Goal: Information Seeking & Learning: Learn about a topic

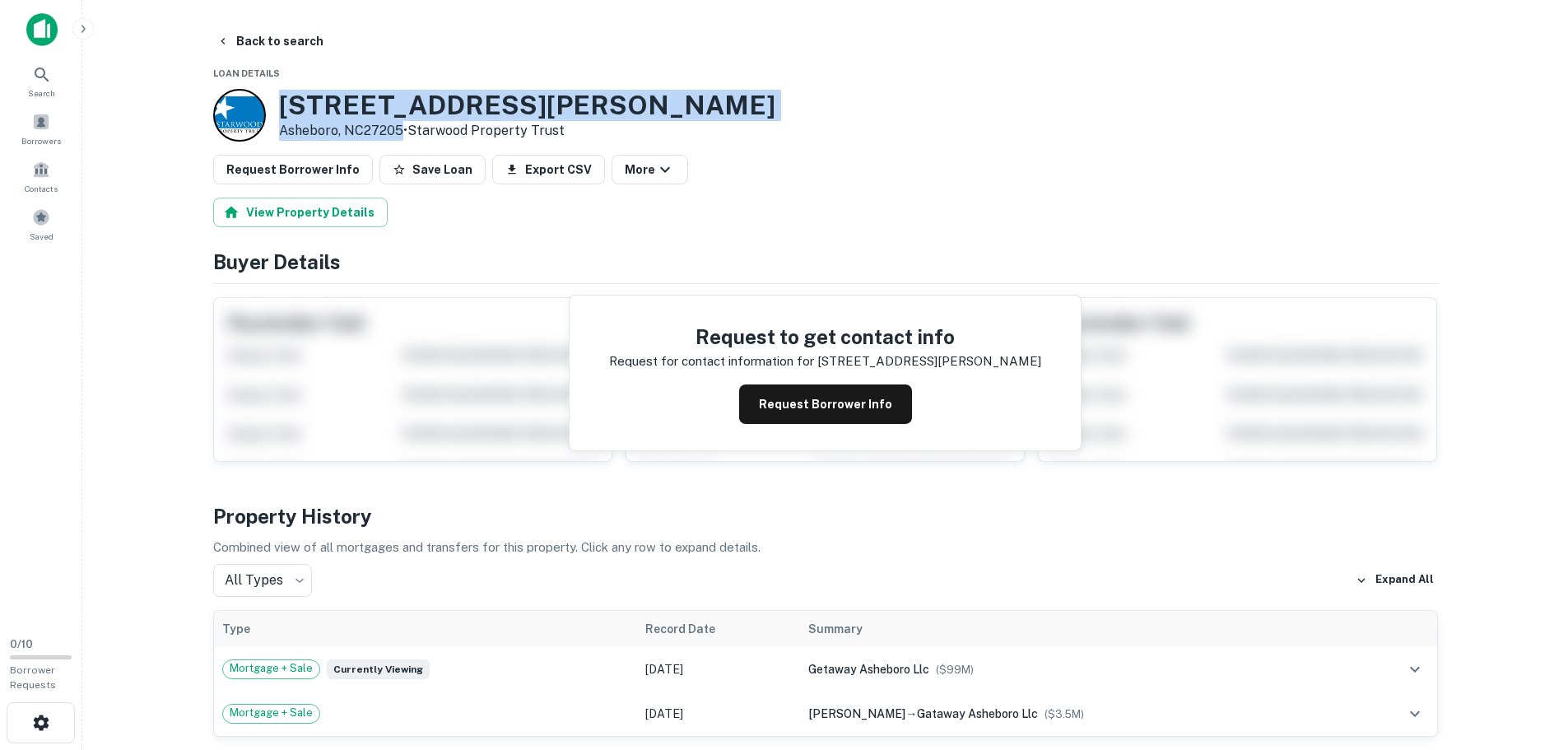
drag, startPoint x: 284, startPoint y: 104, endPoint x: 404, endPoint y: 134, distance: 123.7
click at [404, 134] on div "2846 Old Cox Rd Asheboro, NC27205 • Starwood Property Trust" at bounding box center [527, 115] width 497 height 51
copy div "2846 Old Cox Rd Asheboro, NC27205"
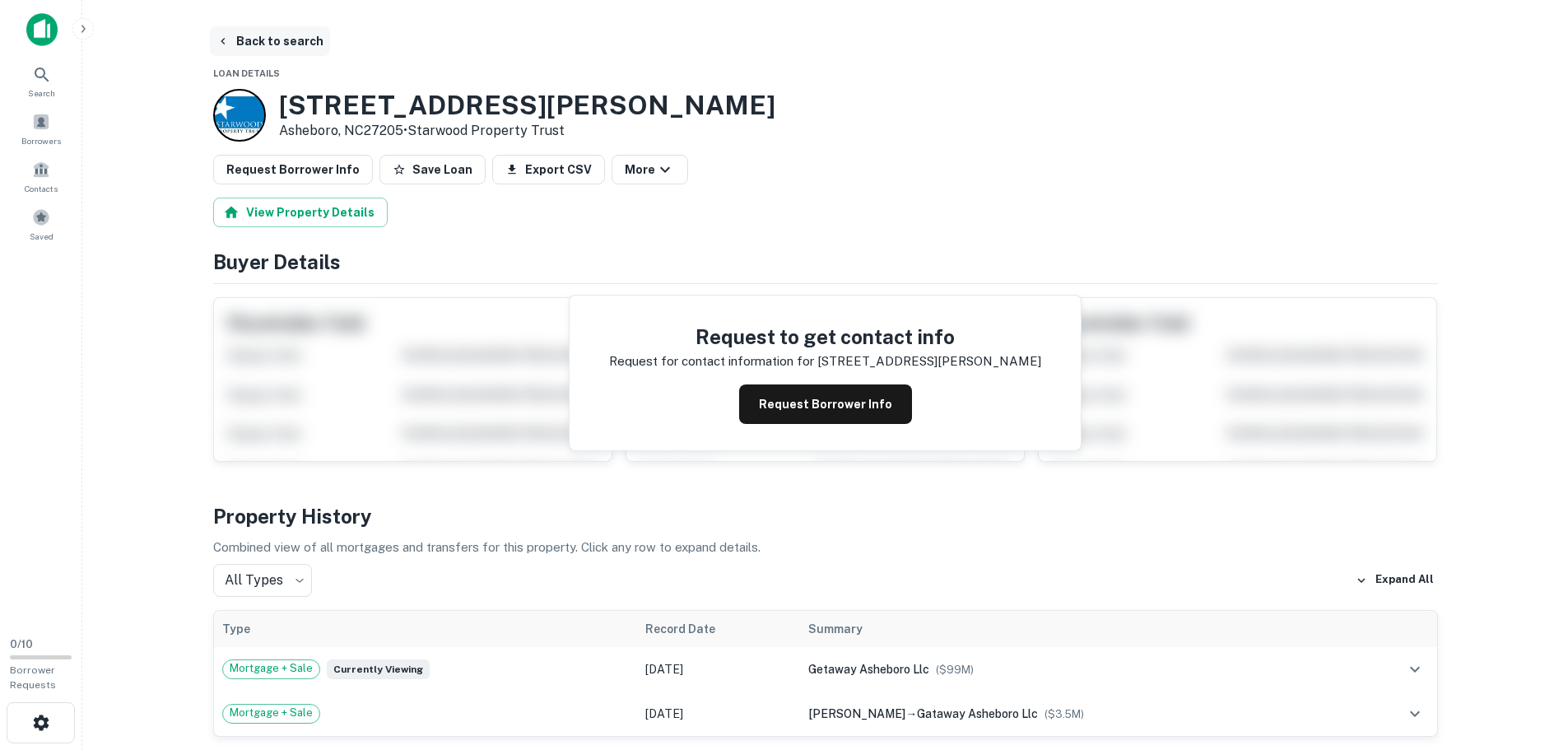
click at [227, 45] on icon "button" at bounding box center [223, 41] width 13 height 13
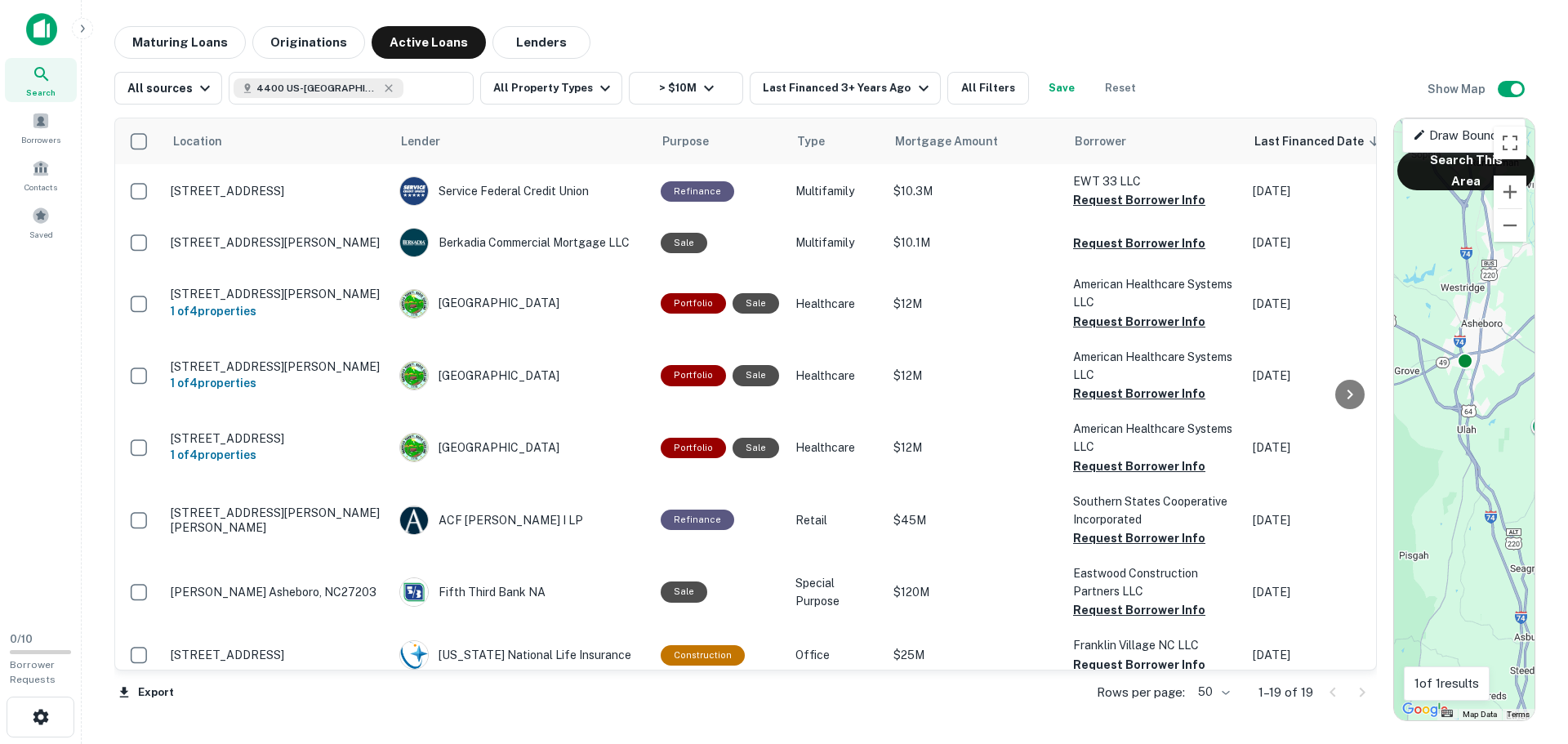
click at [726, 20] on main "Maturing Loans Originations Active Loans Lenders All sources 4400 US-220 BUS, A…" at bounding box center [824, 372] width 1486 height 744
click at [529, 39] on button "Lenders" at bounding box center [541, 41] width 98 height 33
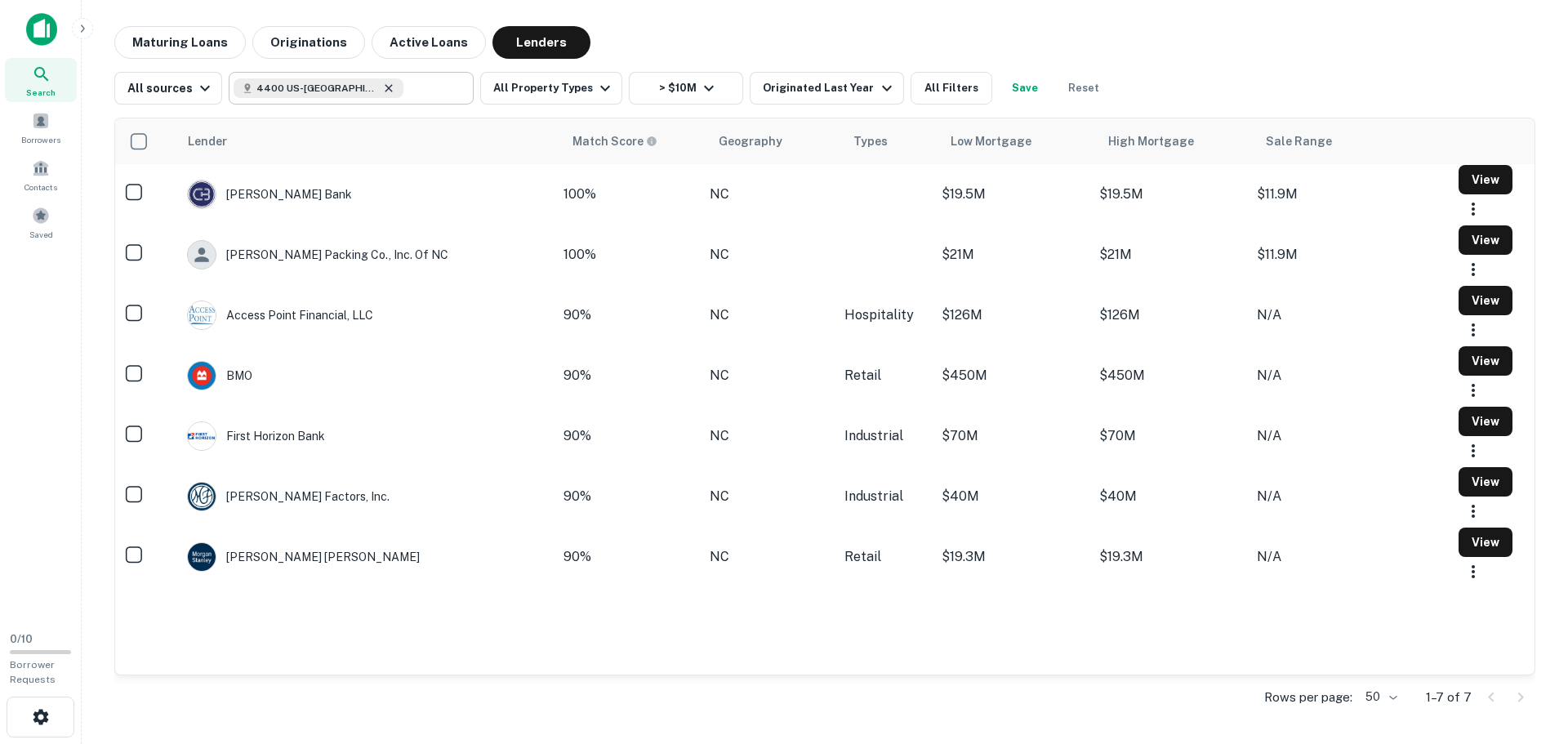
click at [385, 86] on icon at bounding box center [388, 88] width 13 height 13
type input "**********"
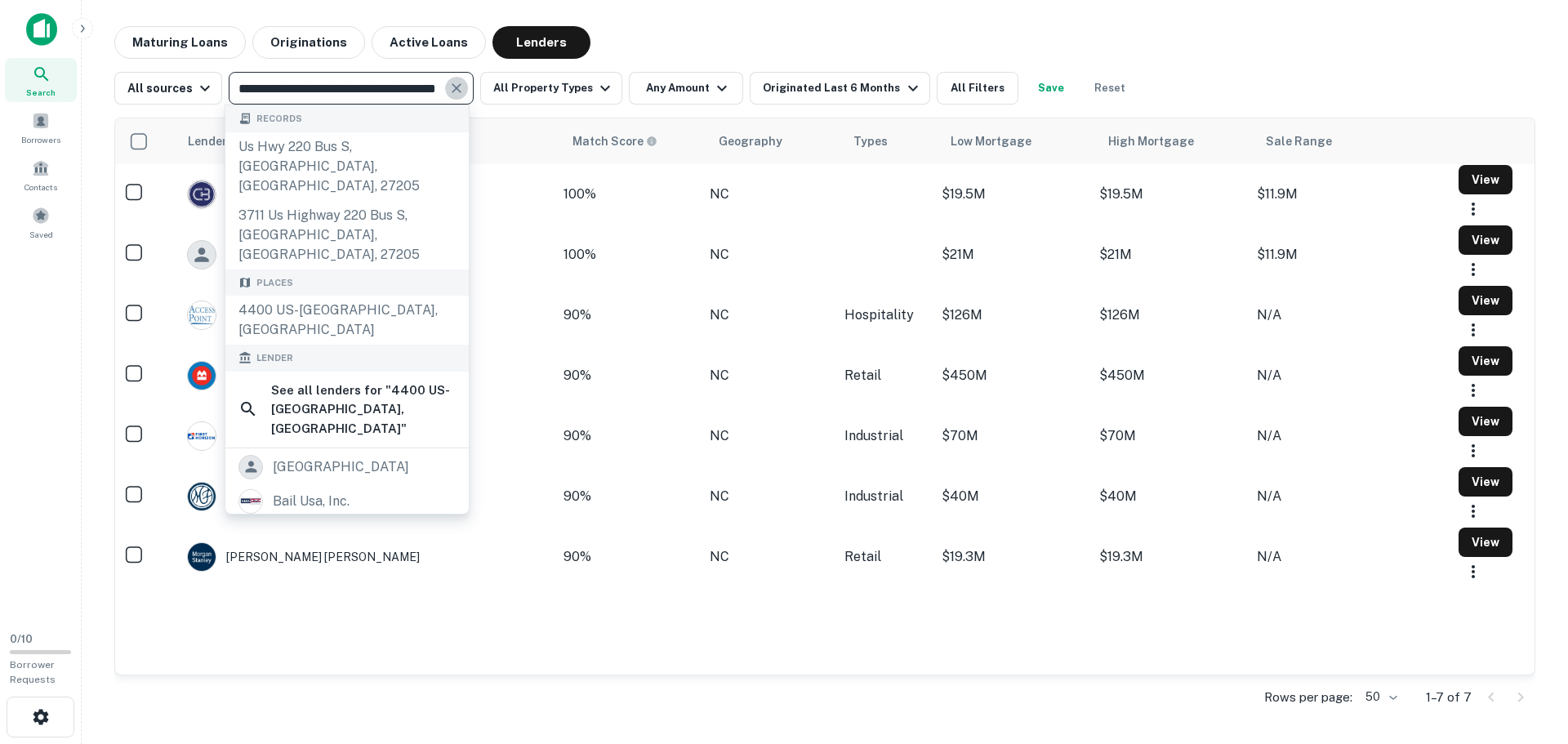
click at [456, 92] on icon "Clear" at bounding box center [456, 88] width 10 height 10
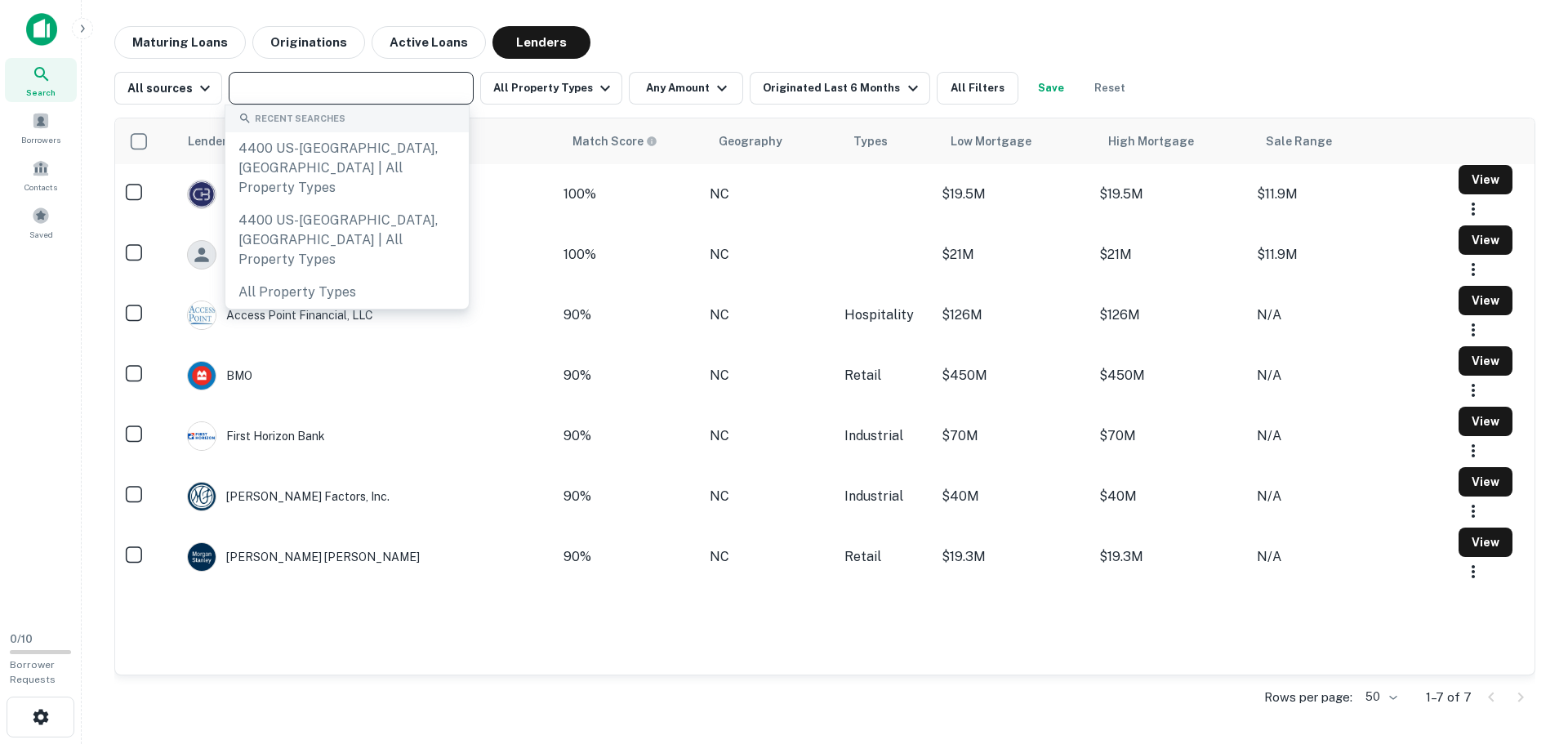
click at [416, 91] on input "text" at bounding box center [351, 88] width 233 height 23
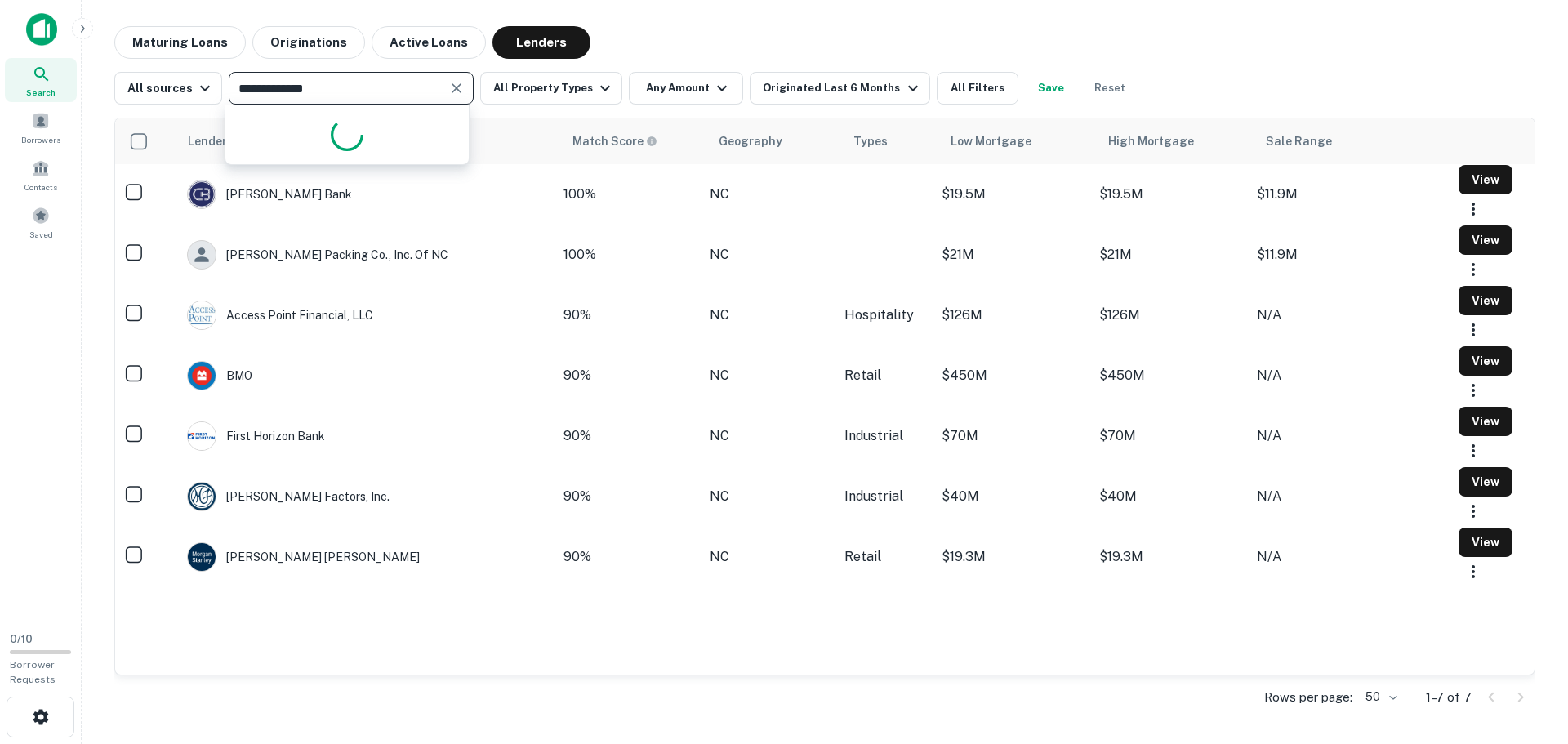
type input "**********"
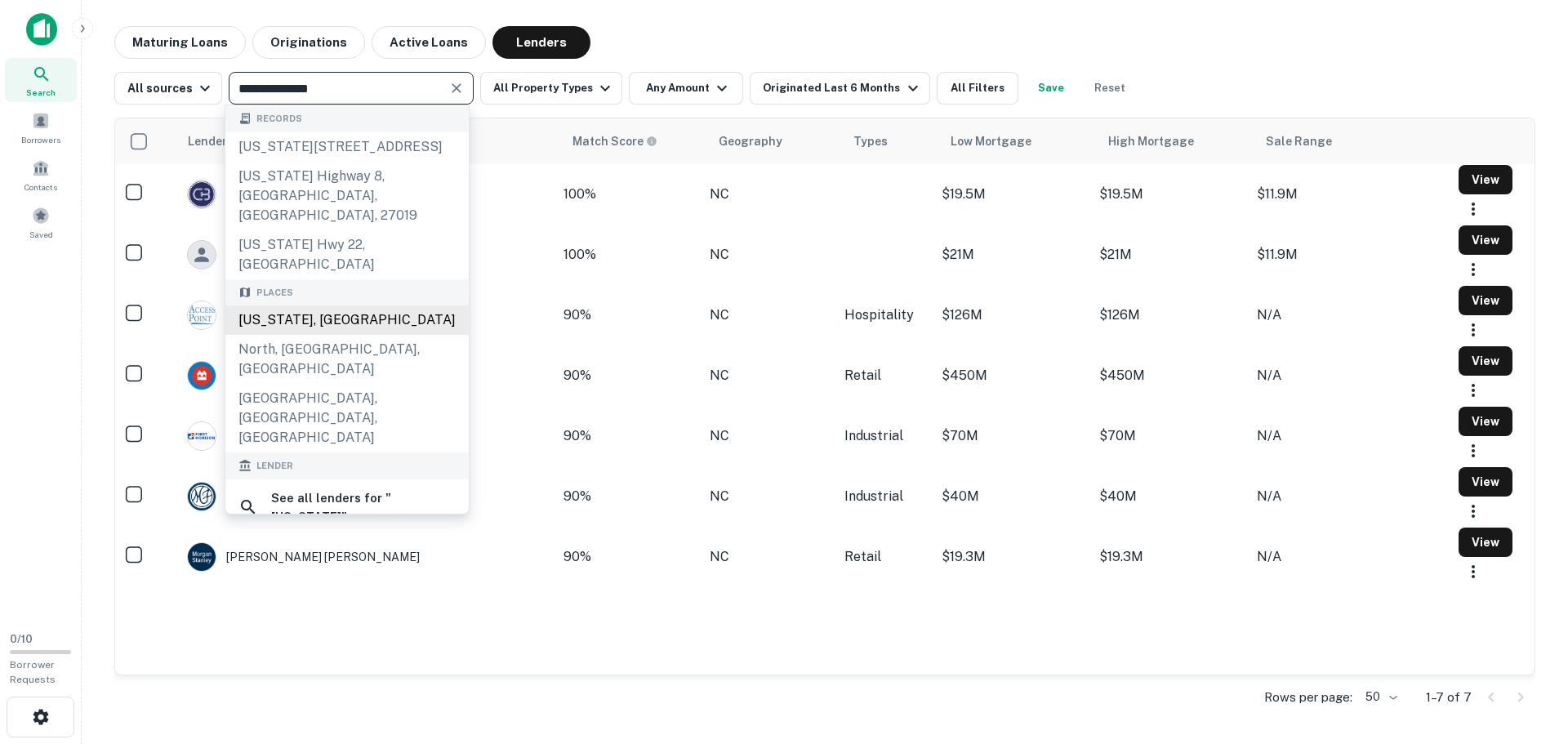
click at [361, 308] on div "[US_STATE], [GEOGRAPHIC_DATA]" at bounding box center [347, 320] width 243 height 30
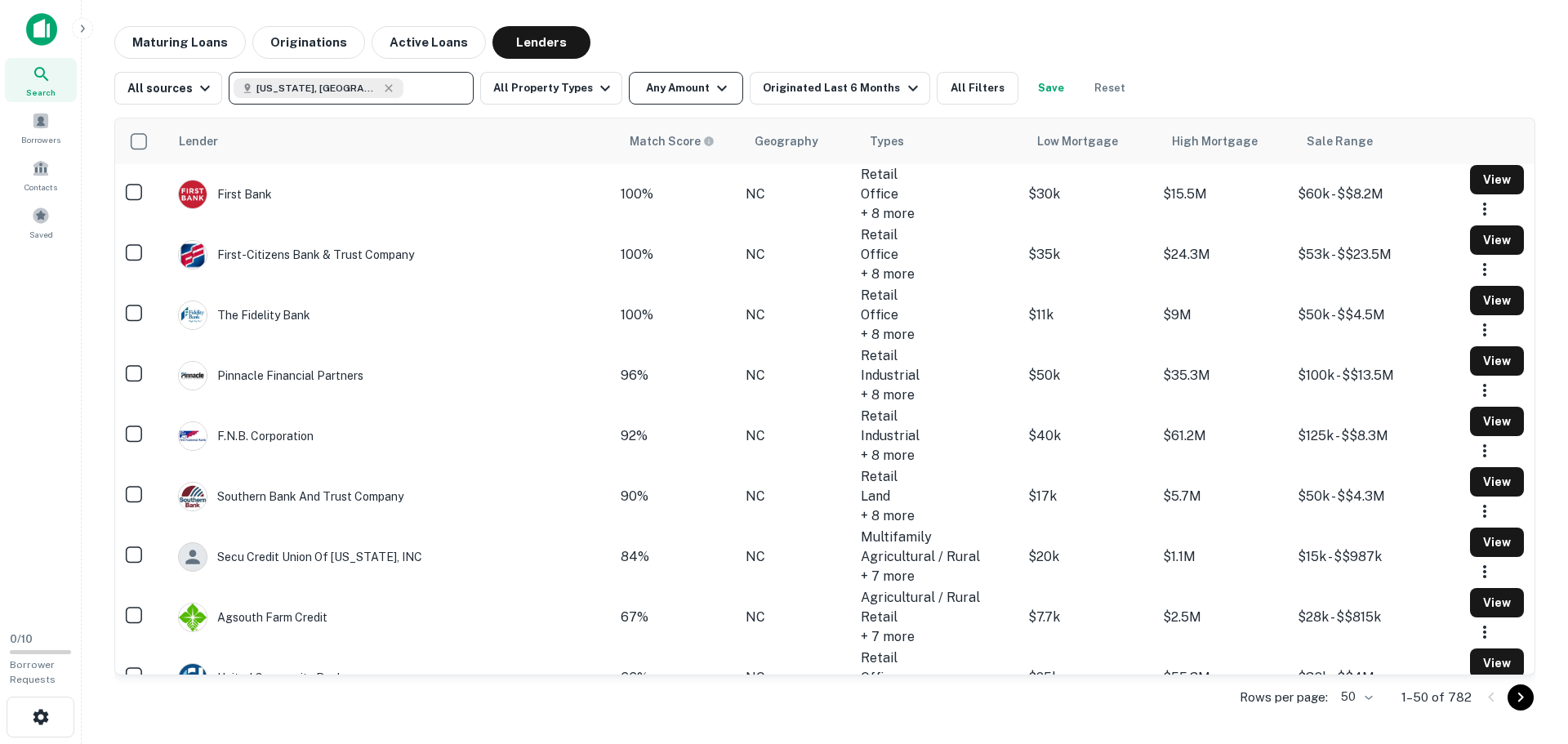
click at [665, 87] on button "Any Amount" at bounding box center [686, 88] width 115 height 33
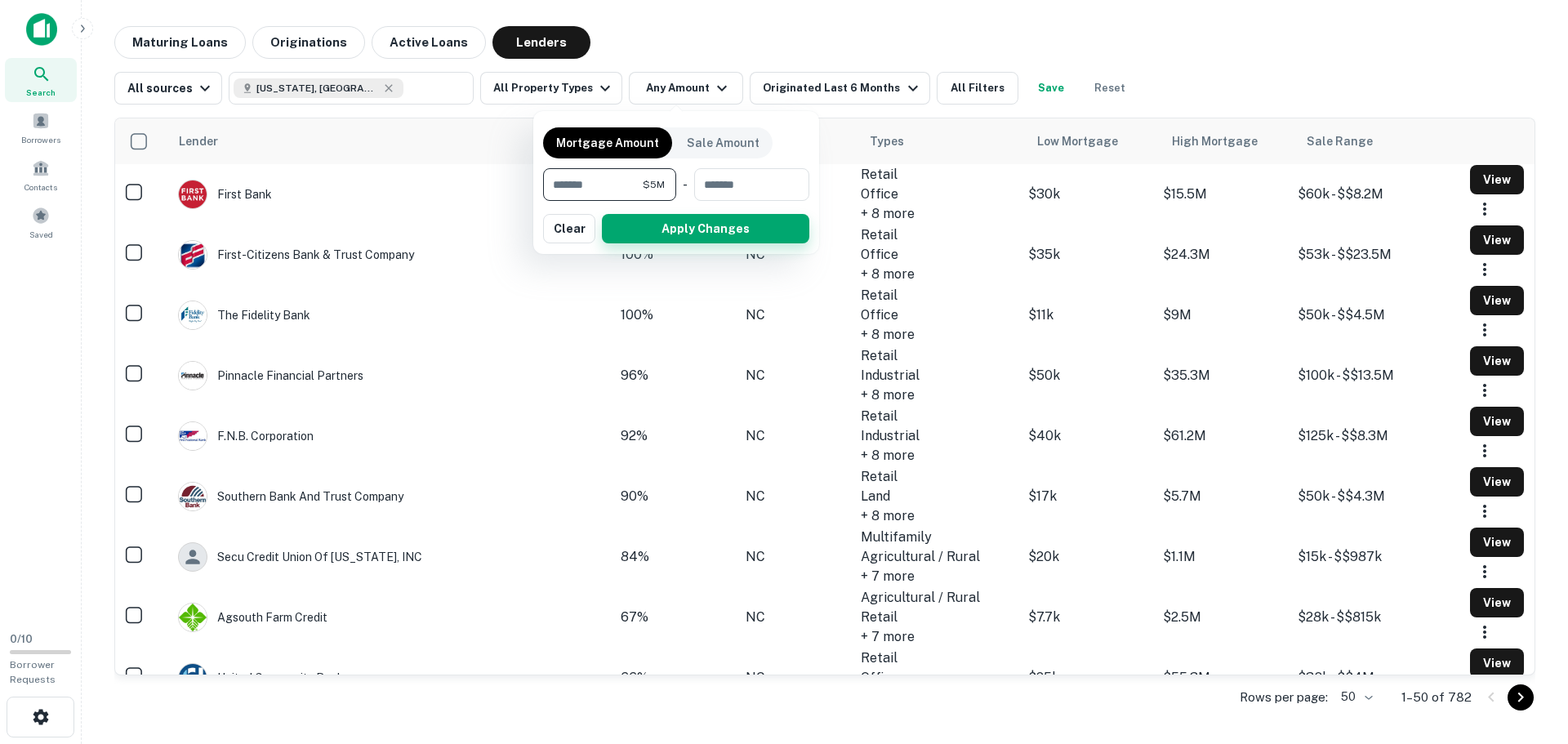
type input "*******"
click at [640, 218] on button "Apply Changes" at bounding box center [706, 229] width 207 height 30
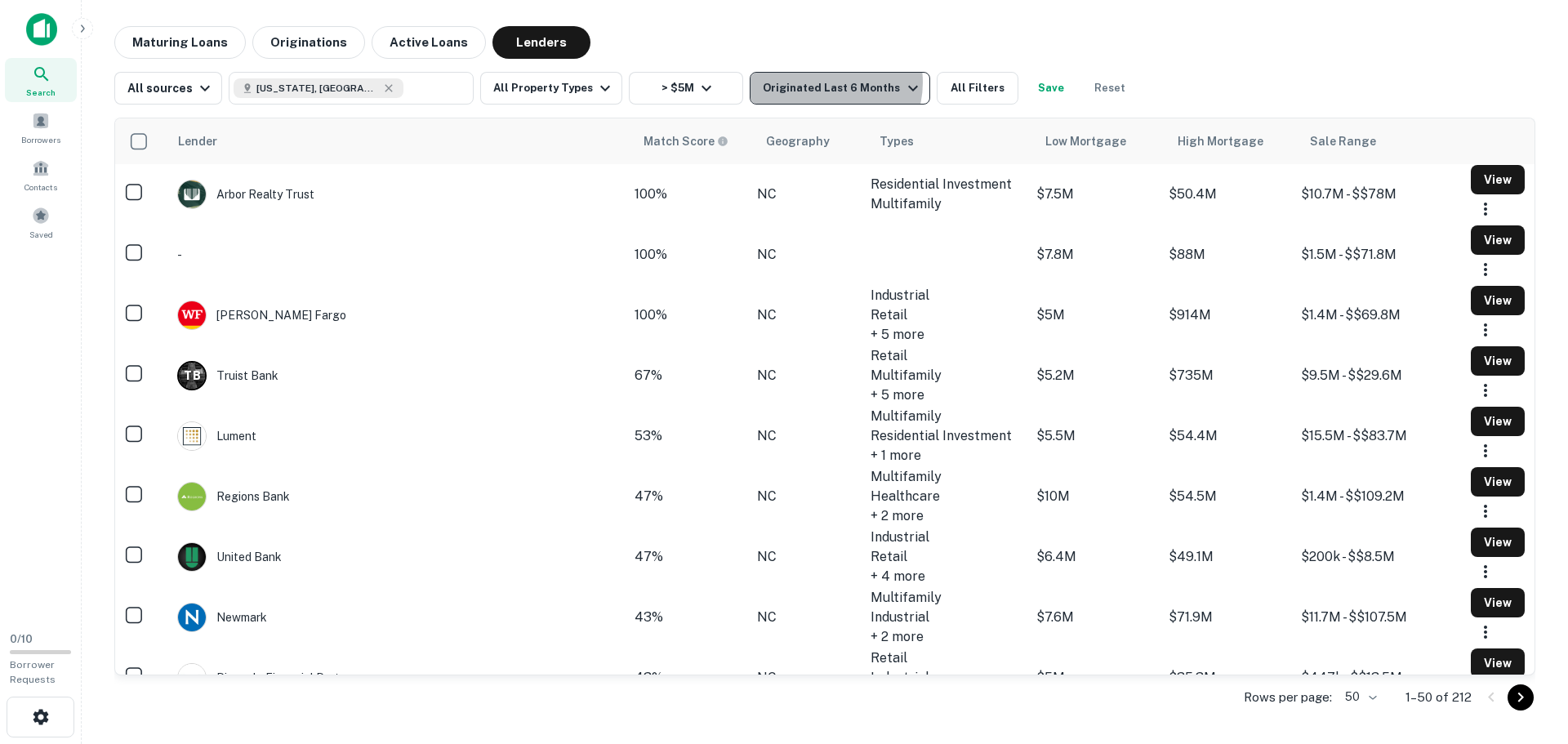
click at [815, 83] on div "Originated Last 6 Months" at bounding box center [841, 88] width 159 height 20
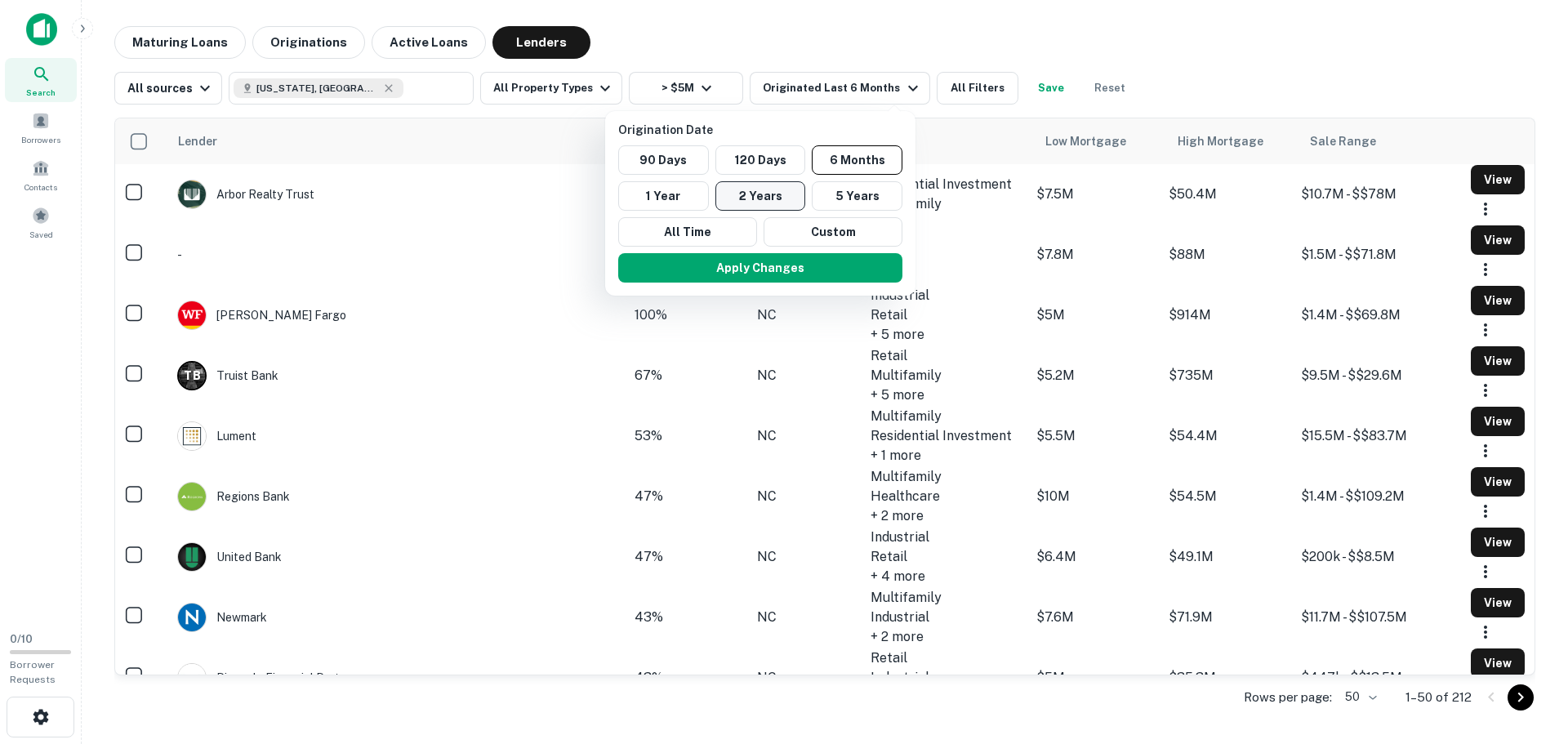
click at [759, 189] on button "2 Years" at bounding box center [760, 197] width 91 height 30
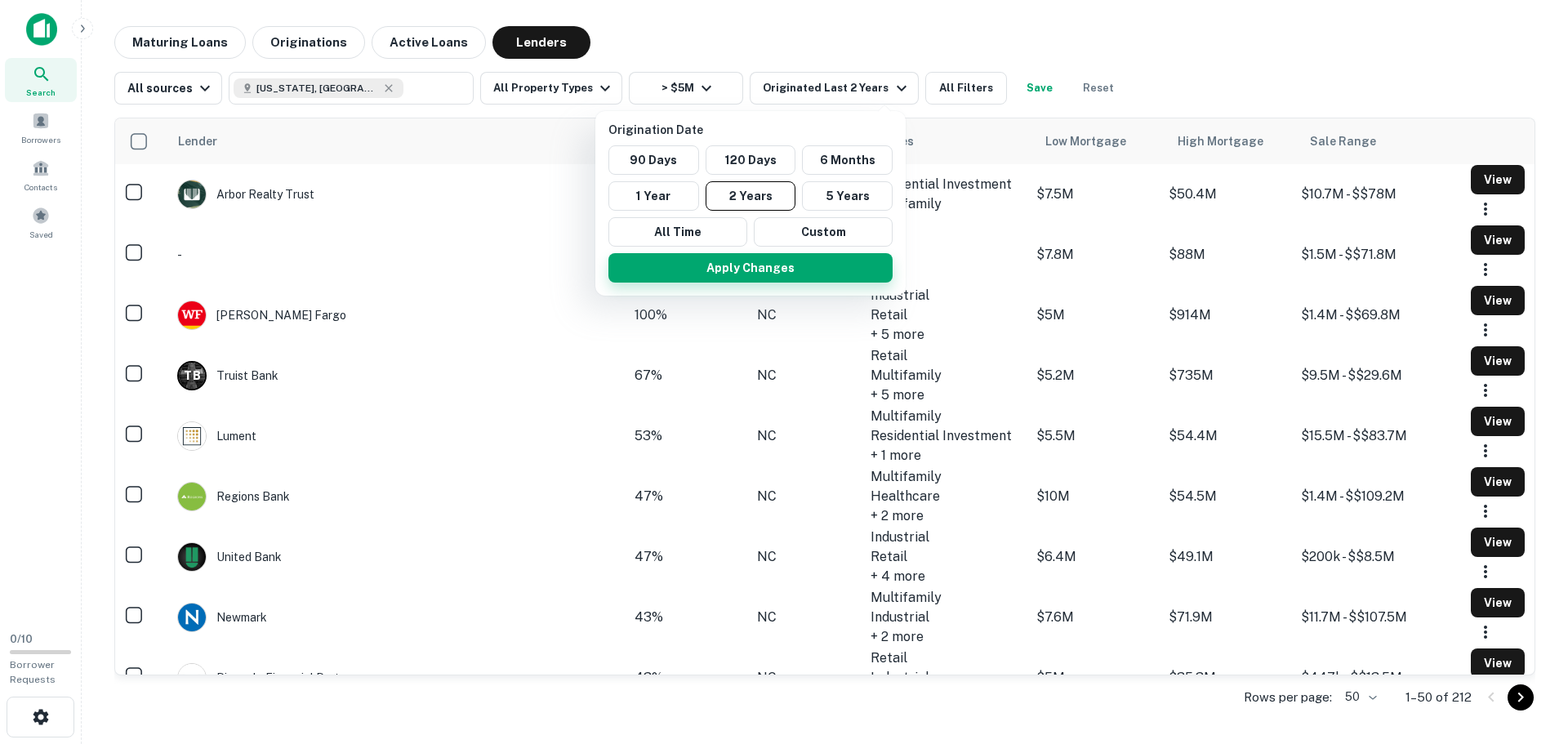
click at [752, 268] on button "Apply Changes" at bounding box center [750, 268] width 284 height 30
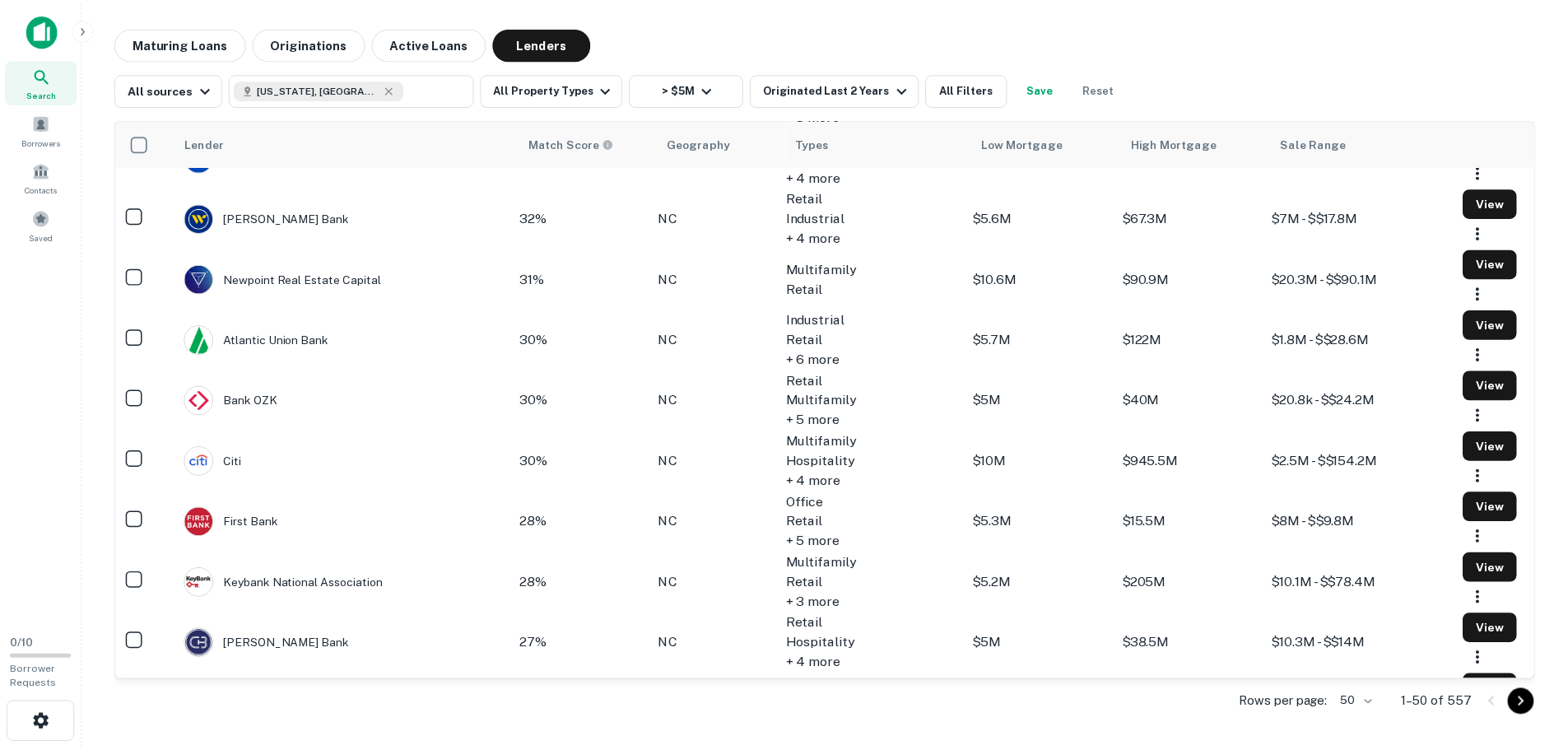
scroll to position [1565, 0]
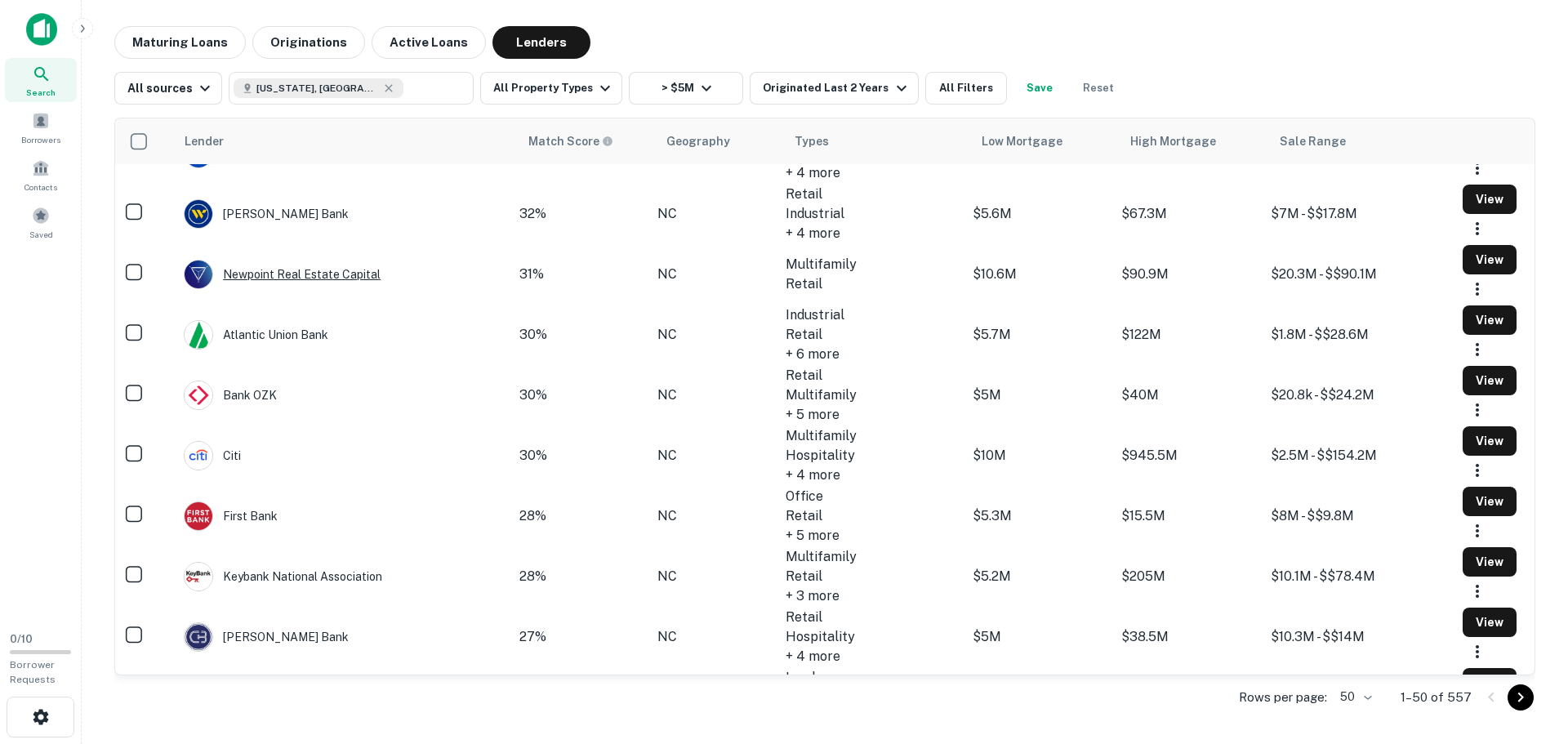
click at [328, 289] on div "Newpoint Real Estate Capital" at bounding box center [281, 275] width 196 height 30
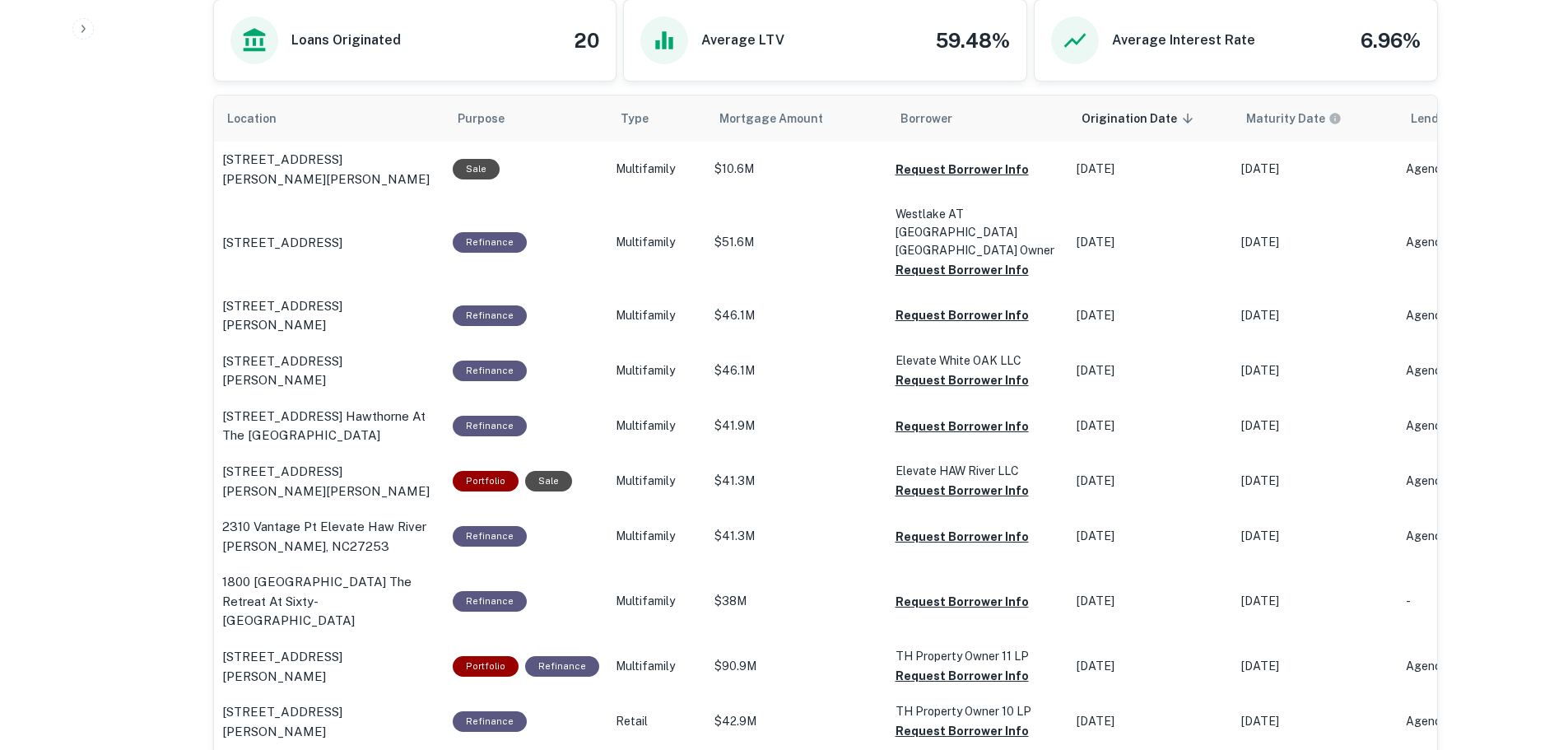
scroll to position [906, 0]
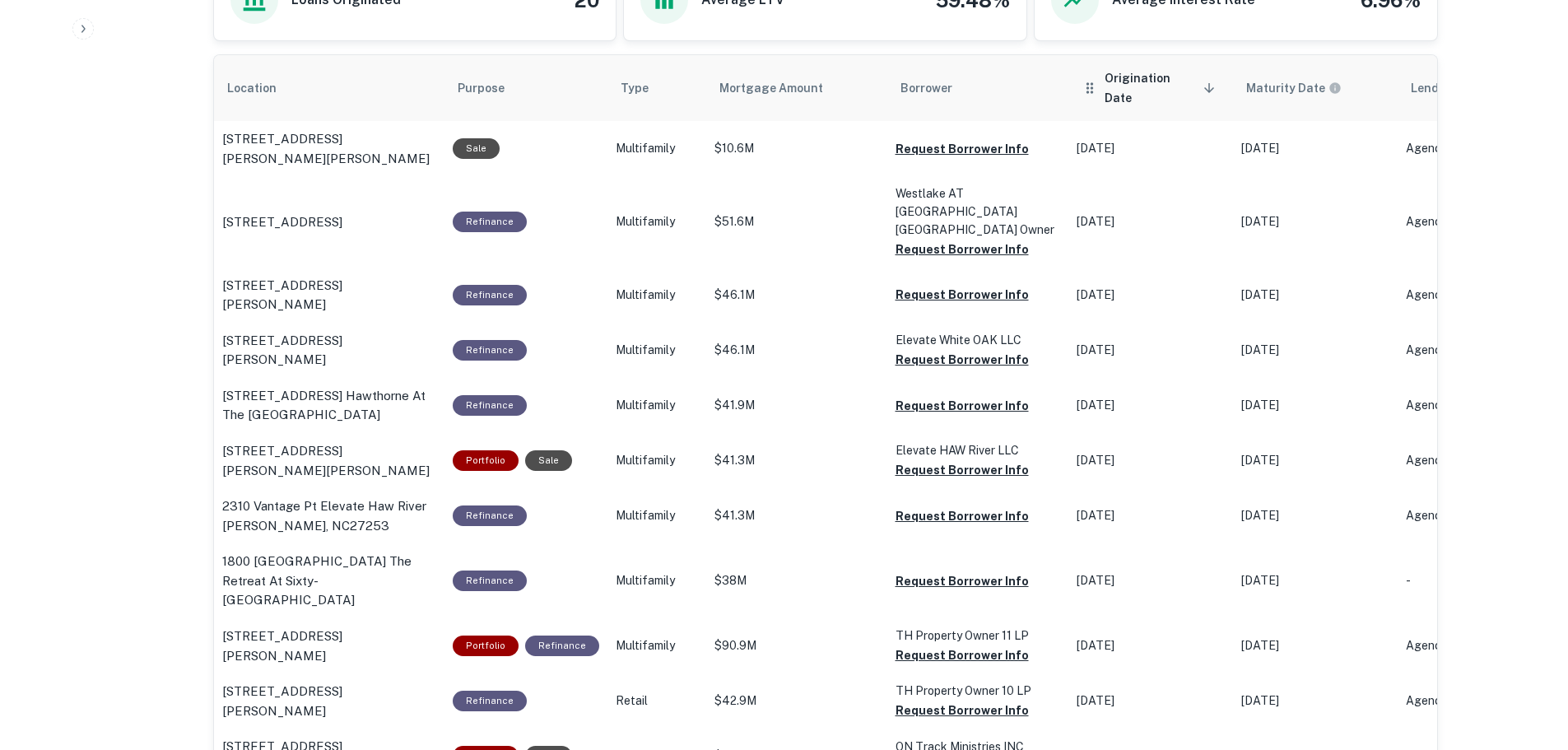
click at [1140, 108] on span "Origination Date sorted descending" at bounding box center [1163, 89] width 115 height 40
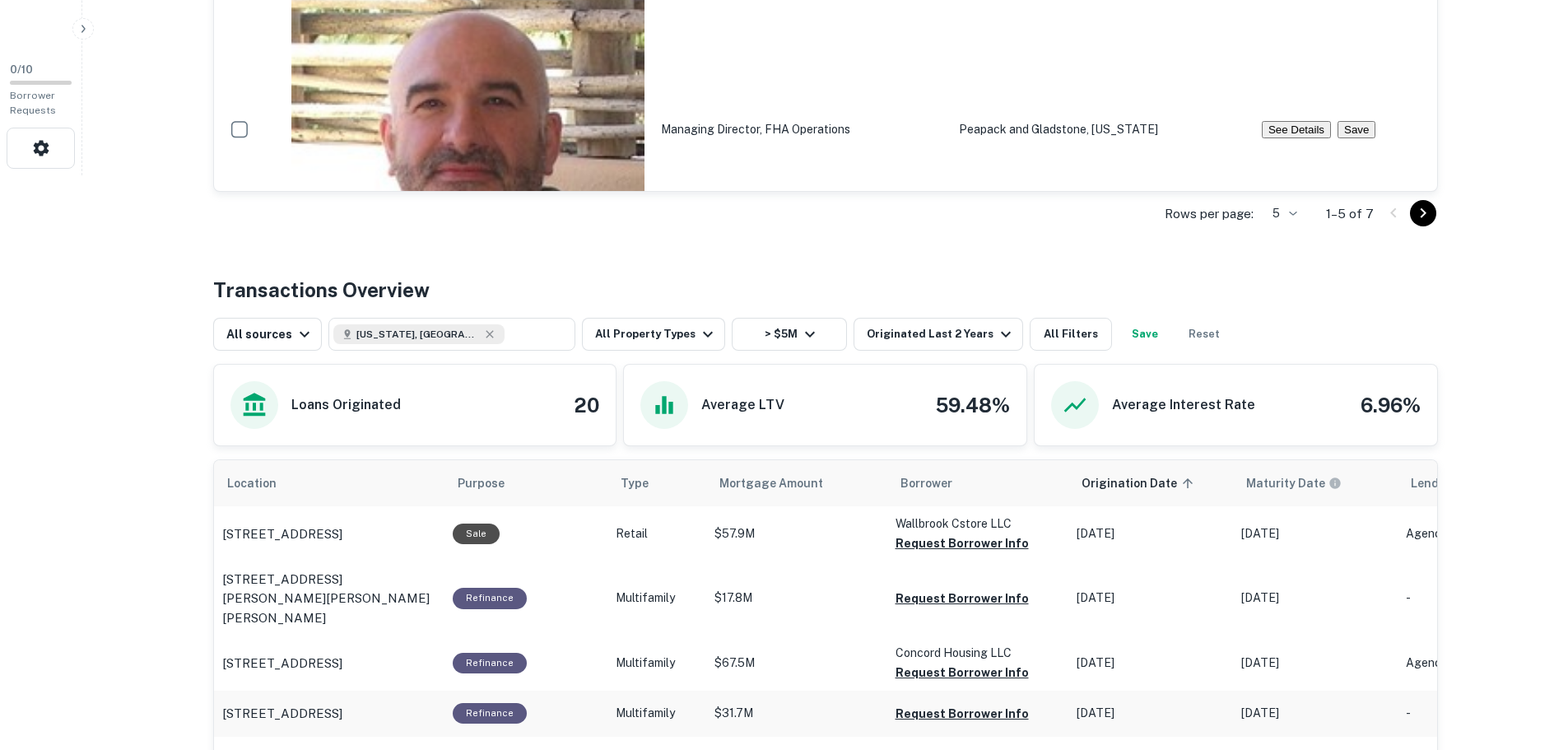
scroll to position [494, 0]
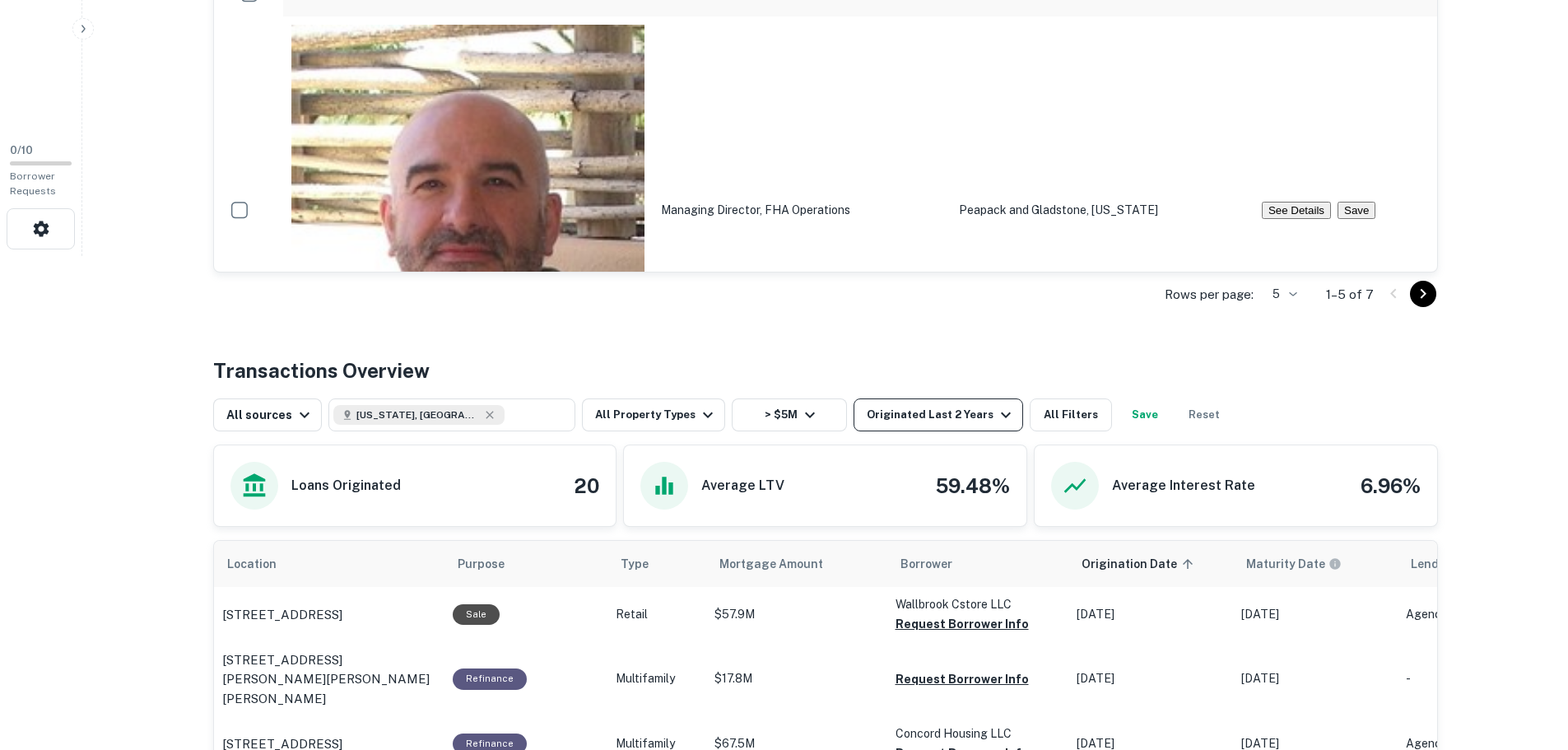
click at [997, 419] on icon "button" at bounding box center [1007, 415] width 20 height 20
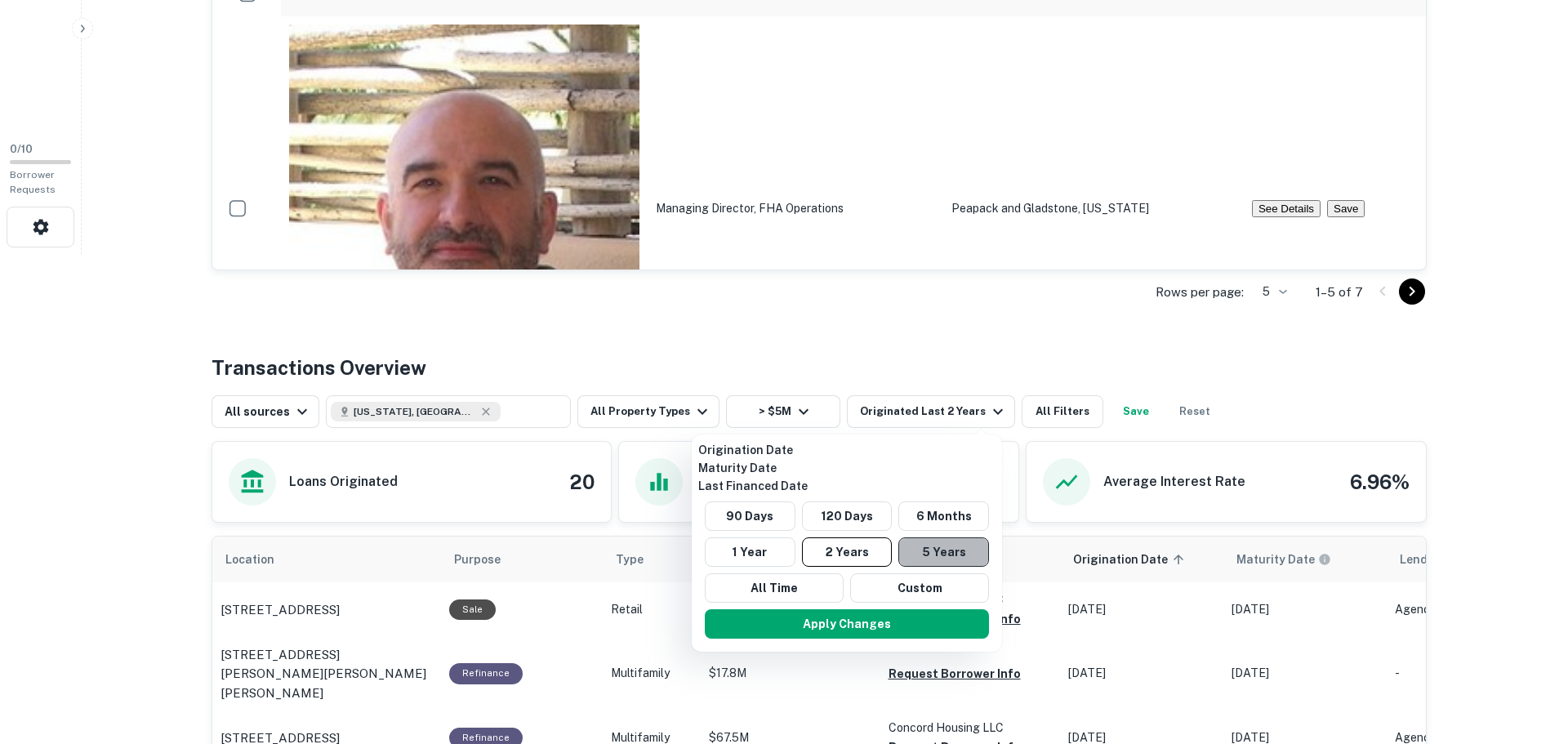
click at [979, 556] on button "5 Years" at bounding box center [944, 552] width 91 height 30
click at [946, 621] on button "Apply Changes" at bounding box center [848, 624] width 284 height 30
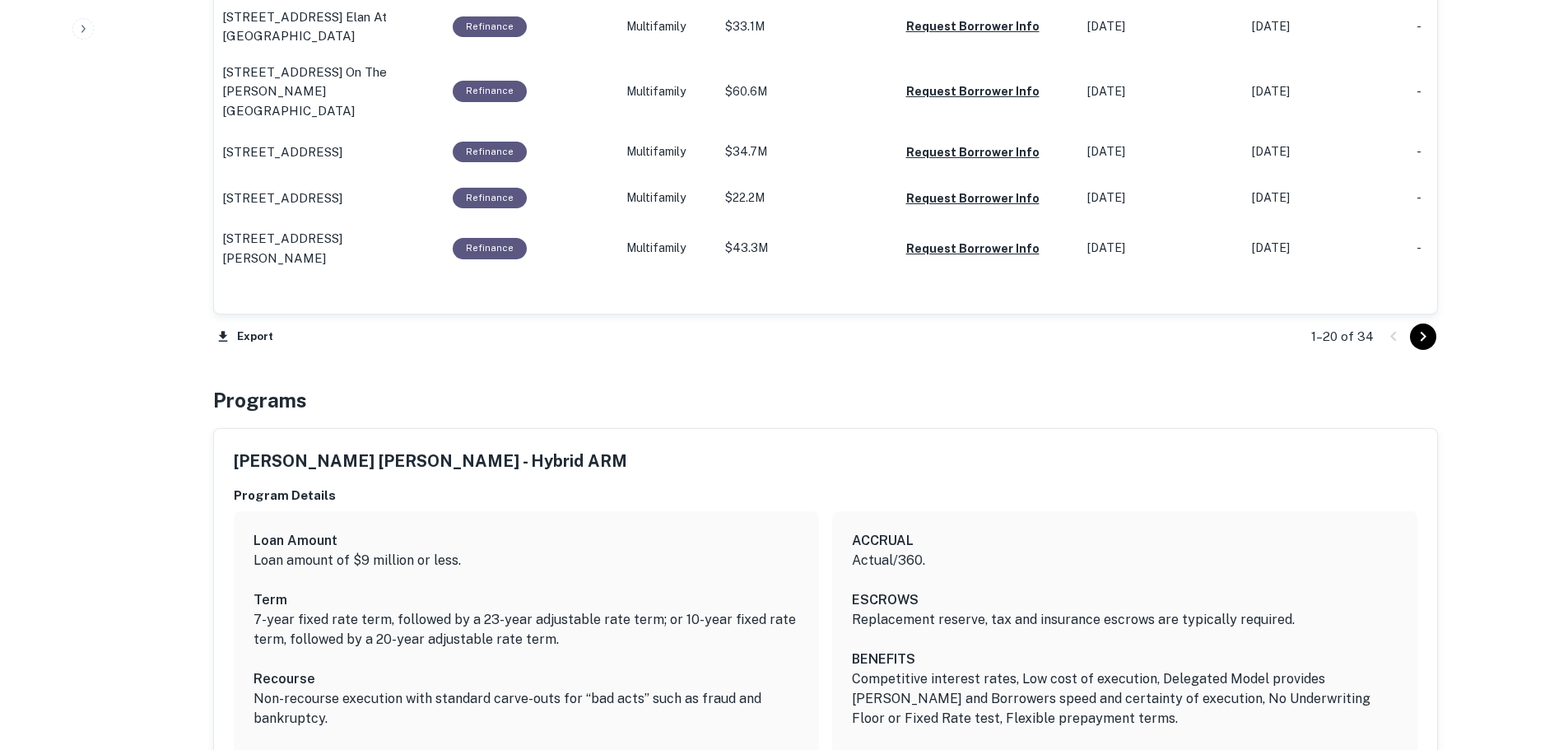
scroll to position [2060, 0]
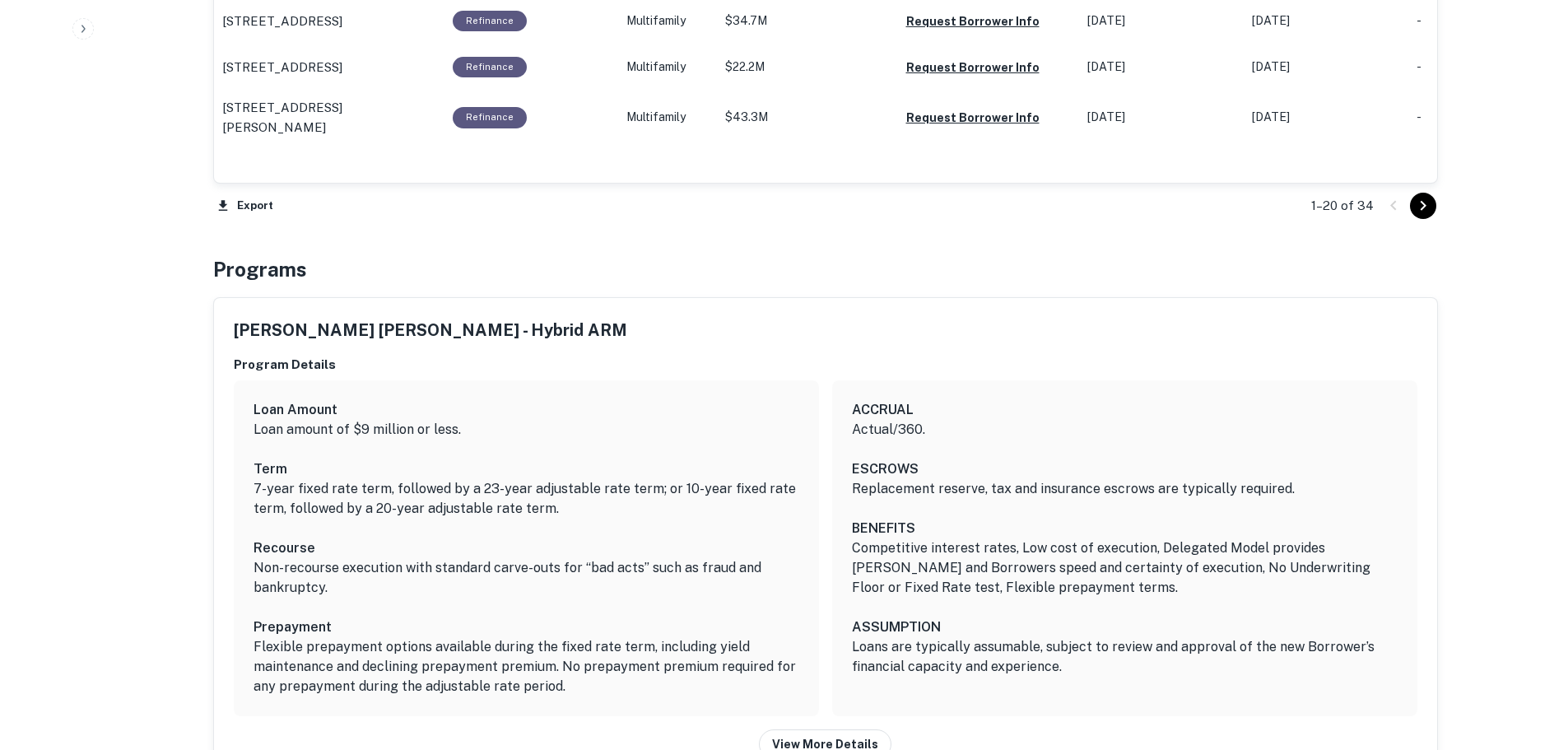
drag, startPoint x: 1422, startPoint y: 206, endPoint x: 819, endPoint y: 258, distance: 605.2
click at [1422, 206] on icon "Go to next page" at bounding box center [1424, 206] width 20 height 20
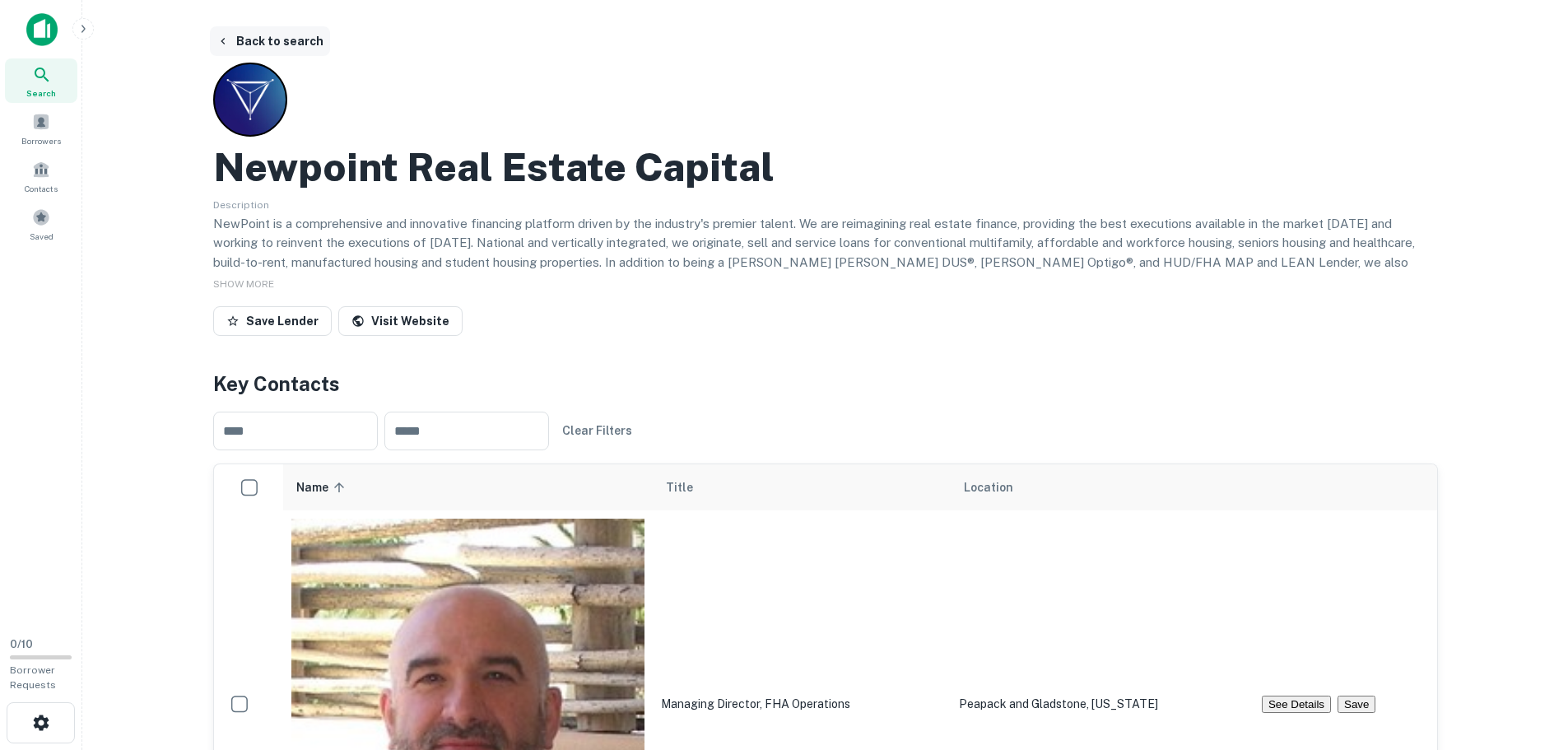
click at [267, 36] on button "Back to search" at bounding box center [270, 41] width 120 height 30
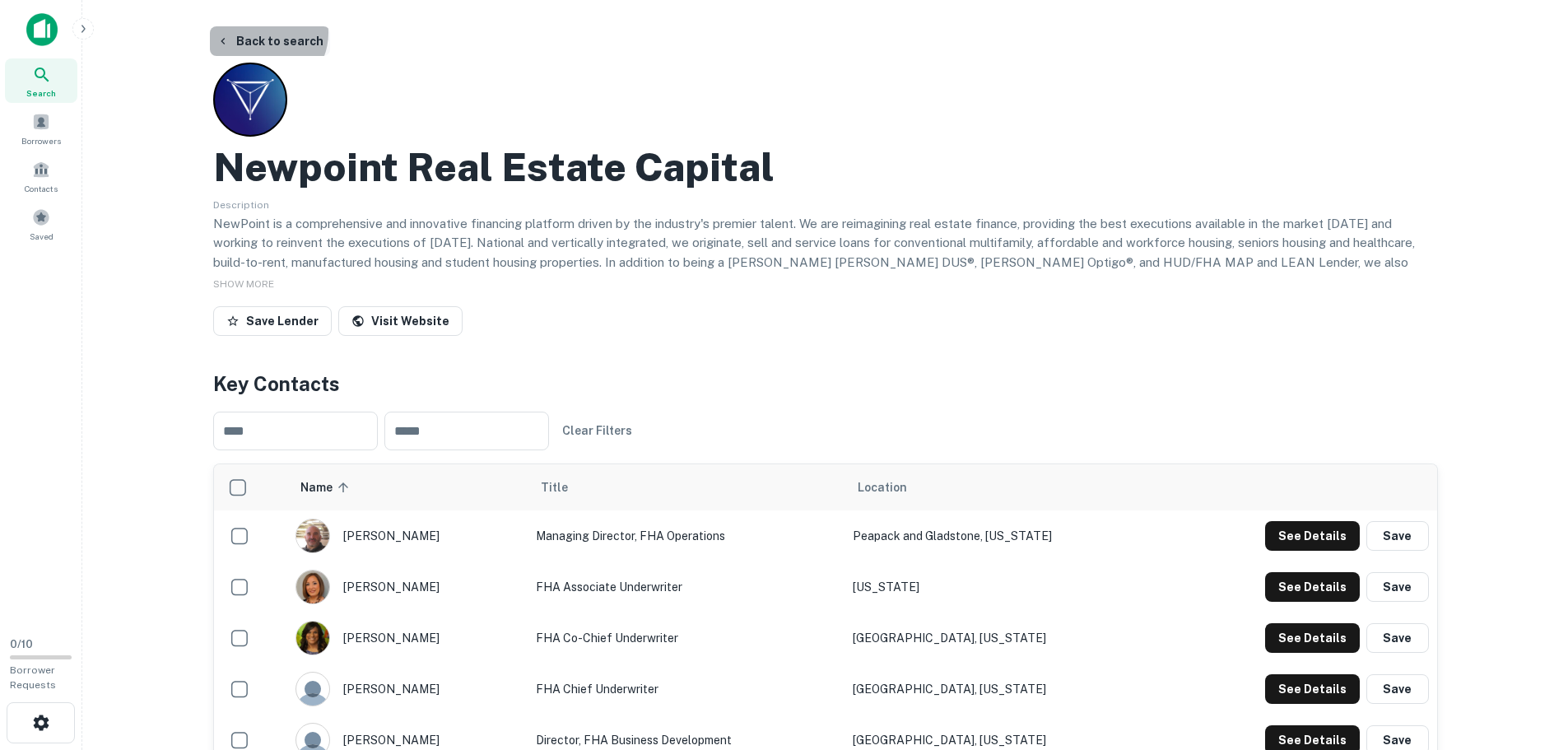
click at [261, 33] on button "Back to search" at bounding box center [270, 41] width 120 height 30
click at [256, 39] on button "Back to search" at bounding box center [270, 41] width 120 height 30
click at [219, 41] on icon "button" at bounding box center [223, 41] width 13 height 13
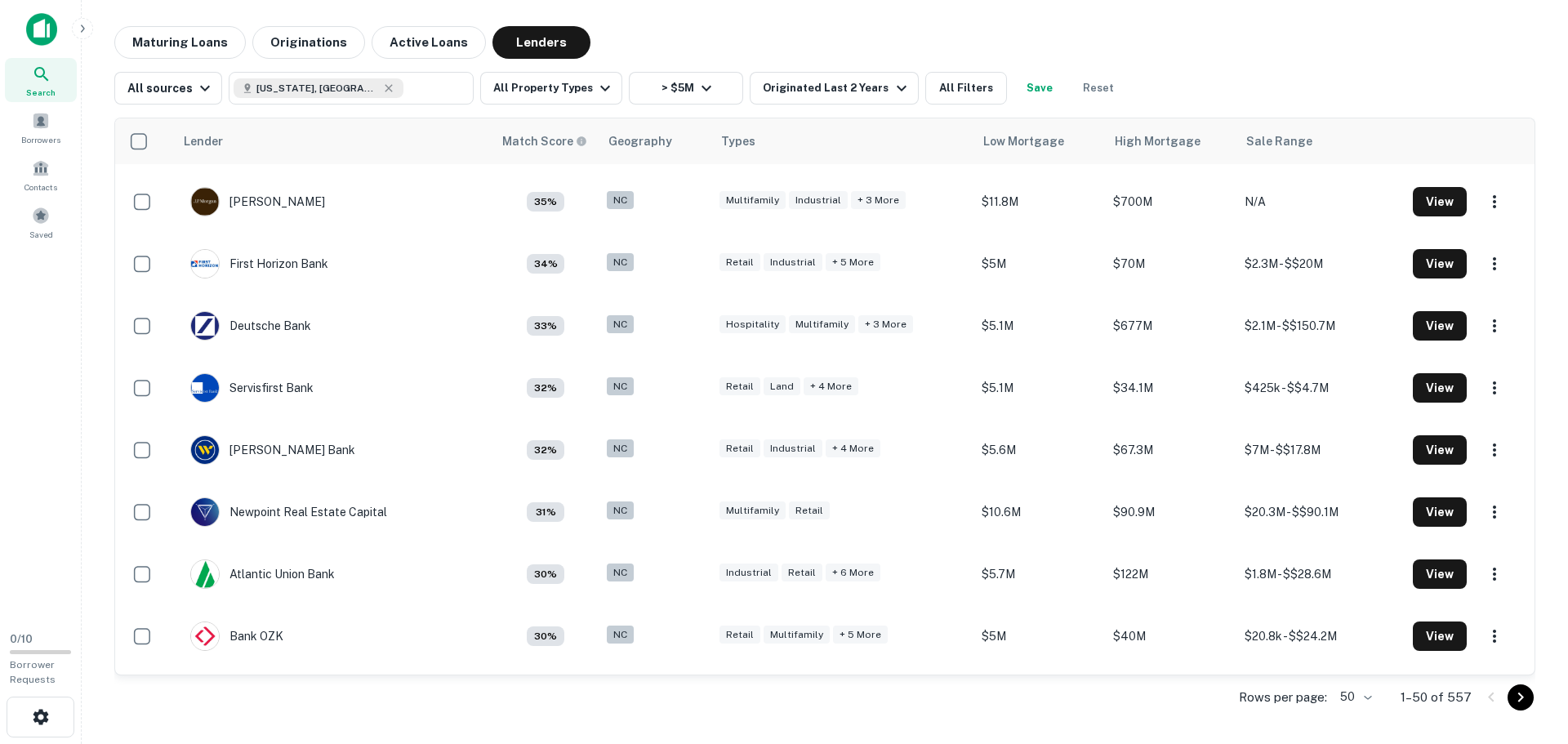
scroll to position [1552, 0]
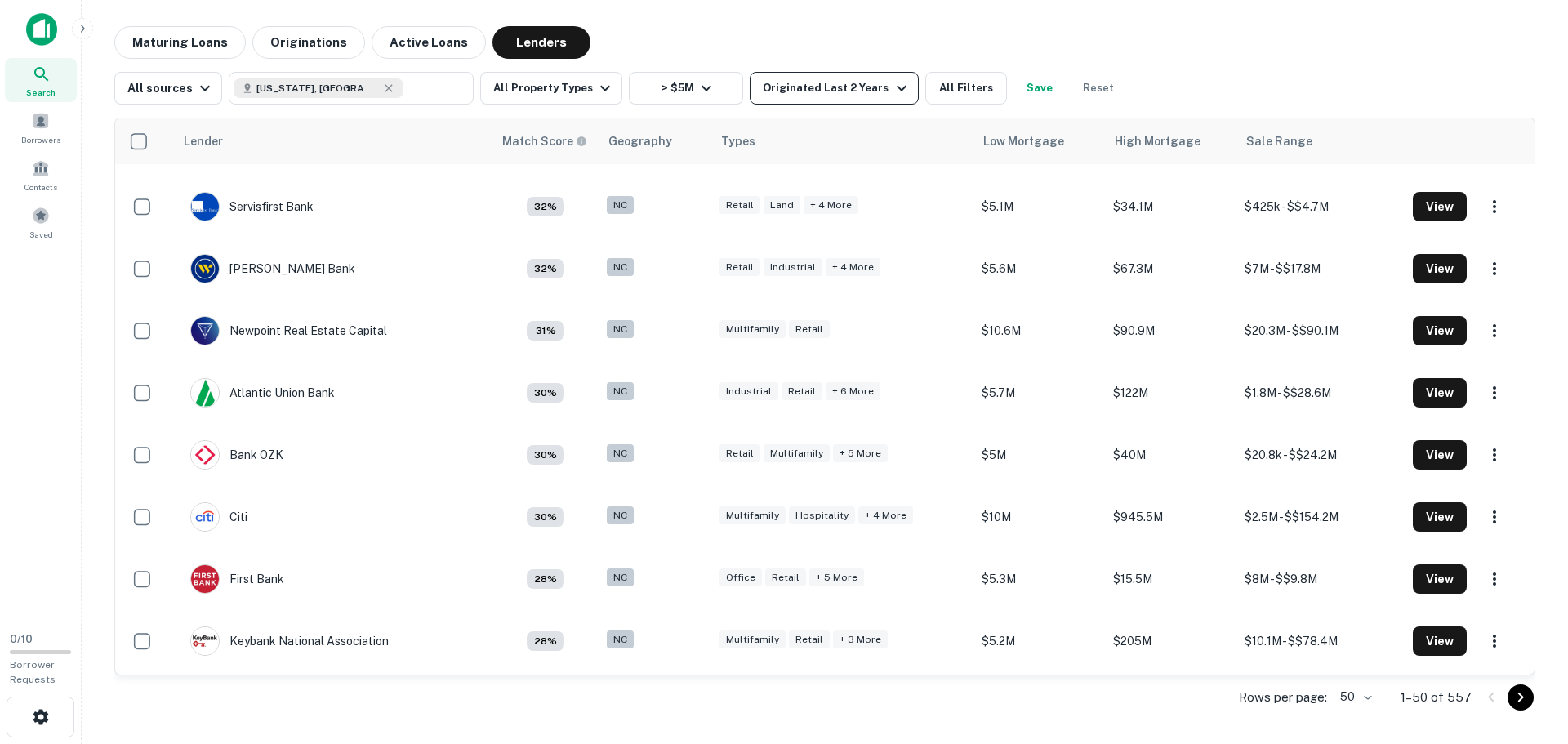
click at [767, 81] on div "Originated Last 2 Years" at bounding box center [836, 88] width 148 height 20
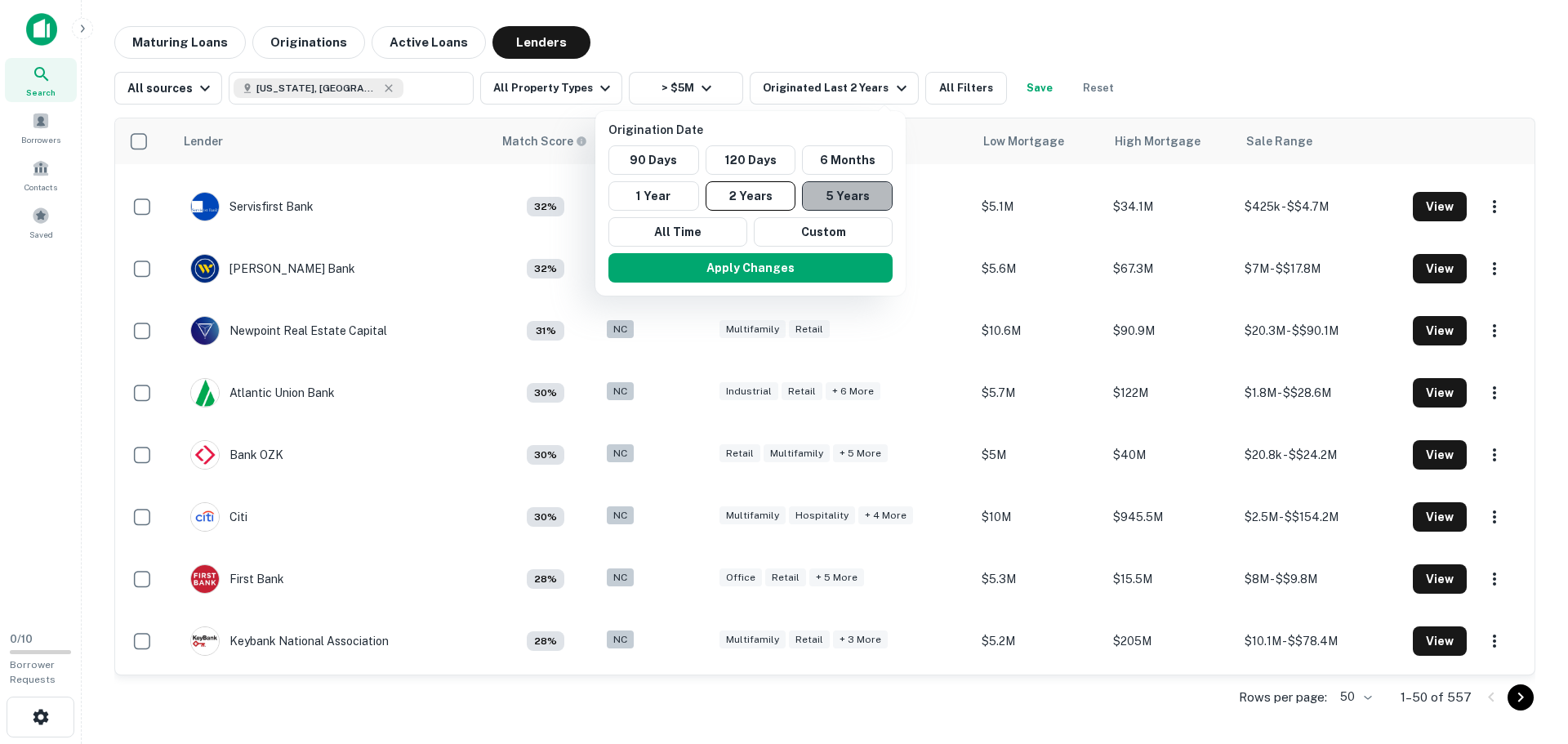
click at [857, 201] on button "5 Years" at bounding box center [847, 197] width 91 height 30
click at [844, 278] on button "Apply Changes" at bounding box center [750, 268] width 284 height 30
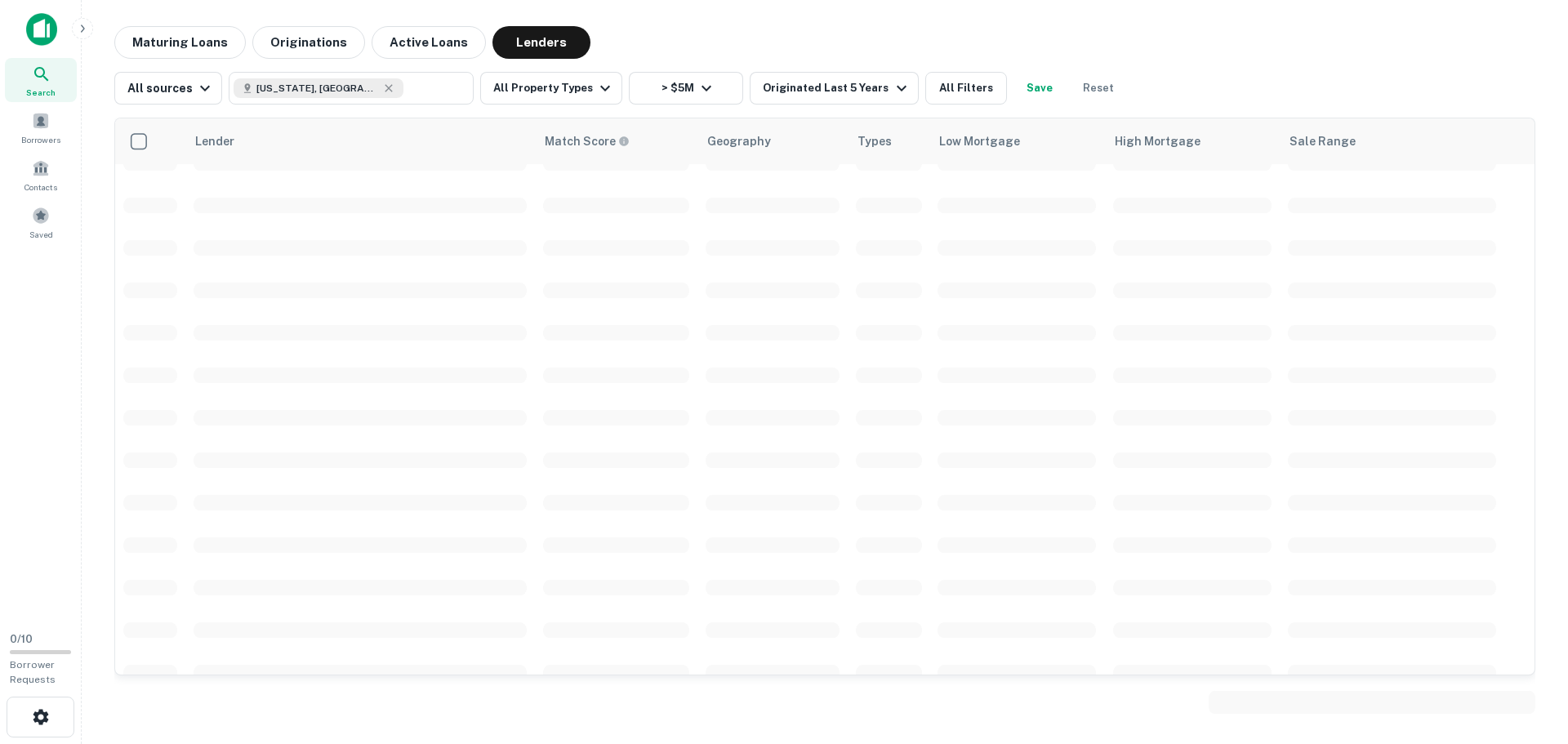
click at [697, 87] on div at bounding box center [784, 372] width 1568 height 744
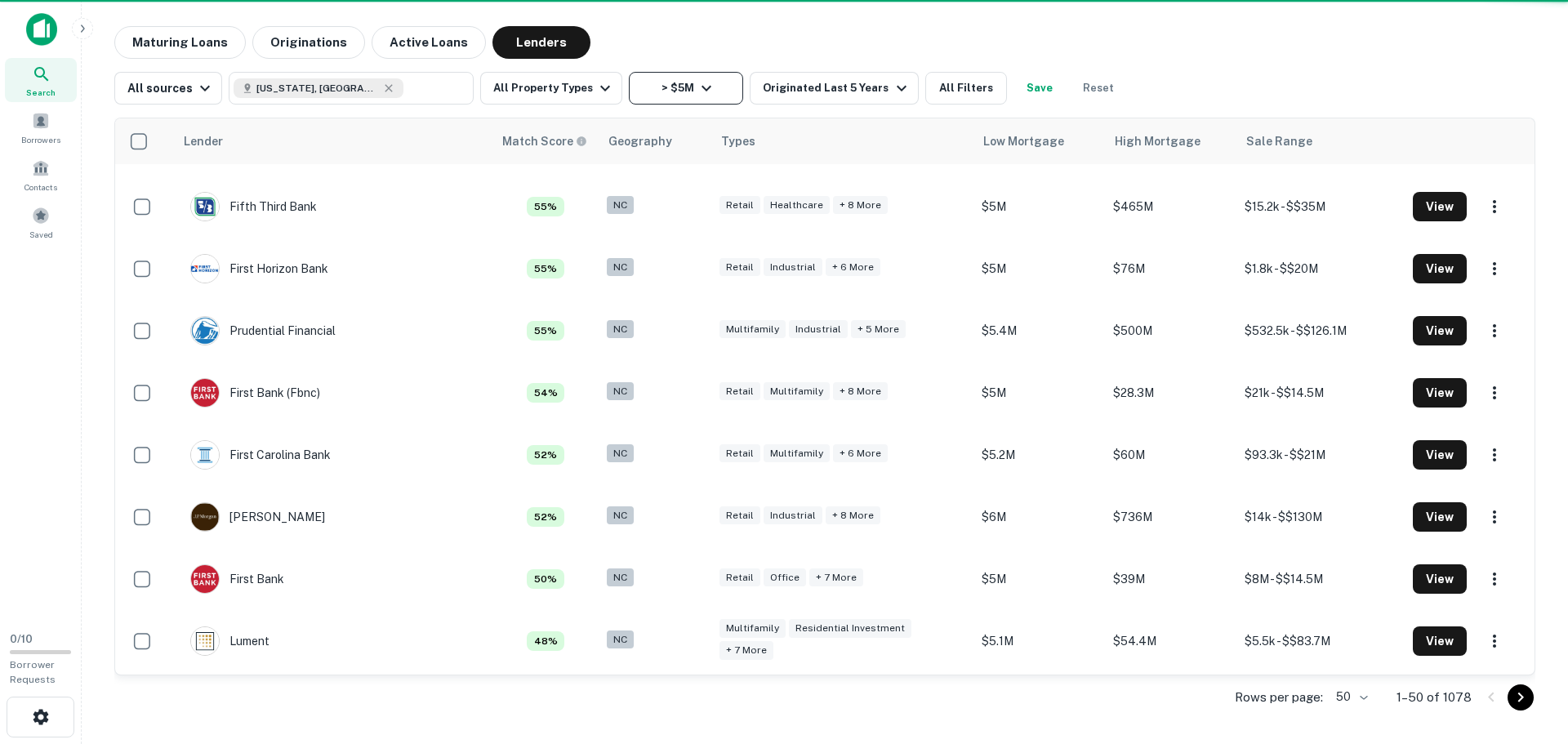
click at [696, 91] on icon "button" at bounding box center [706, 88] width 20 height 20
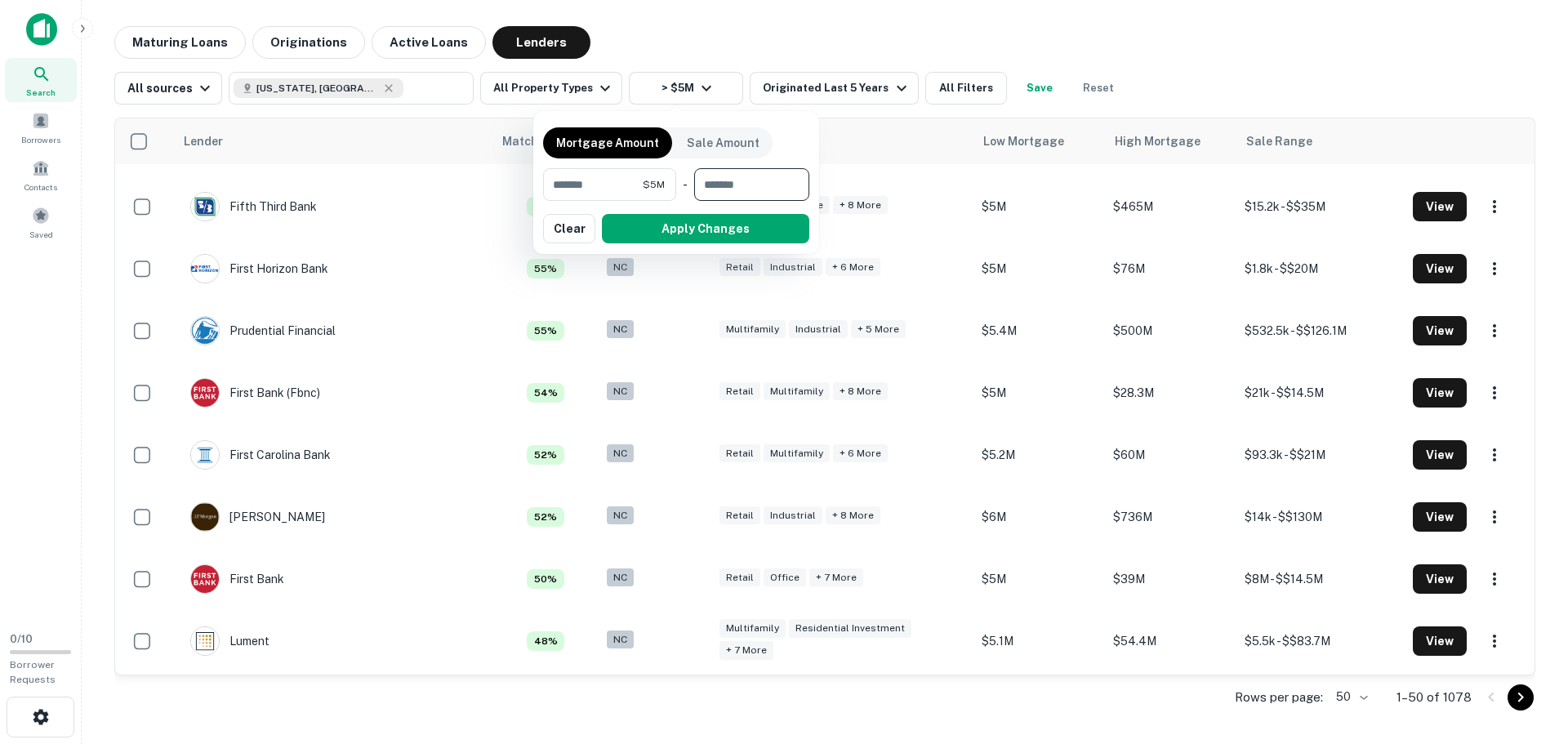
click at [739, 188] on input "number" at bounding box center [745, 184] width 104 height 33
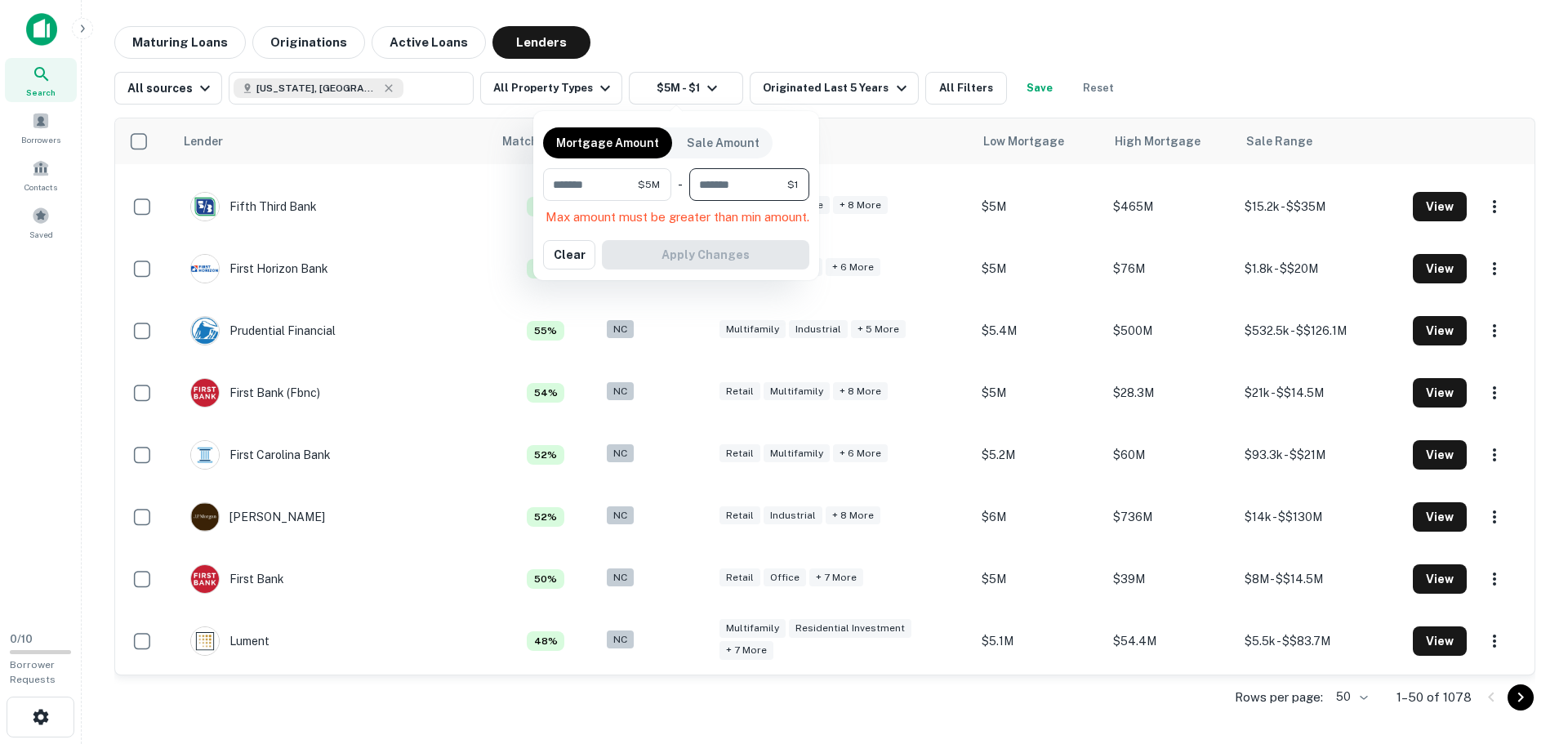
type input "**"
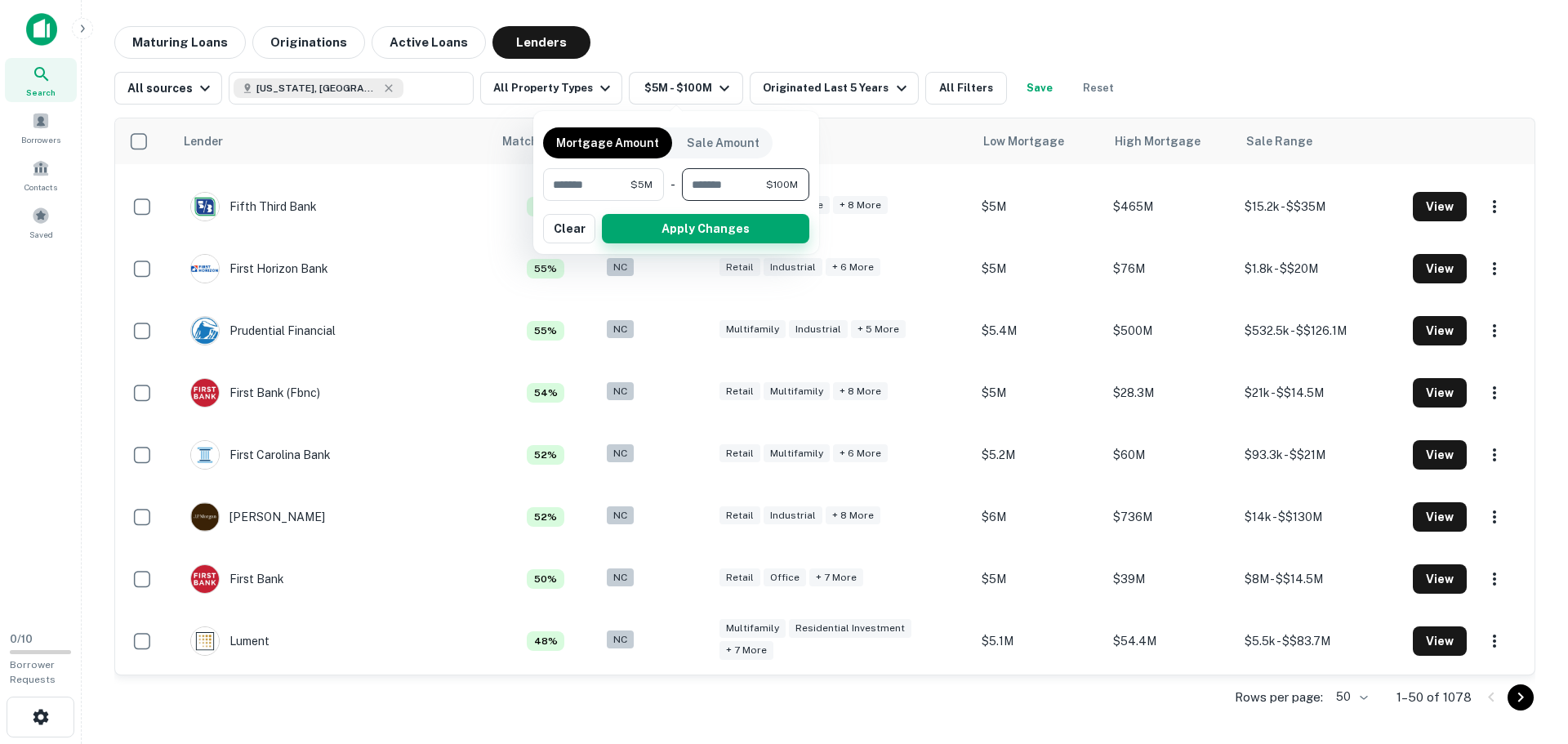
type input "*********"
click at [746, 231] on button "Apply Changes" at bounding box center [706, 229] width 207 height 30
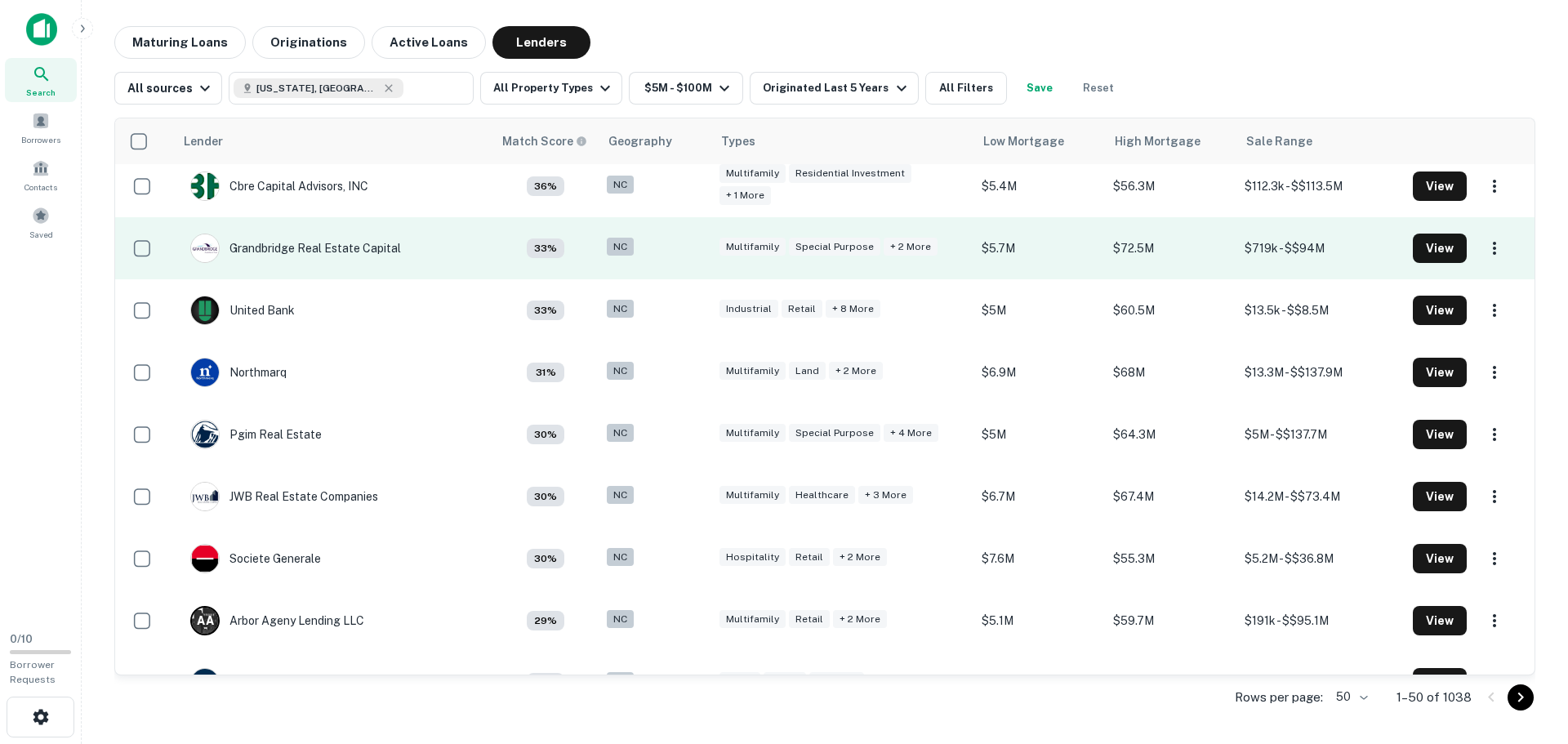
scroll to position [2617, 0]
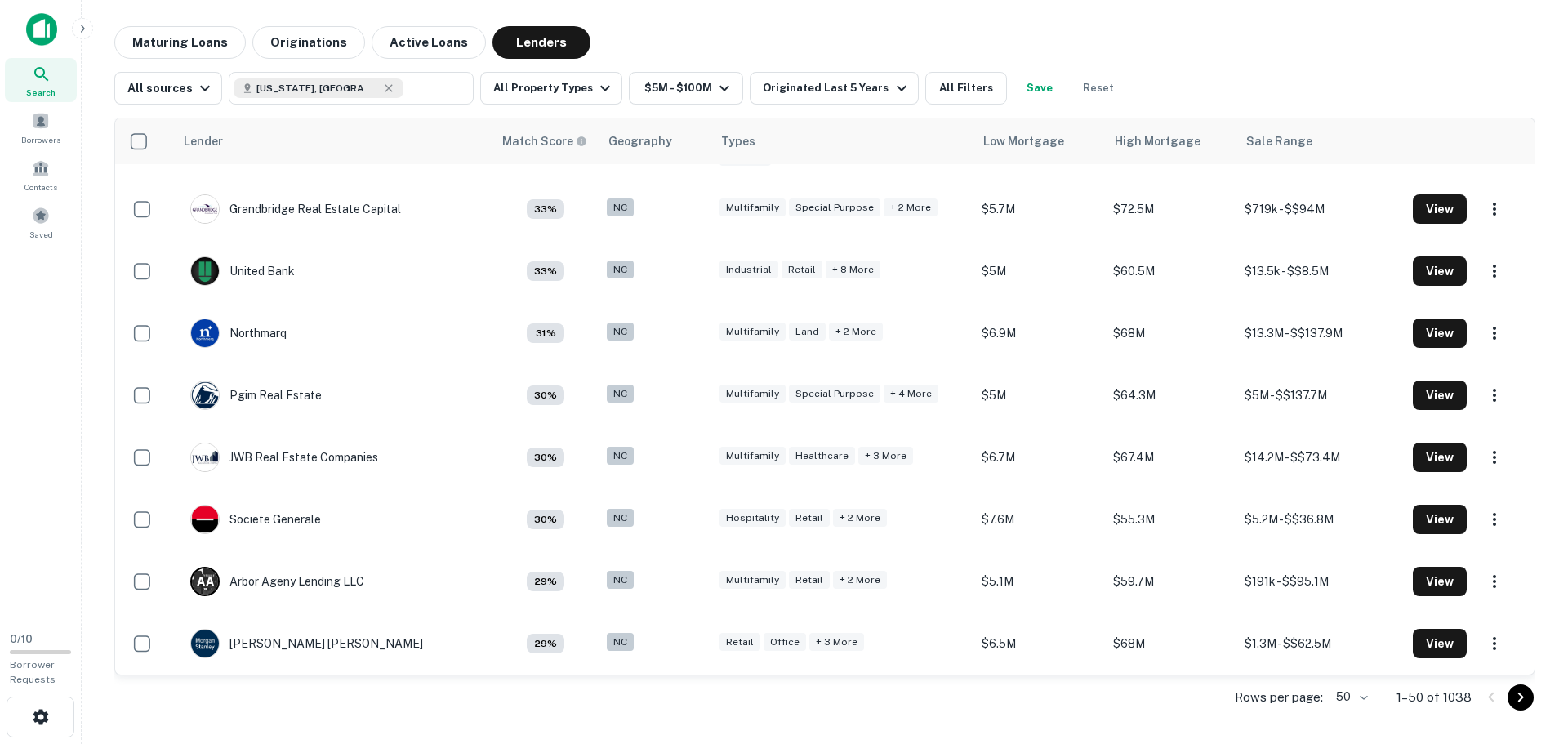
click at [1522, 701] on icon "Go to next page" at bounding box center [1521, 698] width 20 height 20
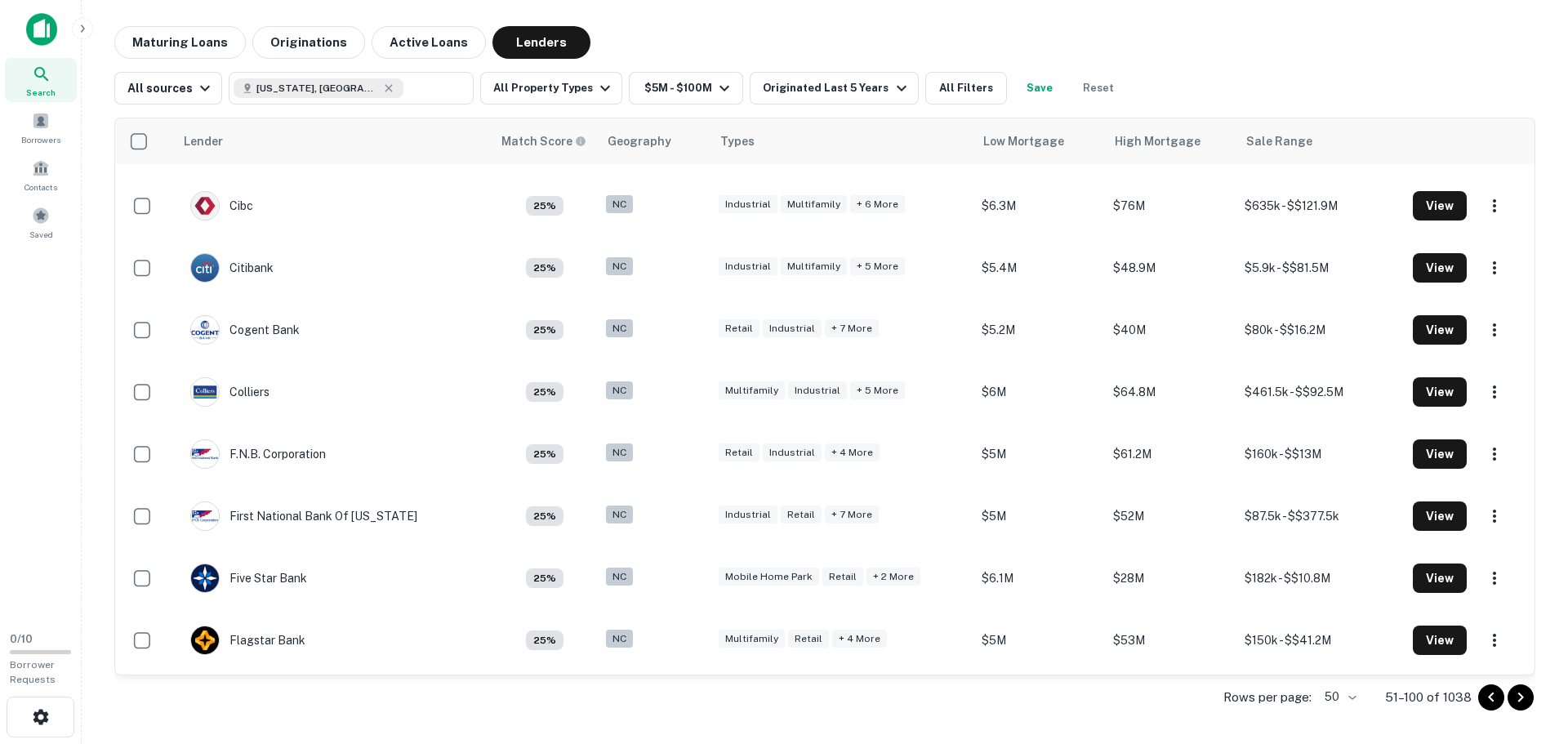
scroll to position [901, 0]
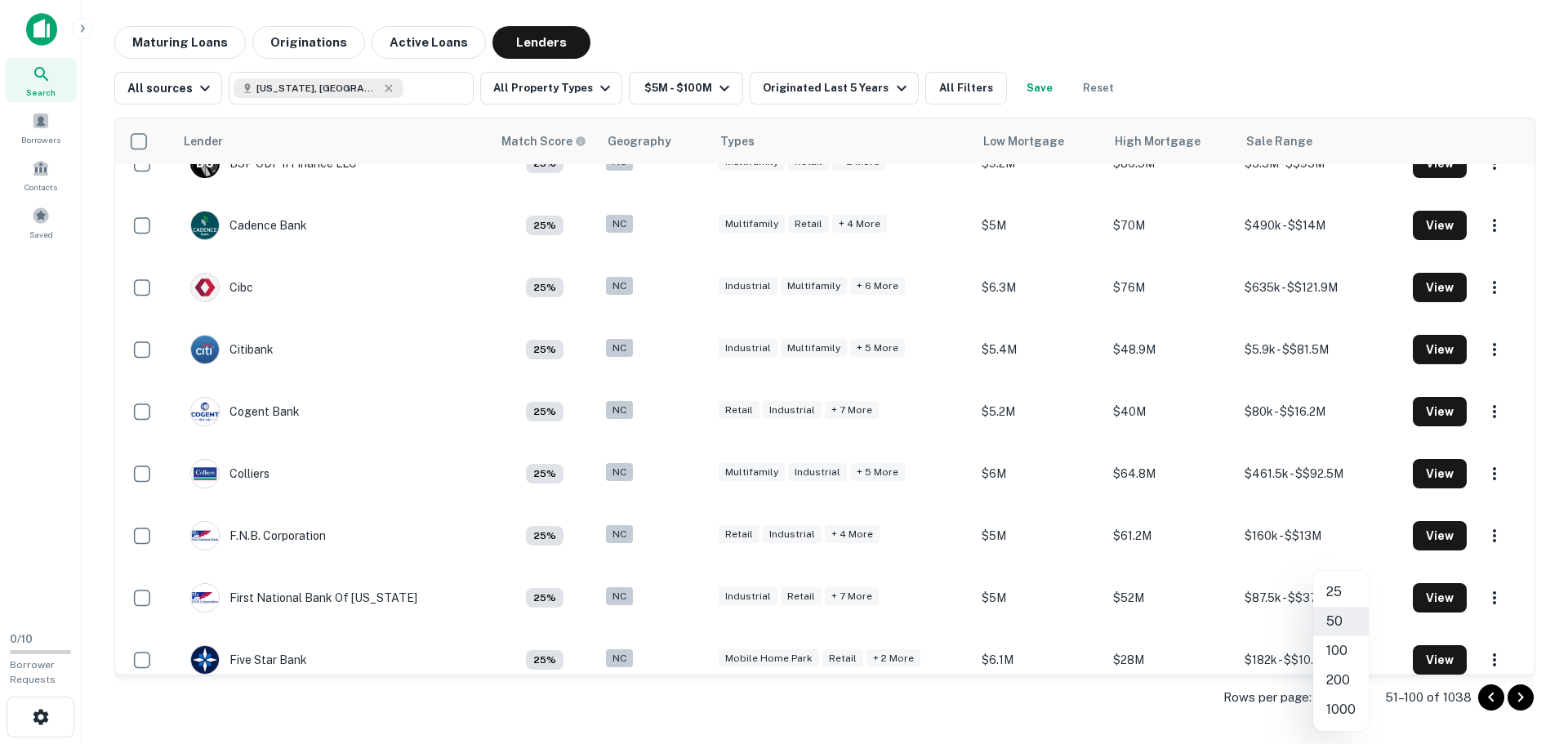
click at [1348, 700] on body "Search Borrowers Contacts Saved 0 / 10 Borrower Requests Maturing Loans Origina…" at bounding box center [784, 372] width 1568 height 744
click at [1344, 715] on li "1000" at bounding box center [1341, 710] width 55 height 30
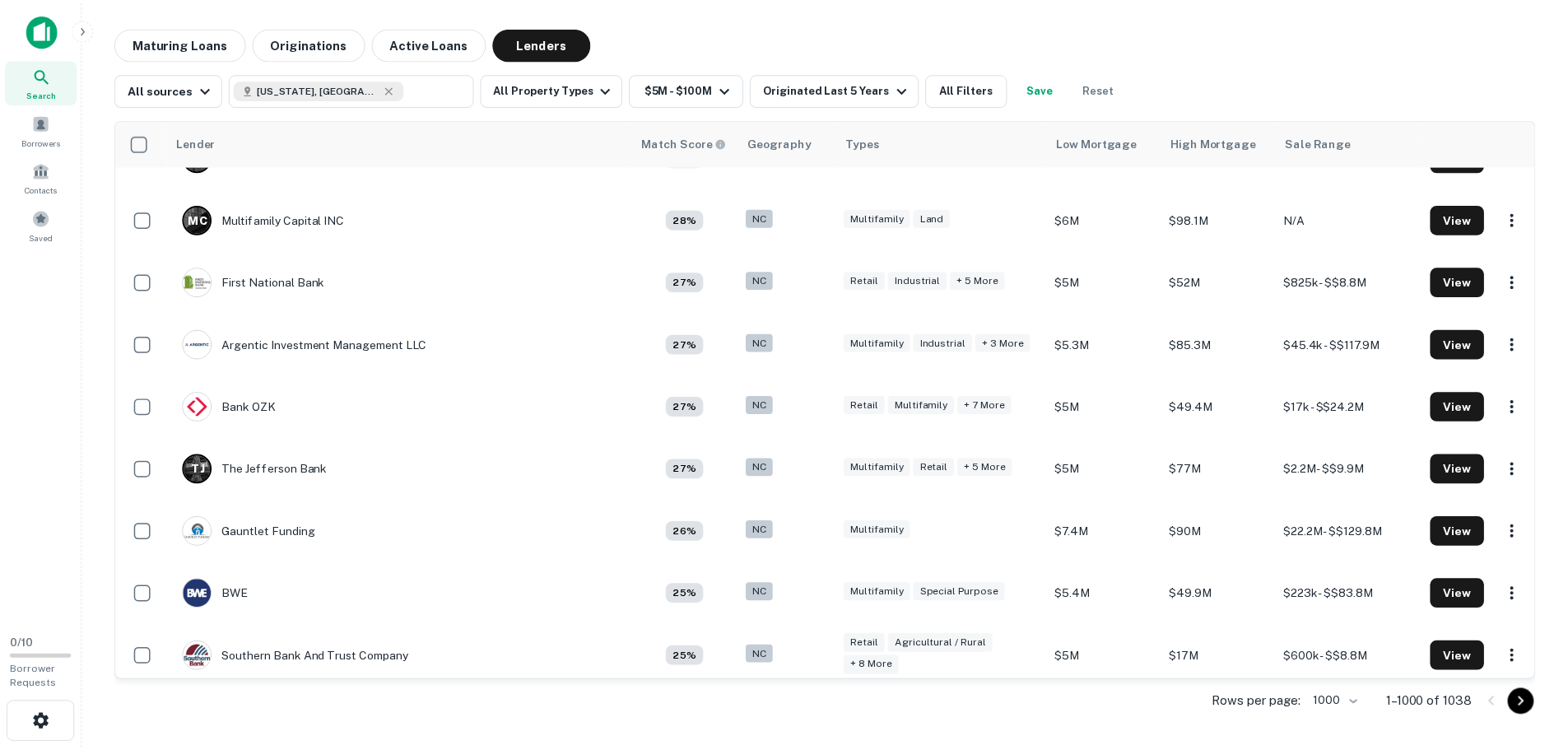
scroll to position [3212, 0]
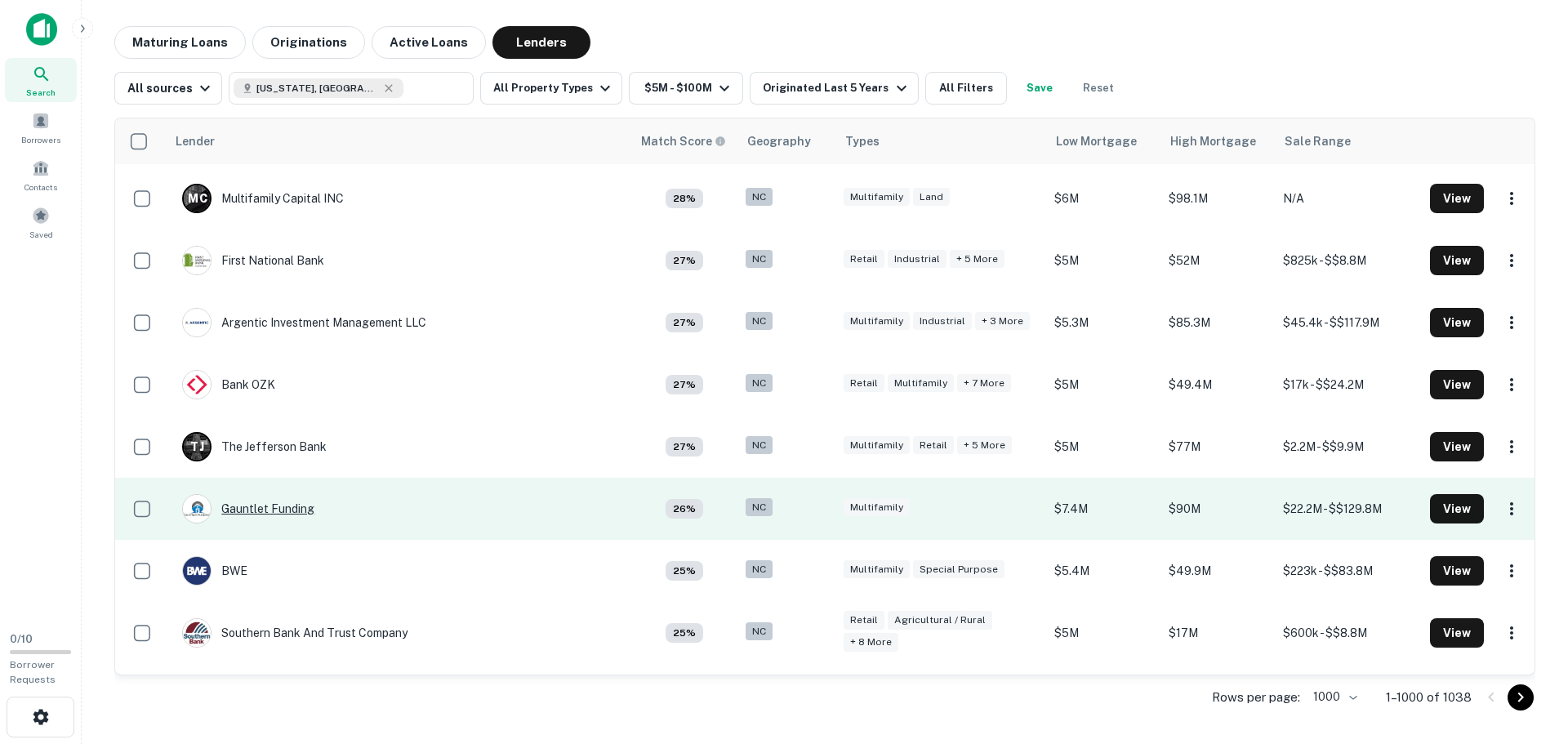
click at [284, 511] on div "Gauntlet Funding" at bounding box center [248, 509] width 132 height 30
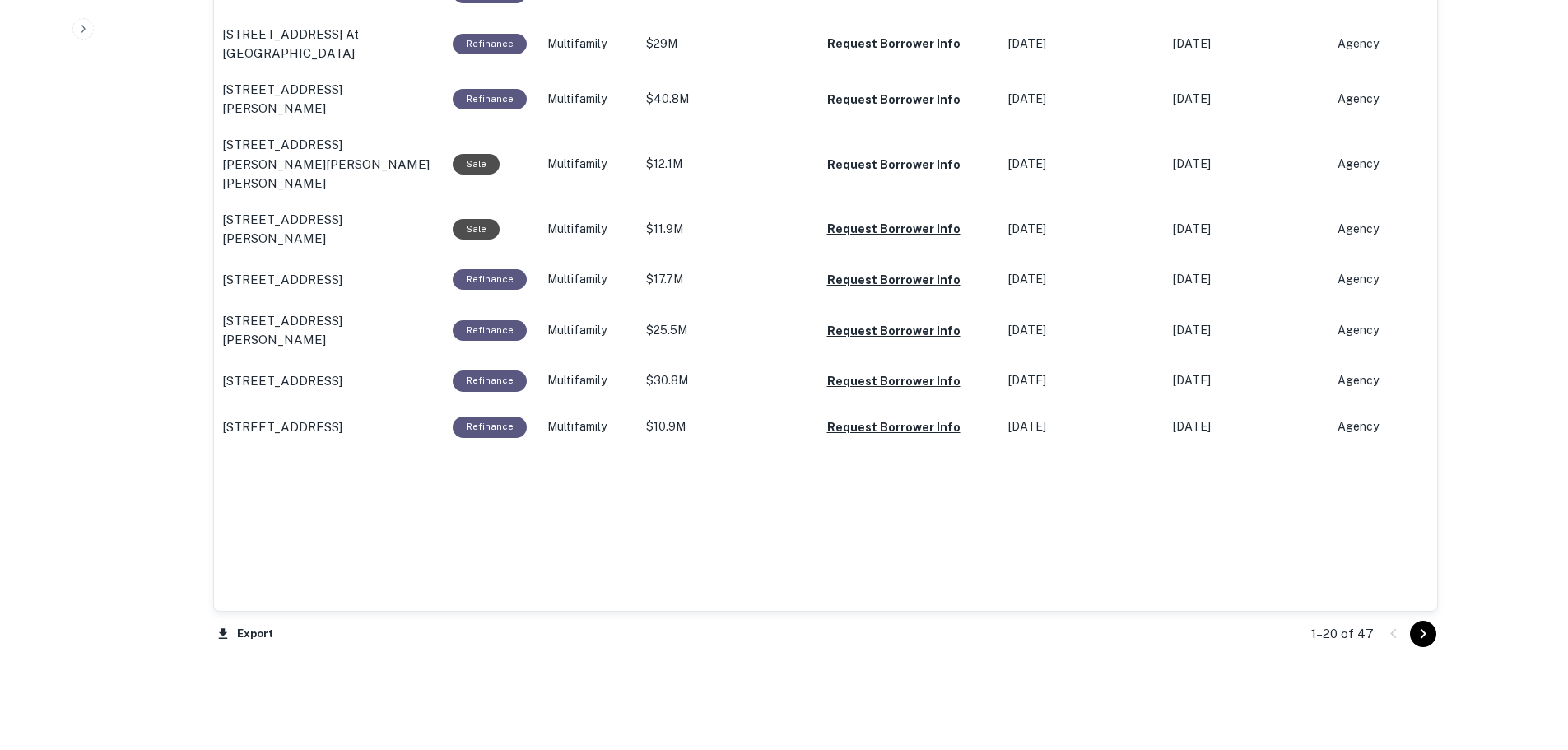
scroll to position [1565, 0]
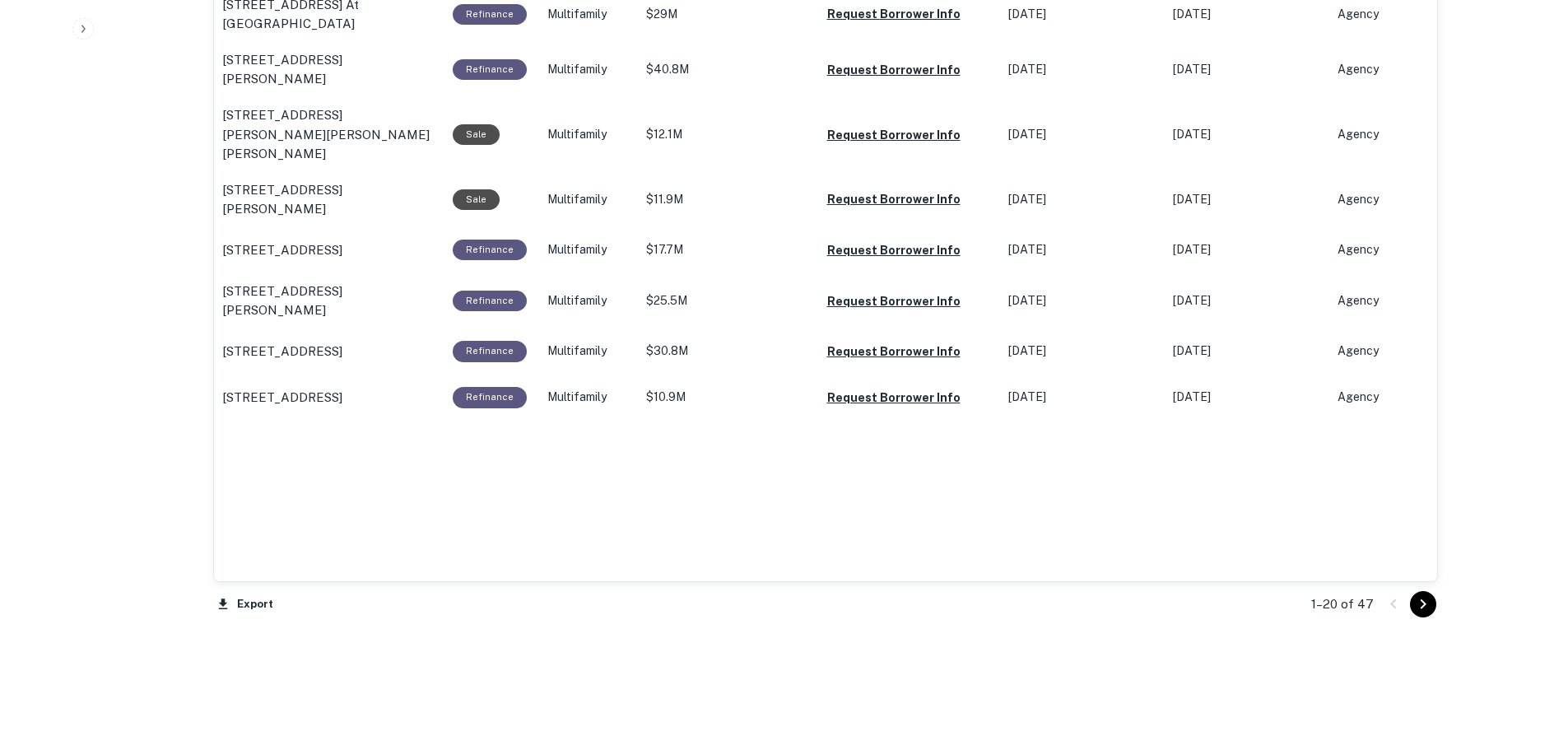
click at [1430, 615] on icon "Go to next page" at bounding box center [1424, 605] width 20 height 20
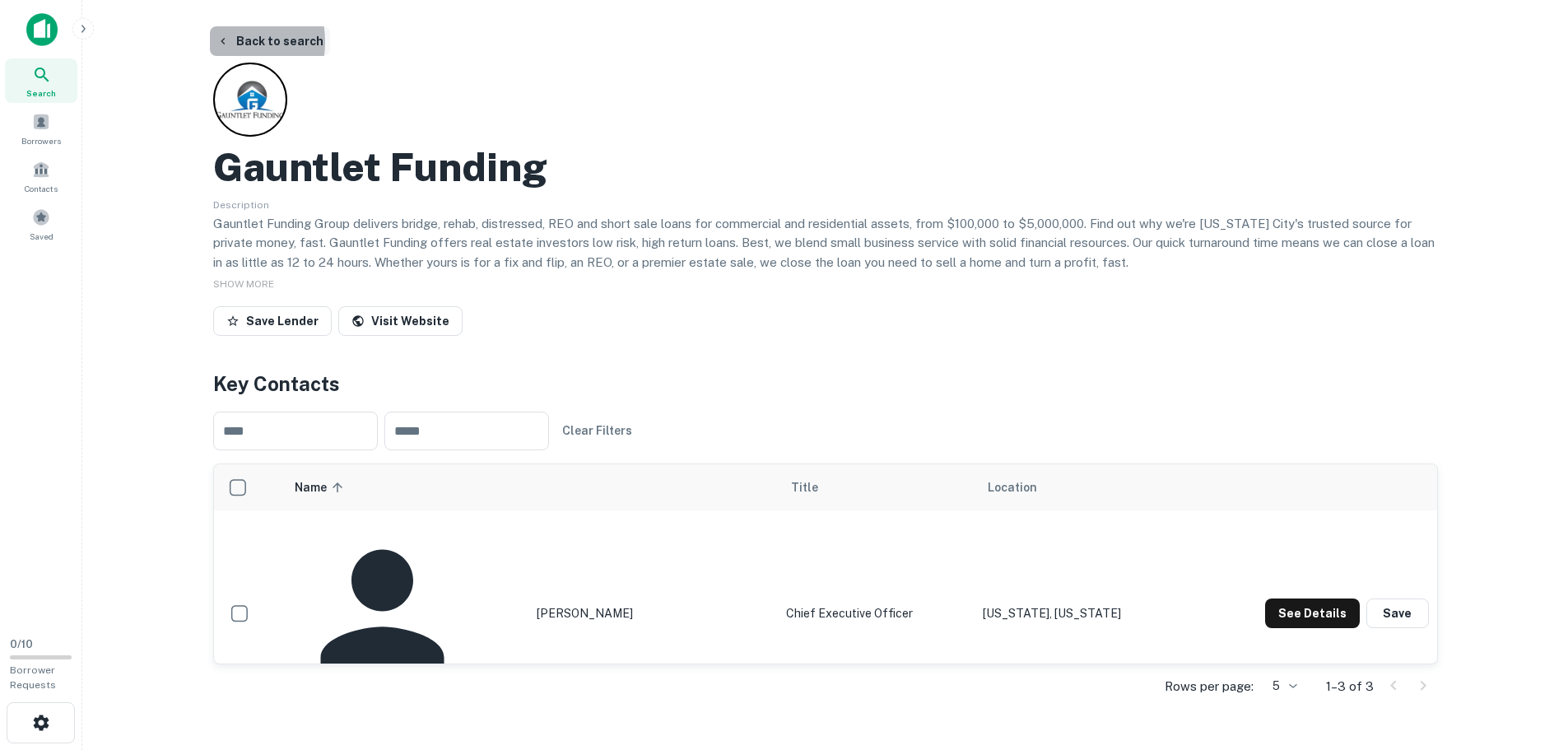
click at [226, 42] on icon "button" at bounding box center [223, 41] width 13 height 13
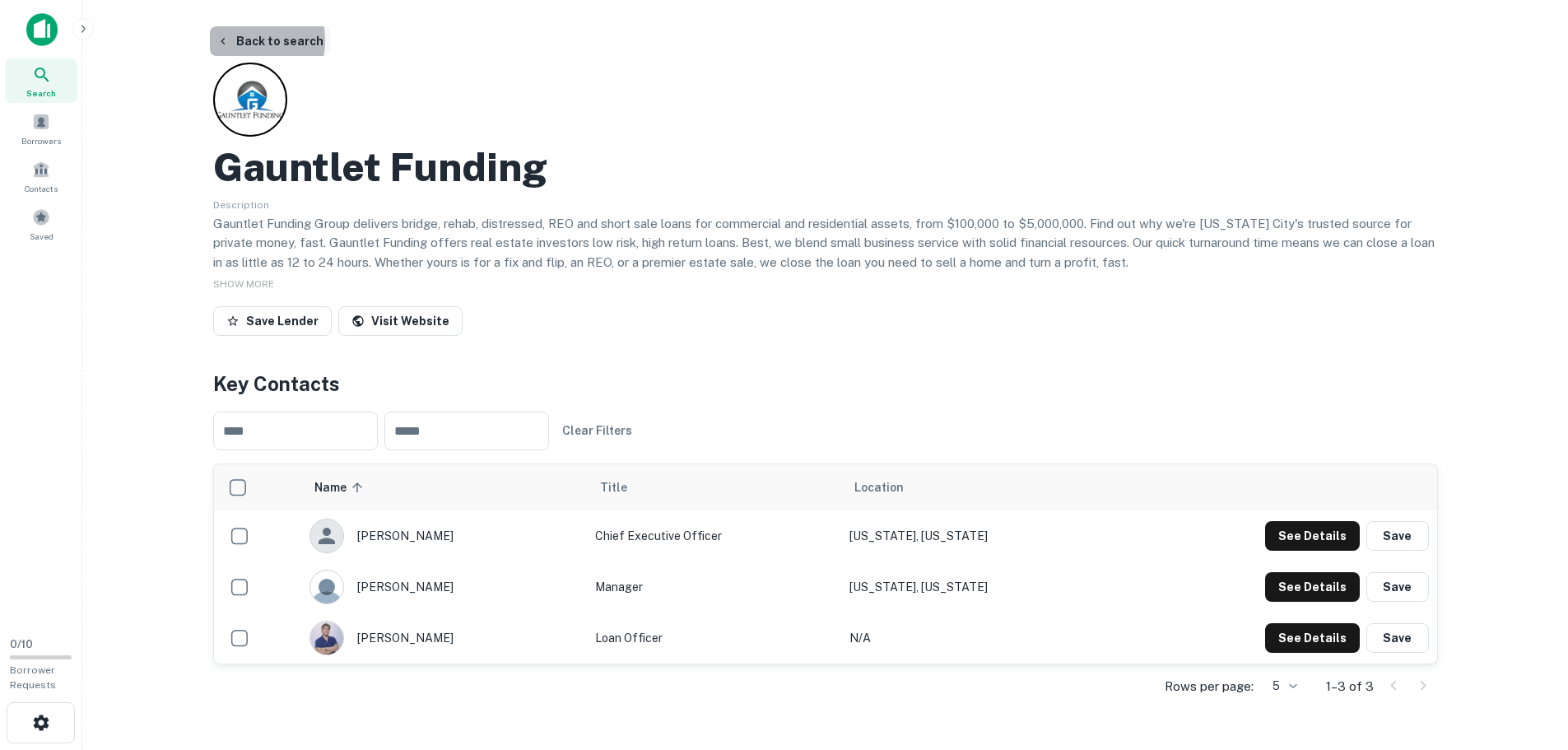
click at [241, 41] on button "Back to search" at bounding box center [270, 41] width 120 height 30
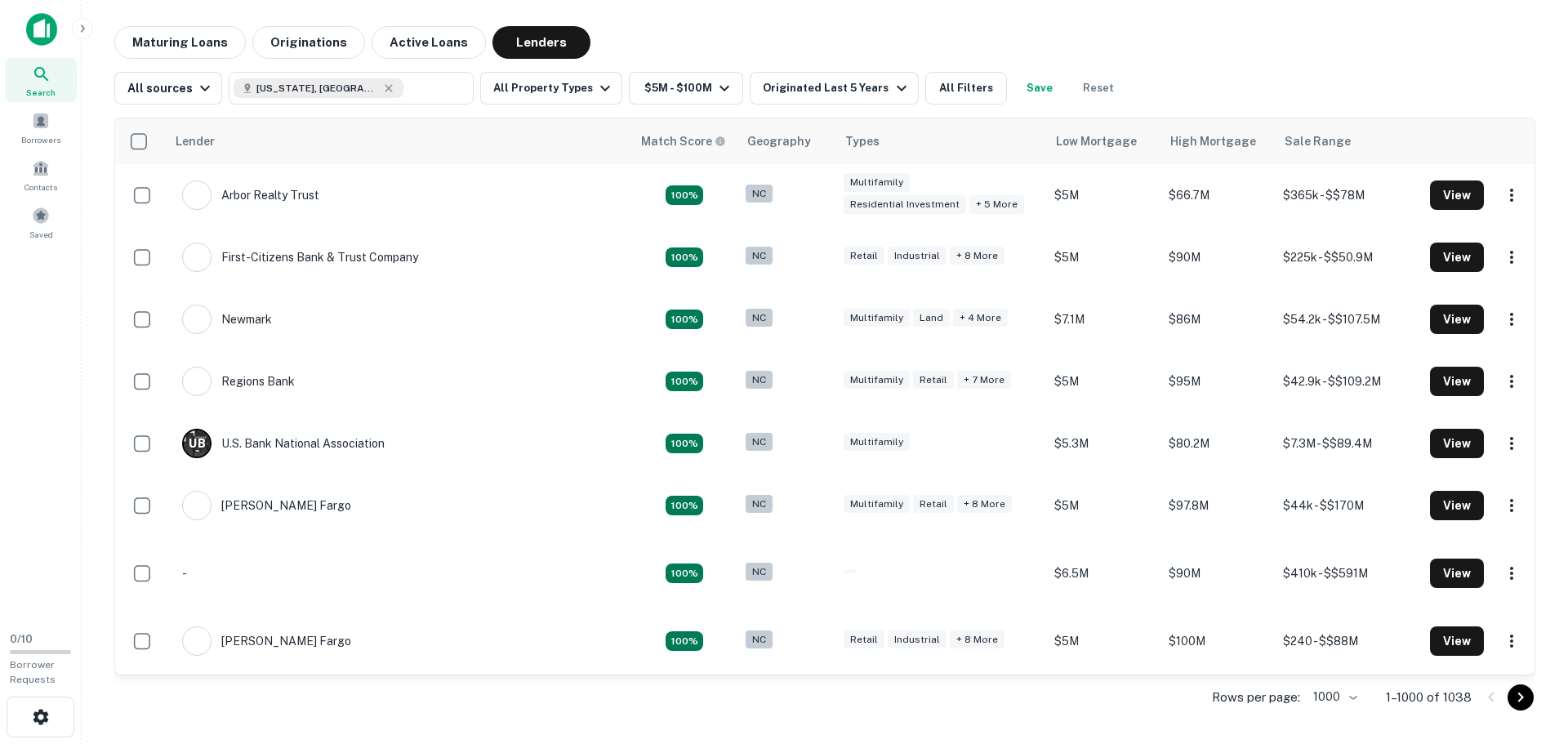
scroll to position [3186, 0]
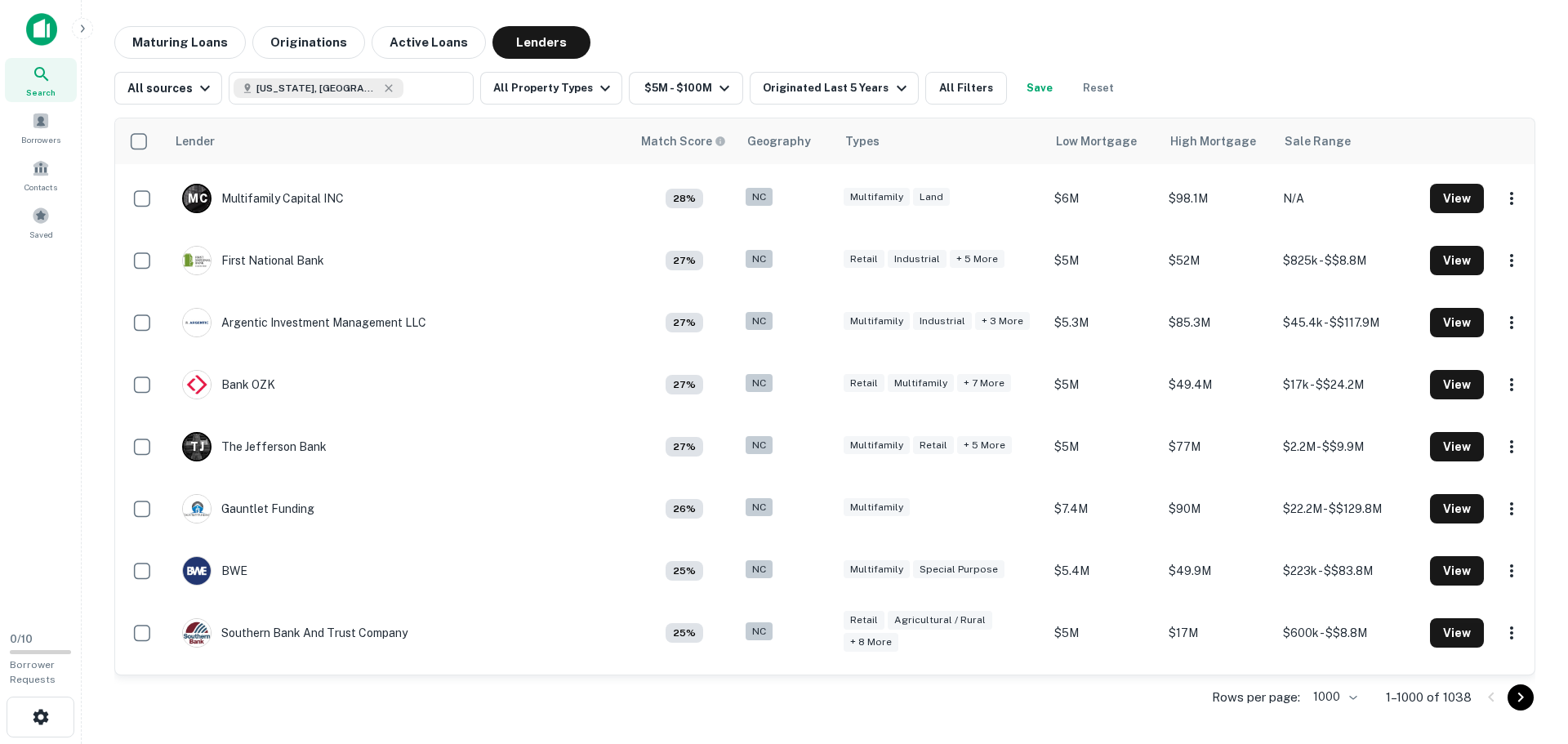
click at [99, 412] on div "Maturing Loans Originations Active Loans Lenders All sources [US_STATE], [GEOGR…" at bounding box center [824, 373] width 1460 height 696
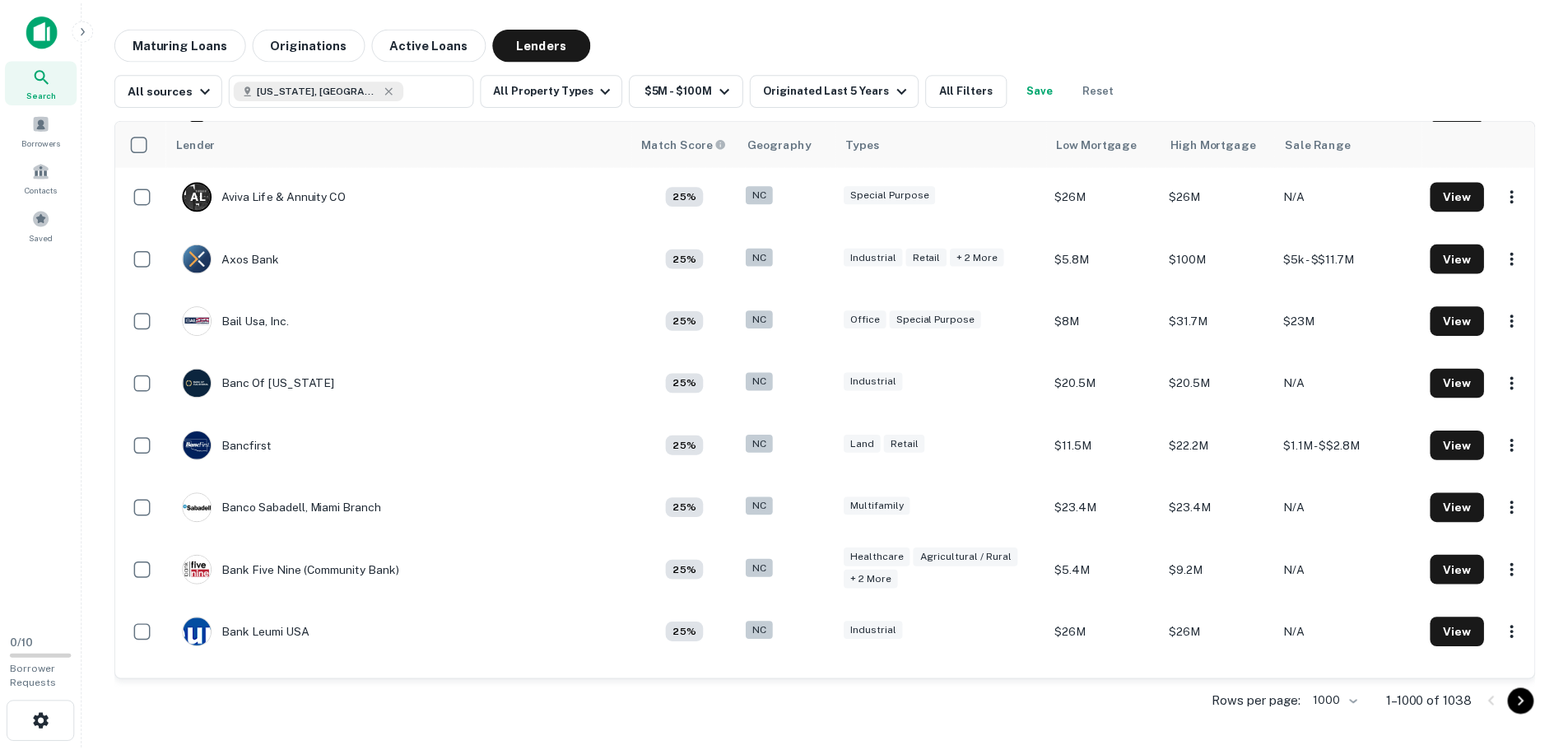
scroll to position [8237, 0]
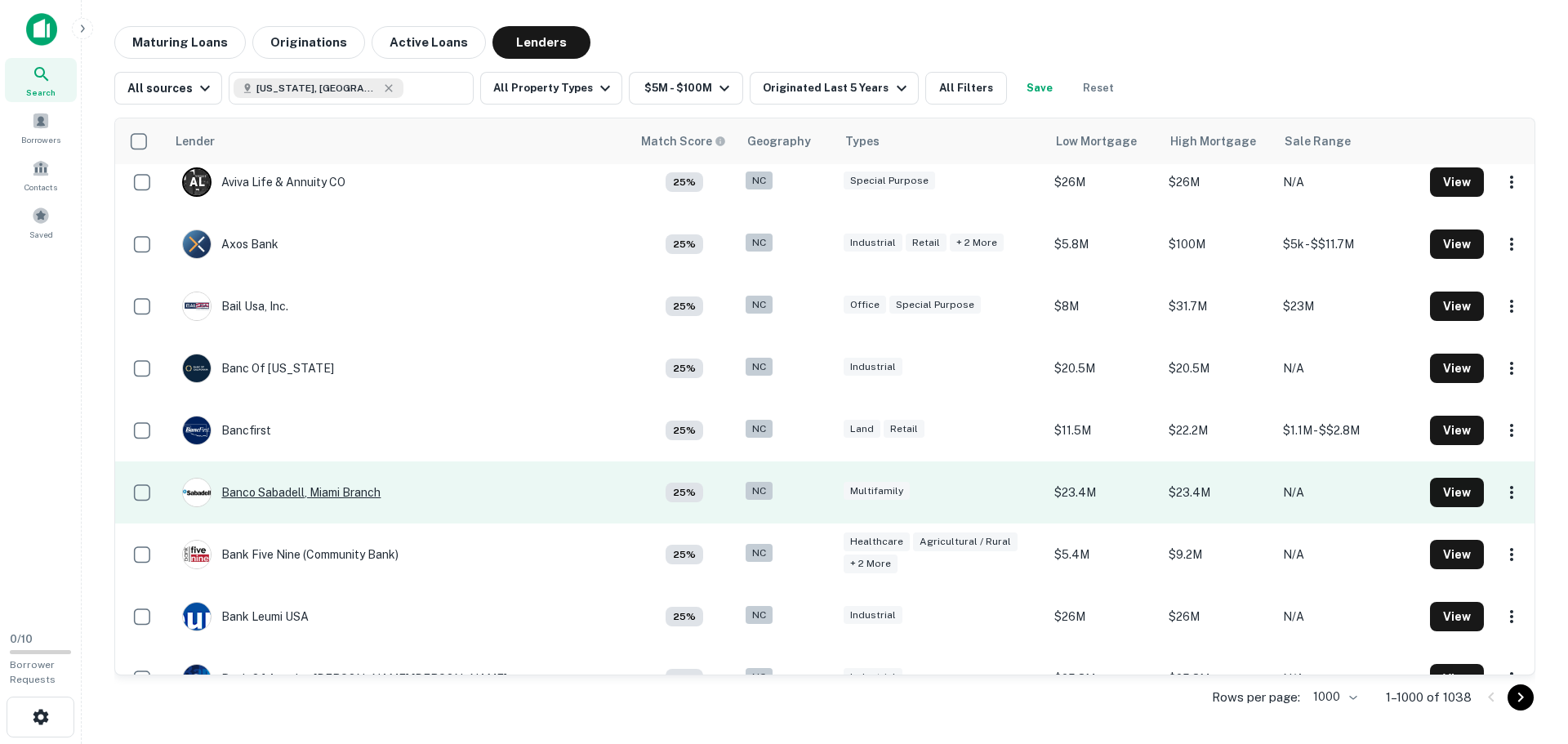
click at [267, 489] on div "Banco Sabadell, Miami Branch" at bounding box center [280, 493] width 198 height 30
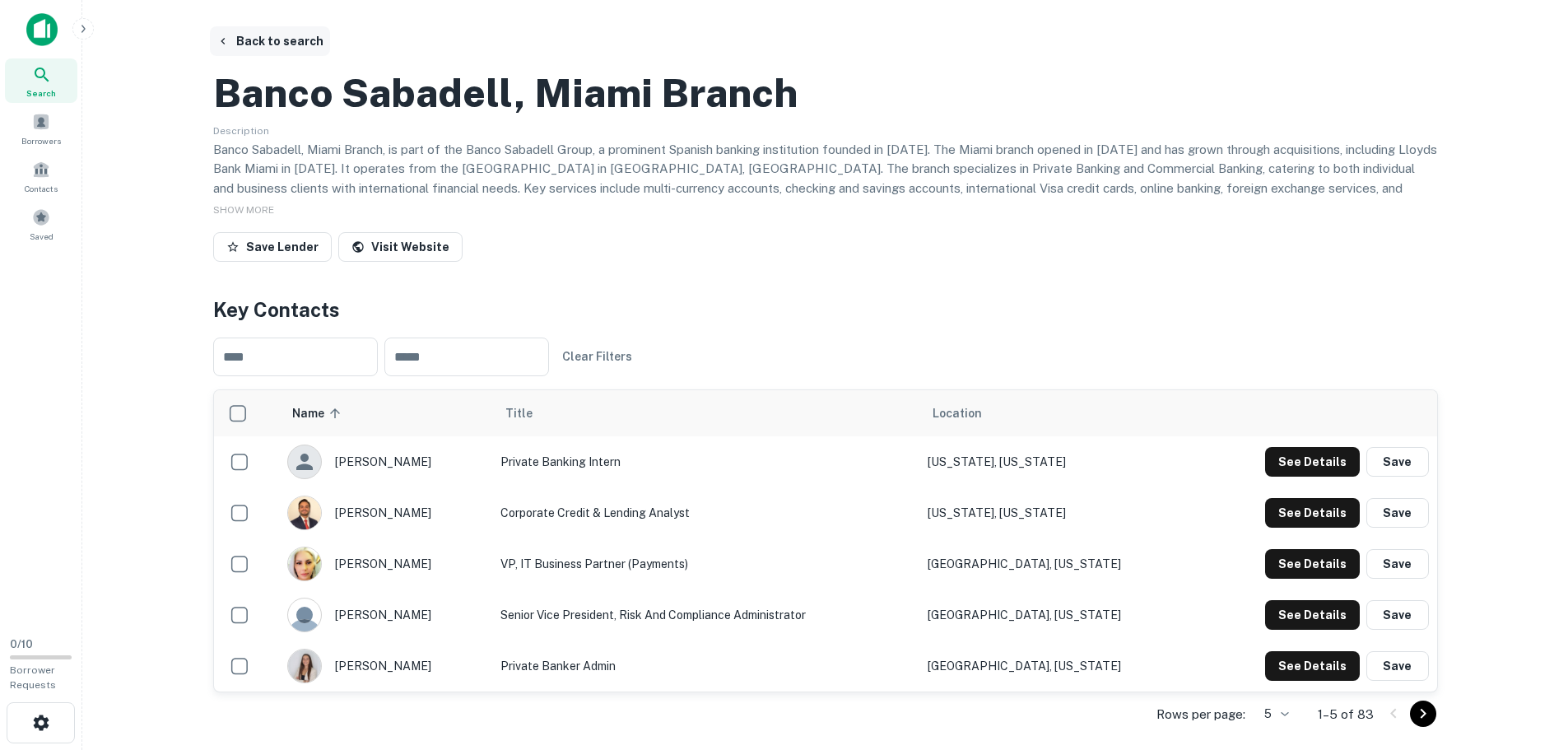
click at [245, 41] on button "Back to search" at bounding box center [270, 41] width 120 height 30
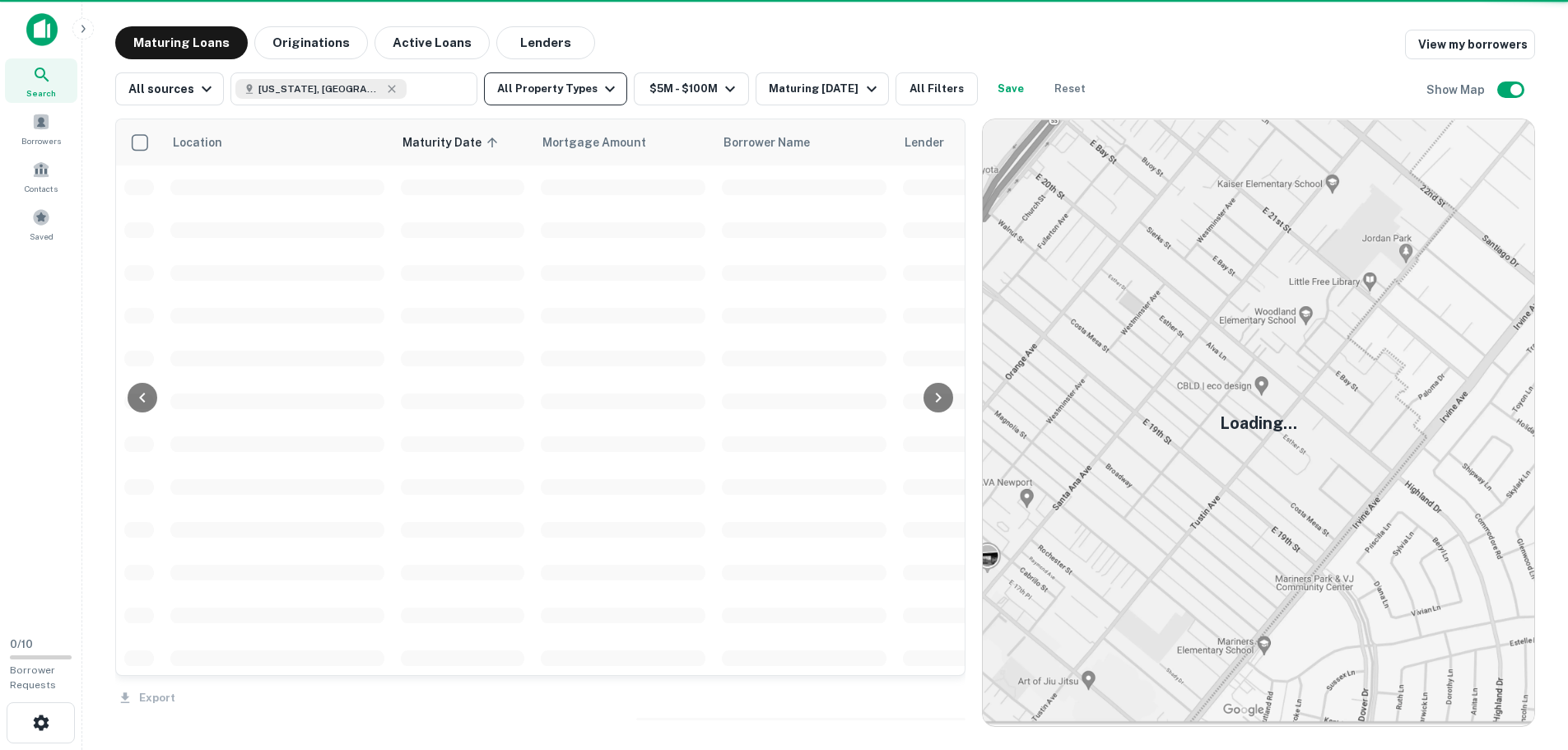
click at [159, 42] on button "Maturing Loans" at bounding box center [181, 42] width 132 height 33
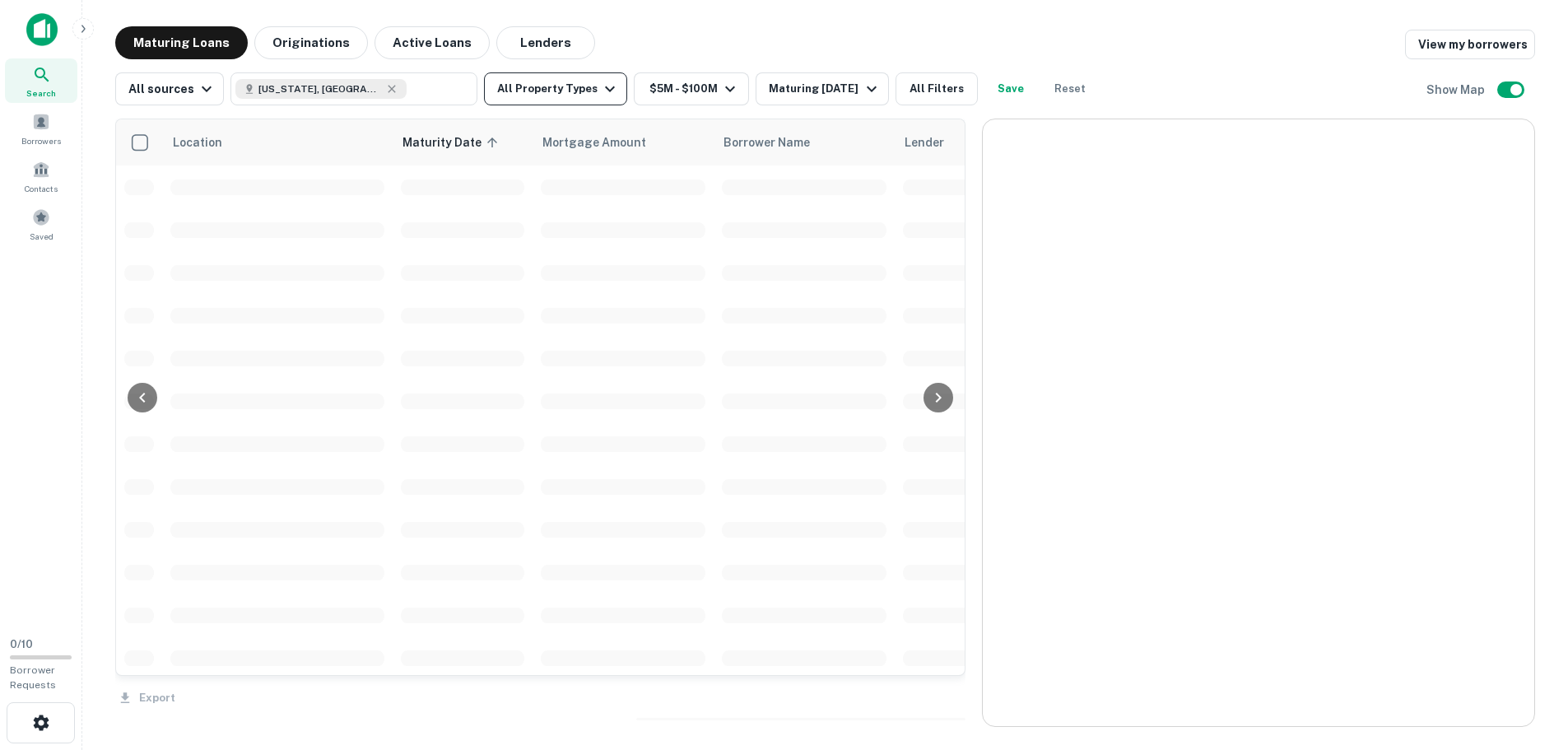
click at [550, 87] on button "All Property Types" at bounding box center [556, 89] width 143 height 33
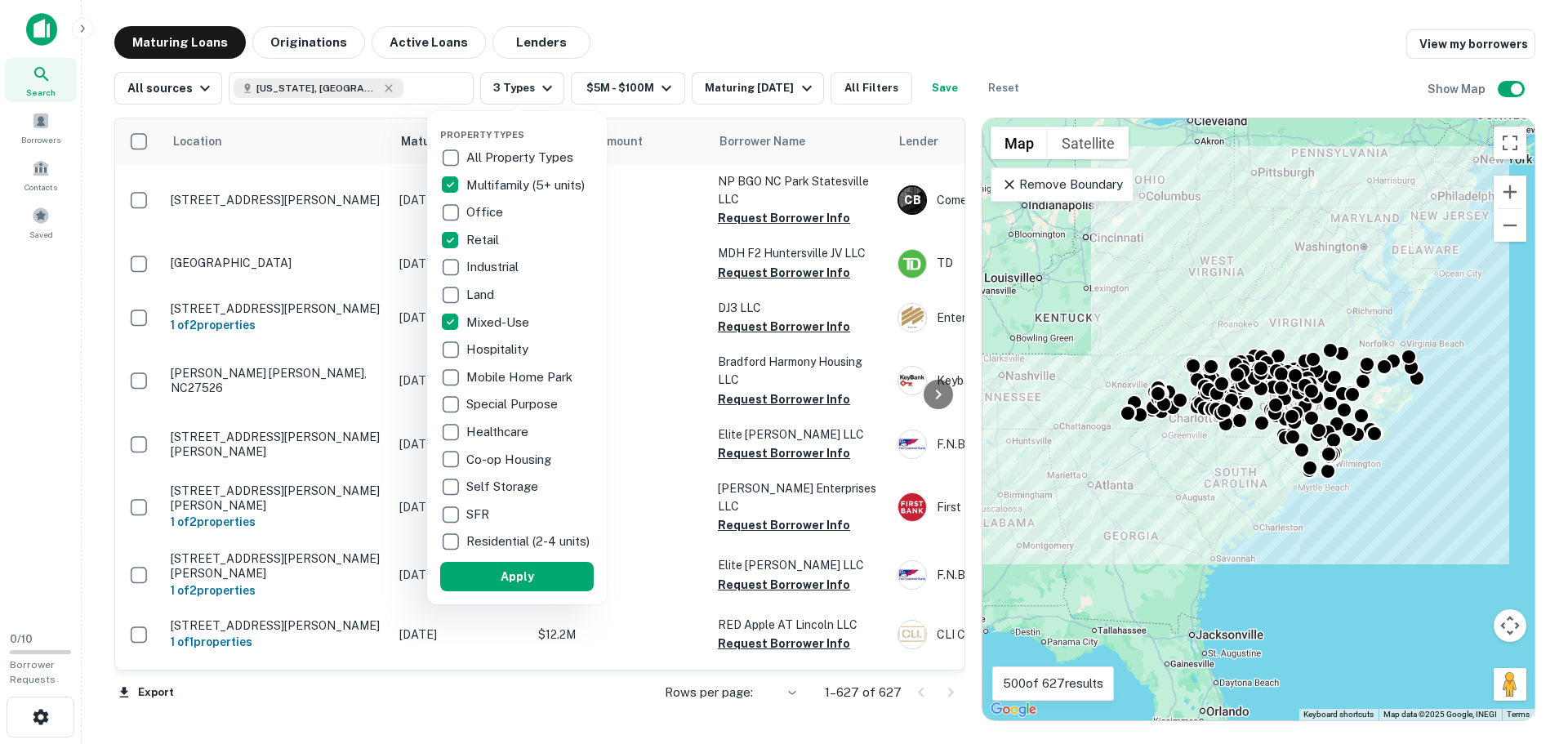
click at [653, 92] on div at bounding box center [784, 372] width 1568 height 744
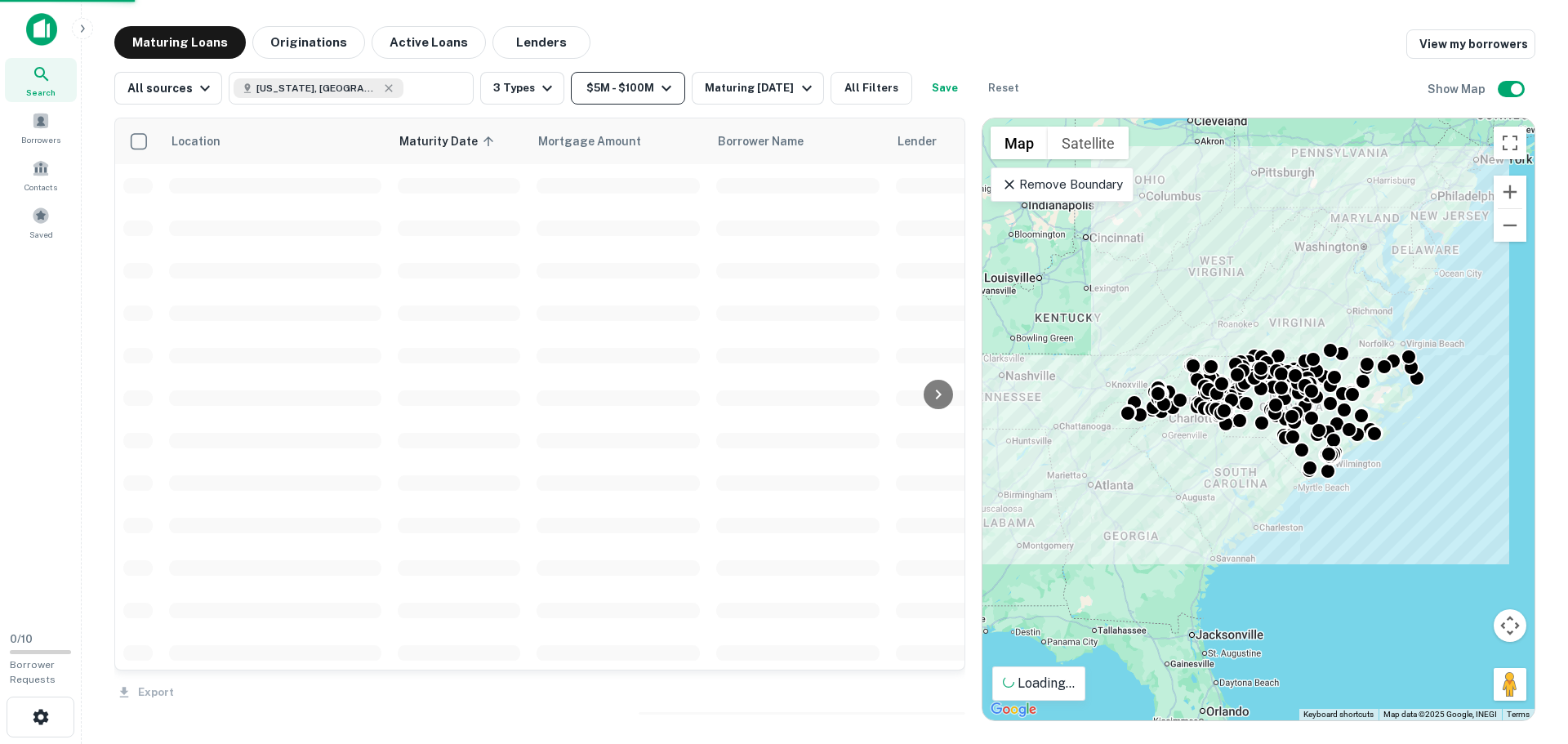
click at [662, 89] on icon "button" at bounding box center [666, 89] width 10 height 6
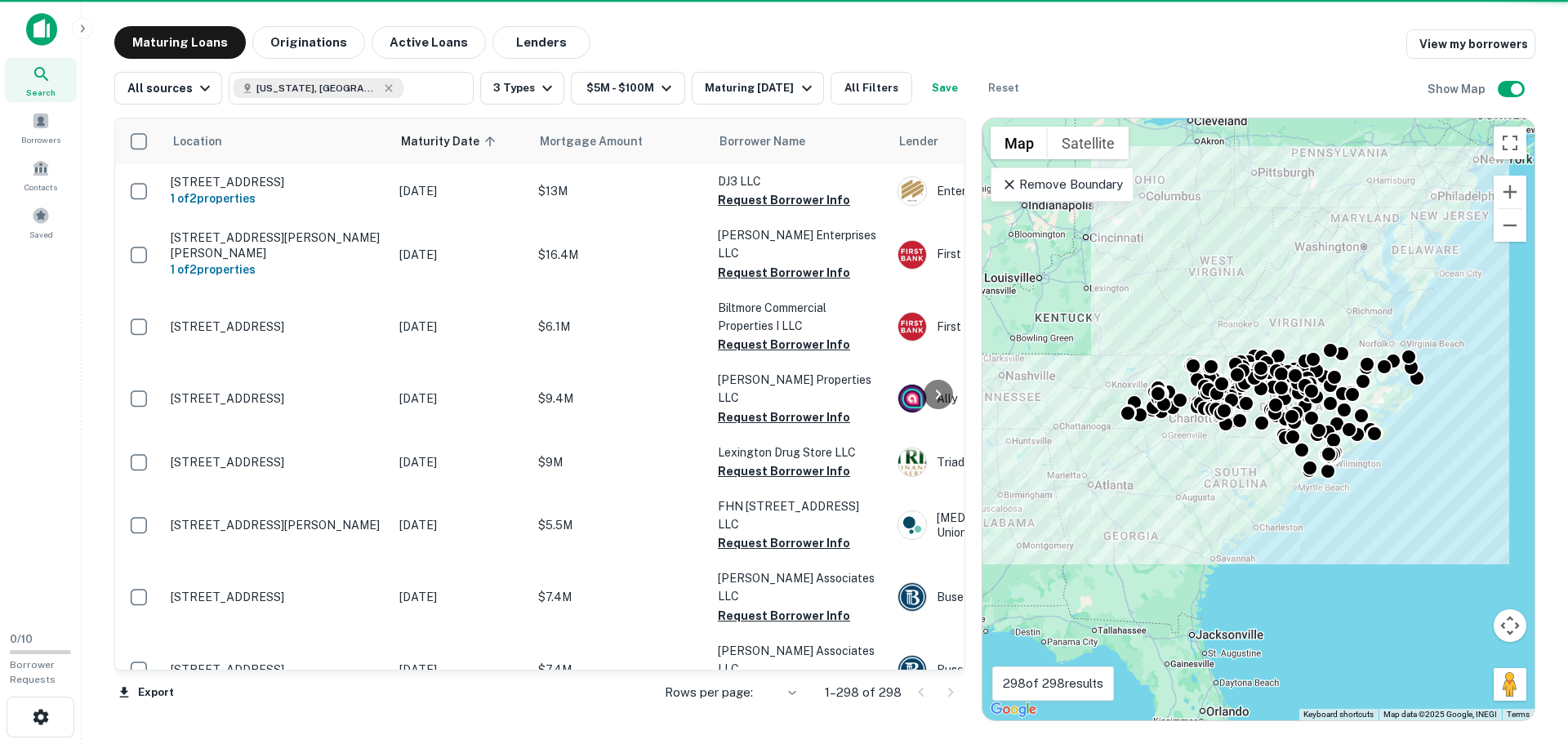
click at [694, 182] on button "Apply Changes" at bounding box center [645, 177] width 156 height 17
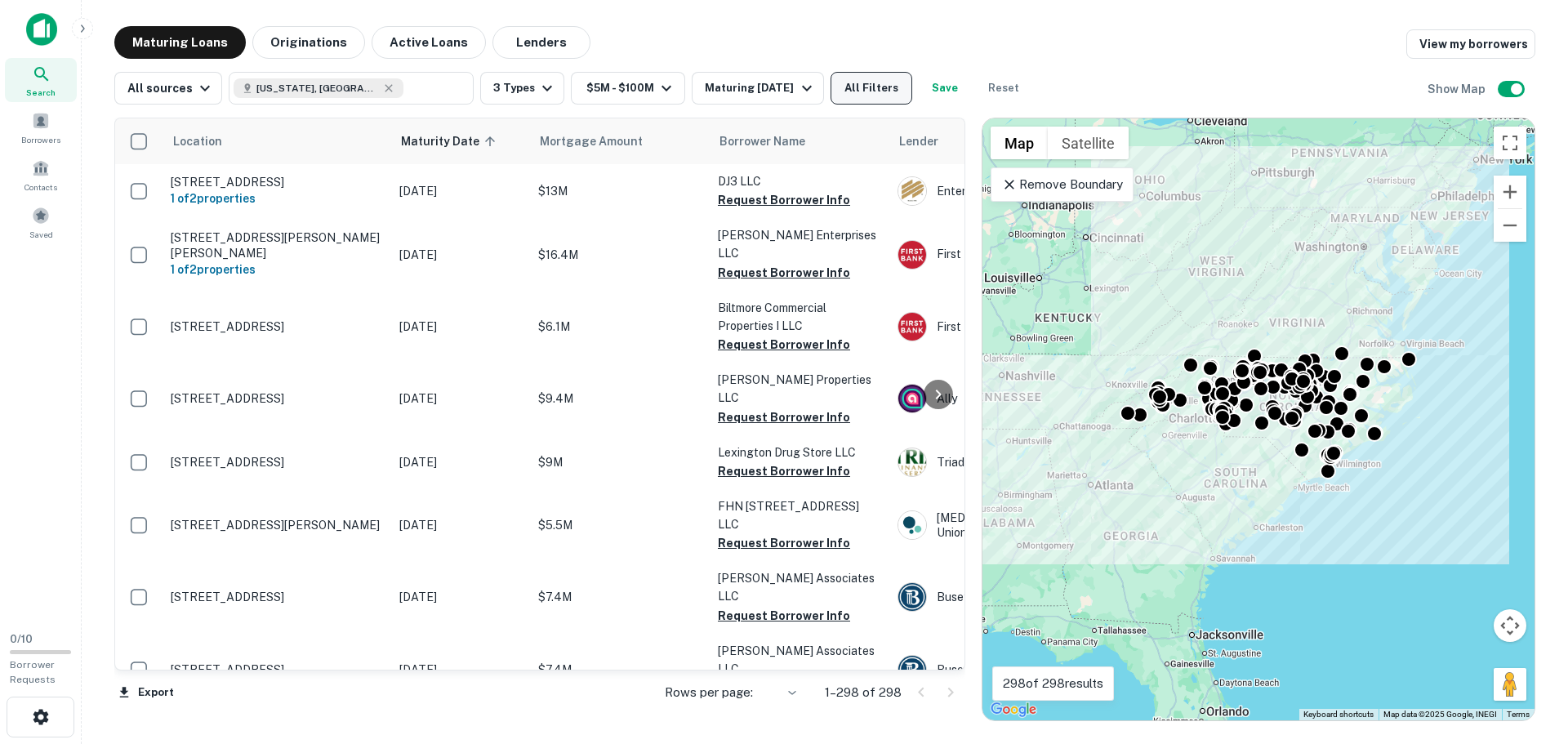
click at [858, 87] on button "All Filters" at bounding box center [871, 88] width 82 height 33
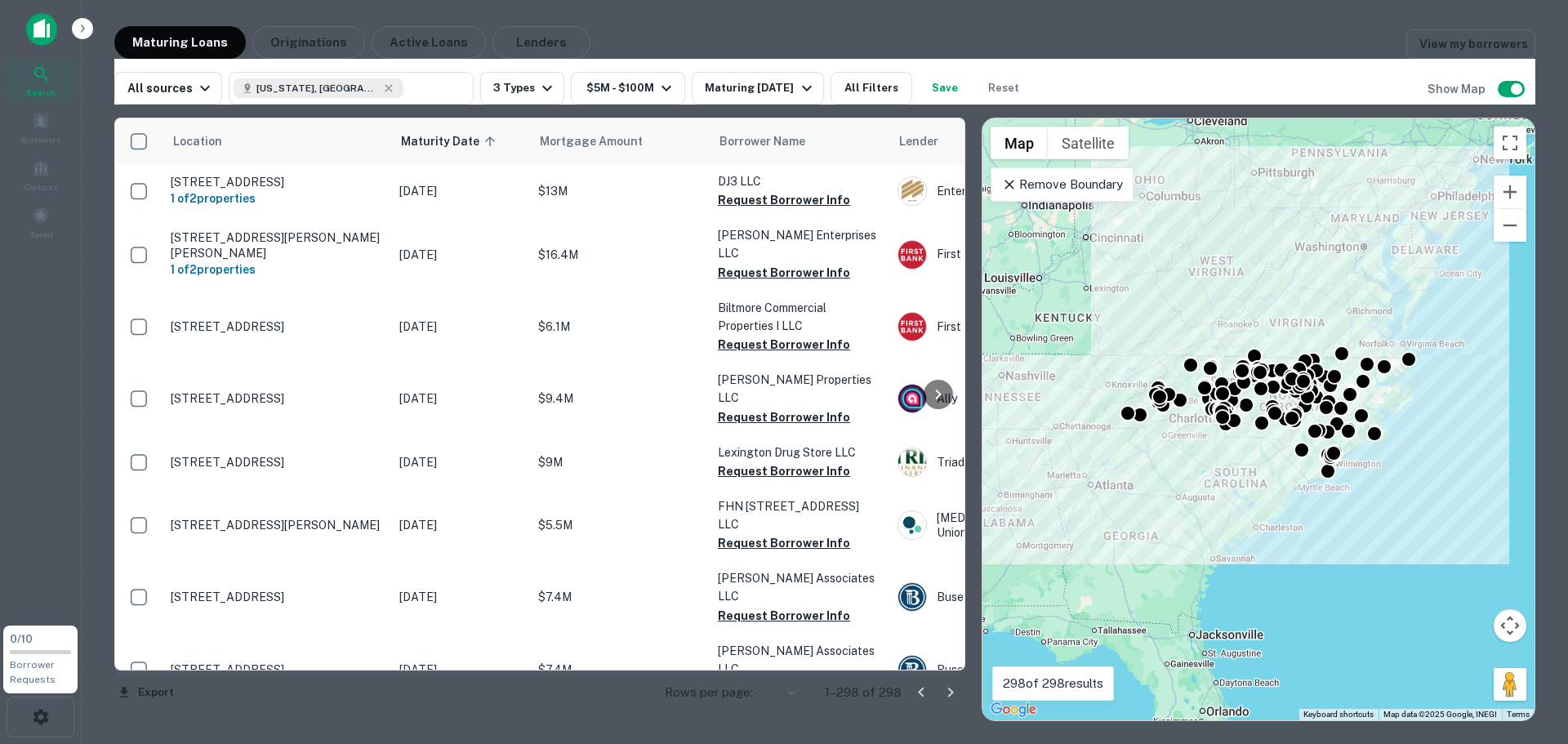
scroll to position [817, 0]
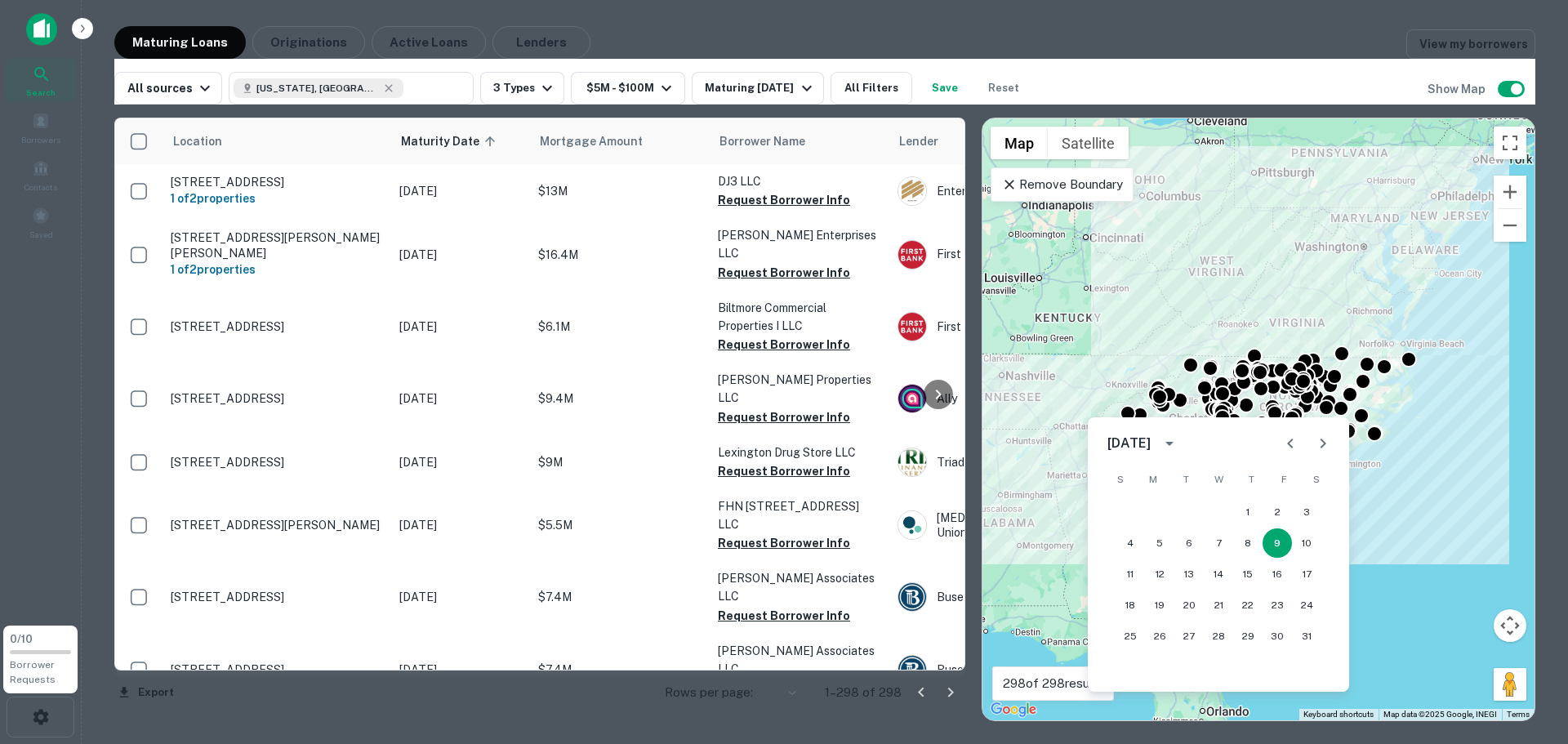
click at [1327, 437] on icon "Next month" at bounding box center [1323, 444] width 20 height 20
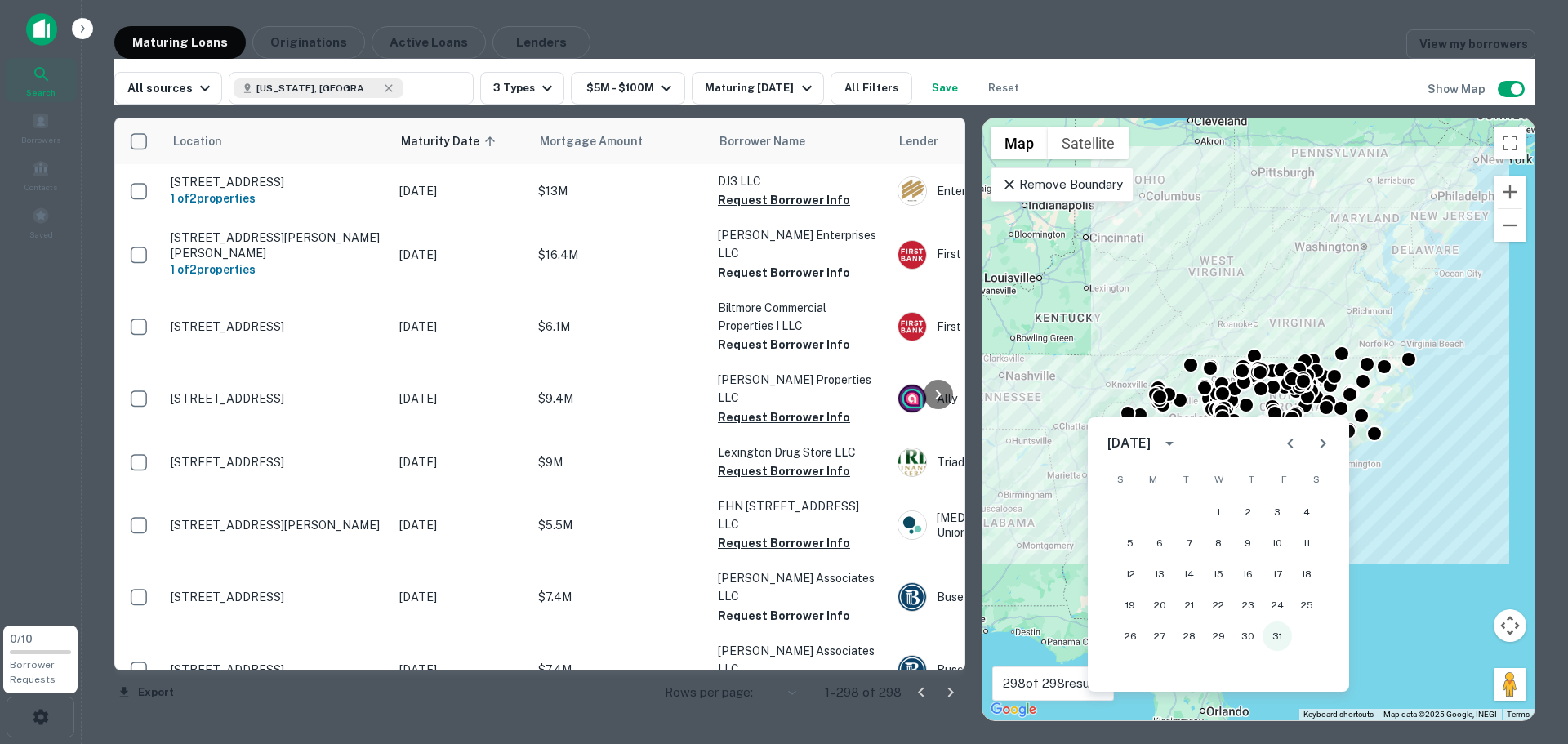
click at [1281, 635] on button "31" at bounding box center [1278, 636] width 30 height 30
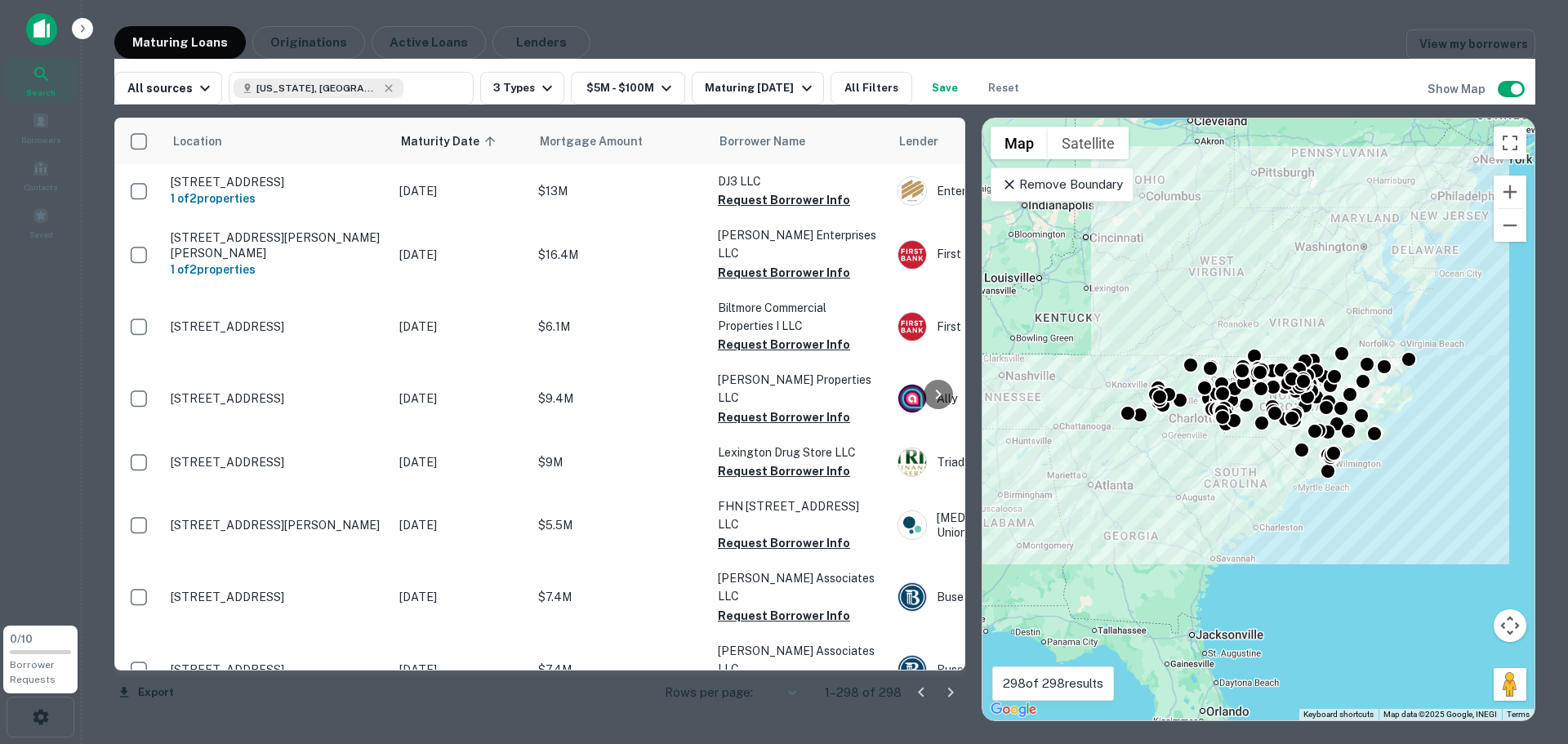
type input "**********"
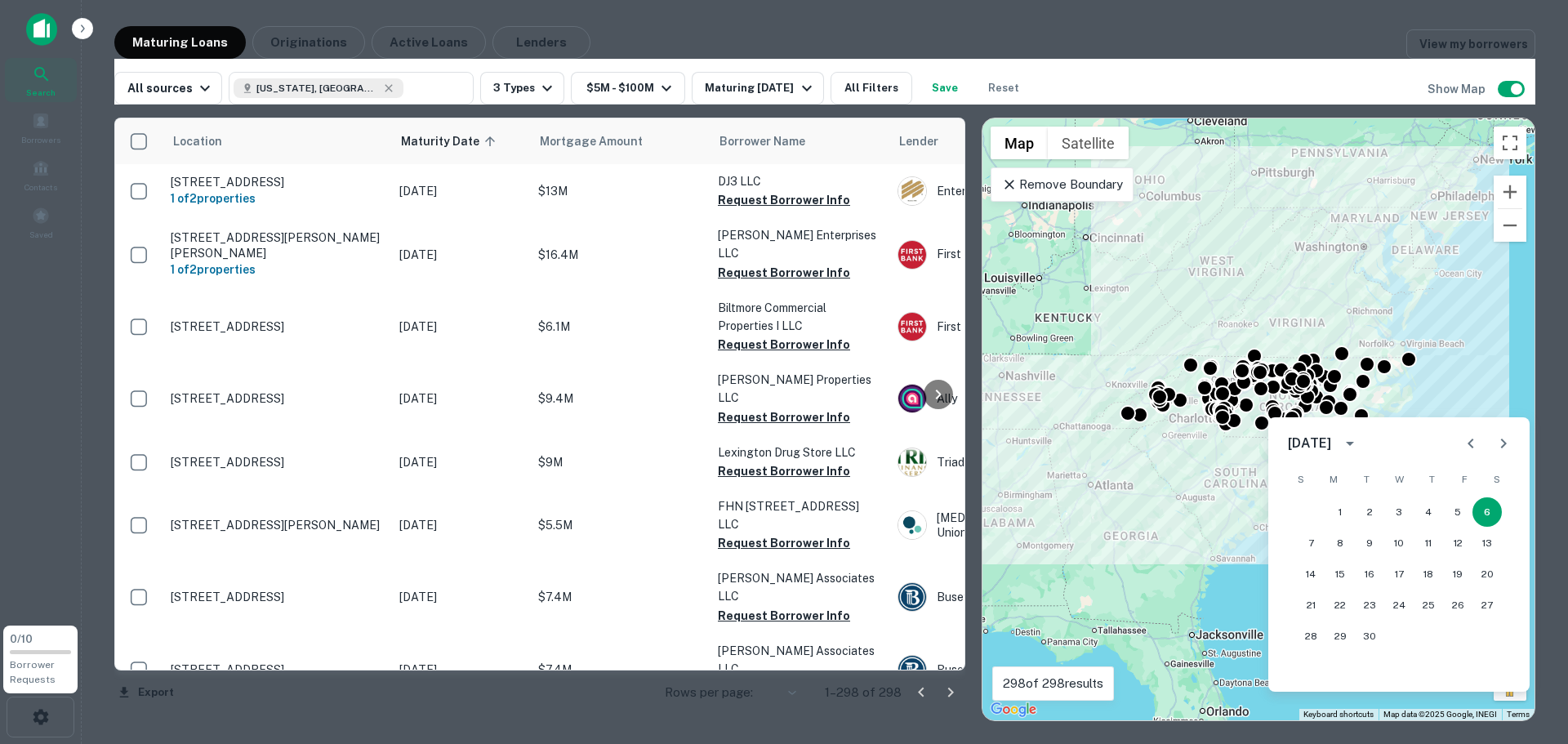
click at [1508, 448] on icon "Next month" at bounding box center [1504, 444] width 20 height 20
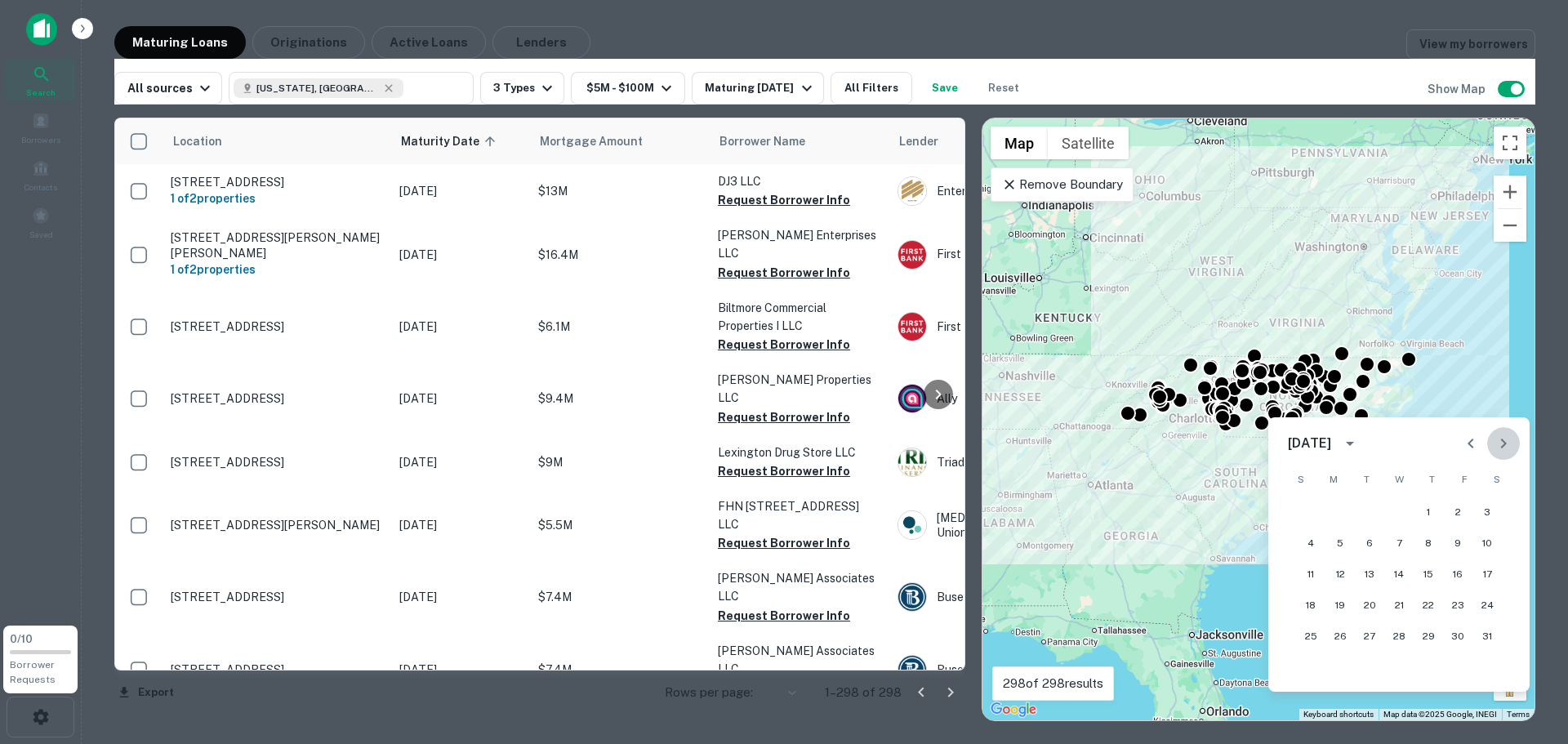
click at [1508, 448] on icon "Next month" at bounding box center [1504, 444] width 20 height 20
click at [1309, 669] on button "31" at bounding box center [1310, 668] width 30 height 30
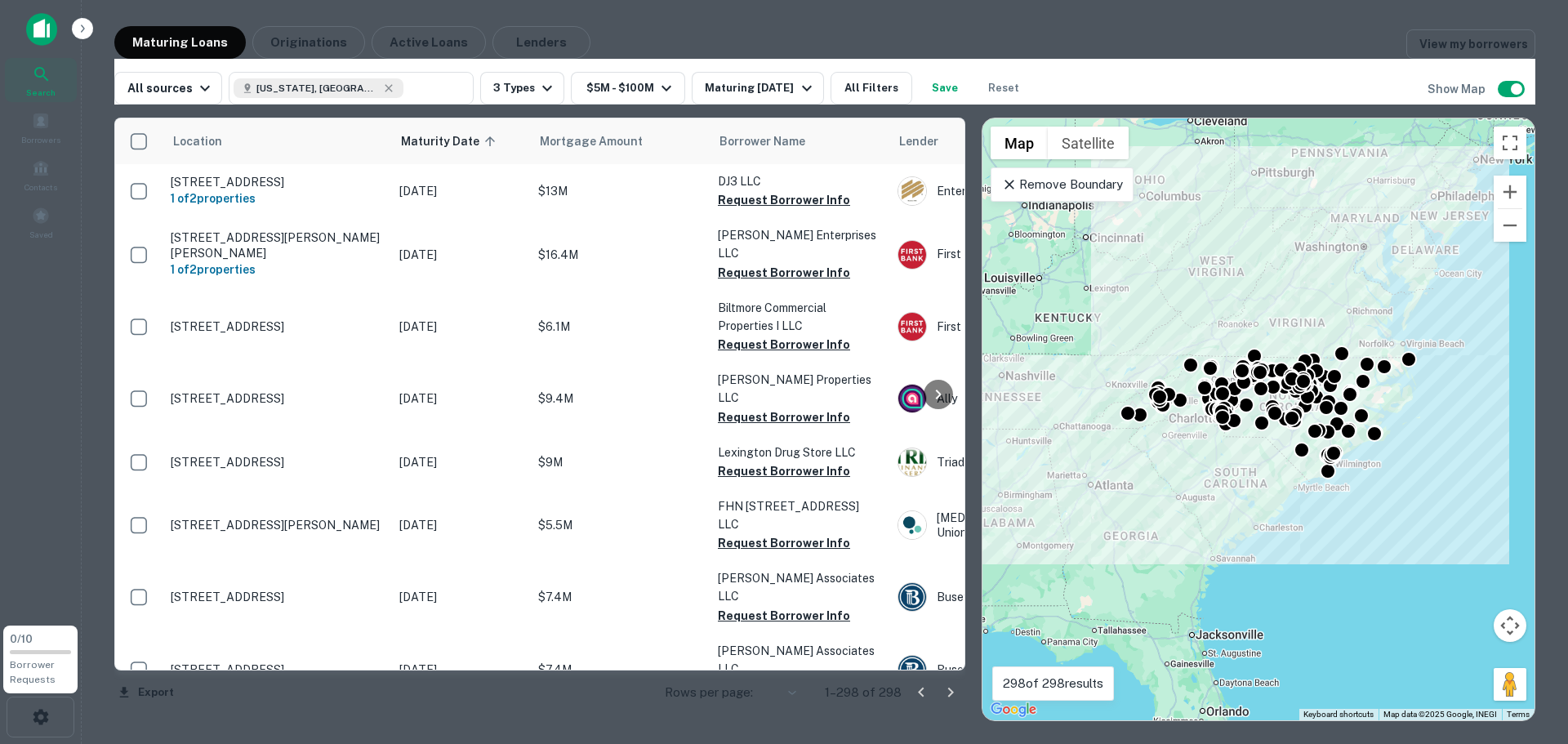
type input "**********"
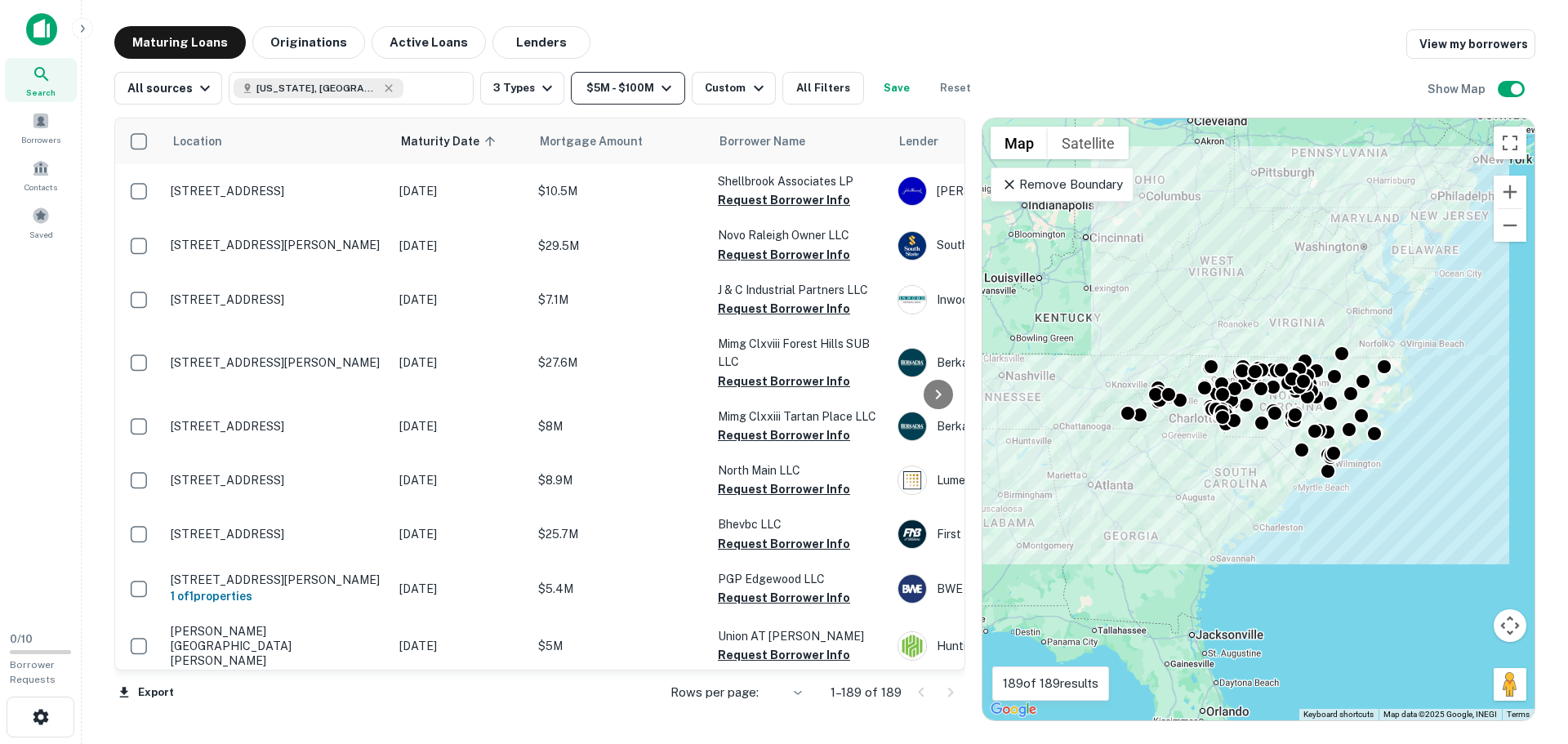
click at [601, 91] on button "$5M - $100M" at bounding box center [628, 88] width 115 height 33
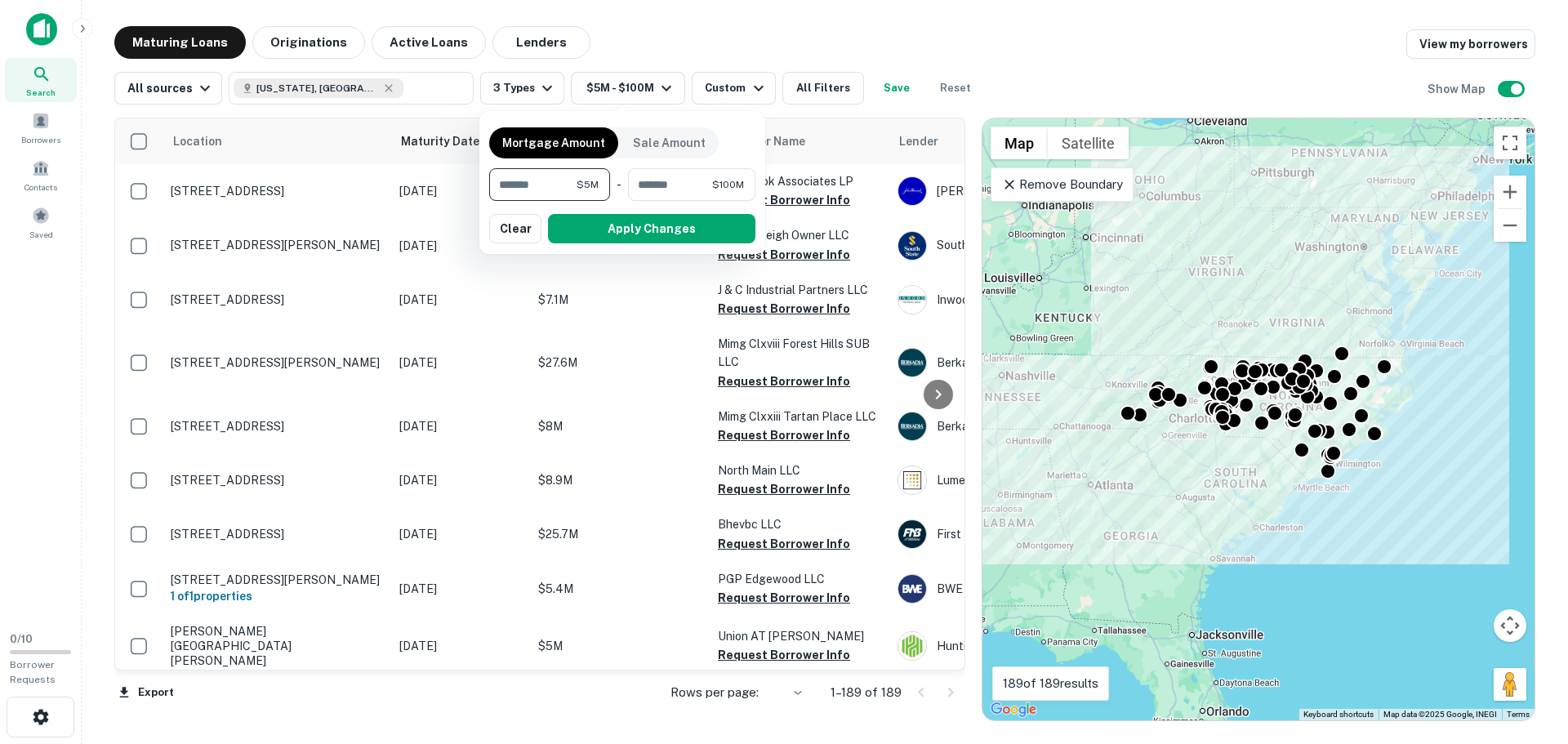
click at [503, 182] on input "*******" at bounding box center [532, 184] width 87 height 33
type input "********"
click at [593, 224] on button "Apply Changes" at bounding box center [652, 229] width 207 height 30
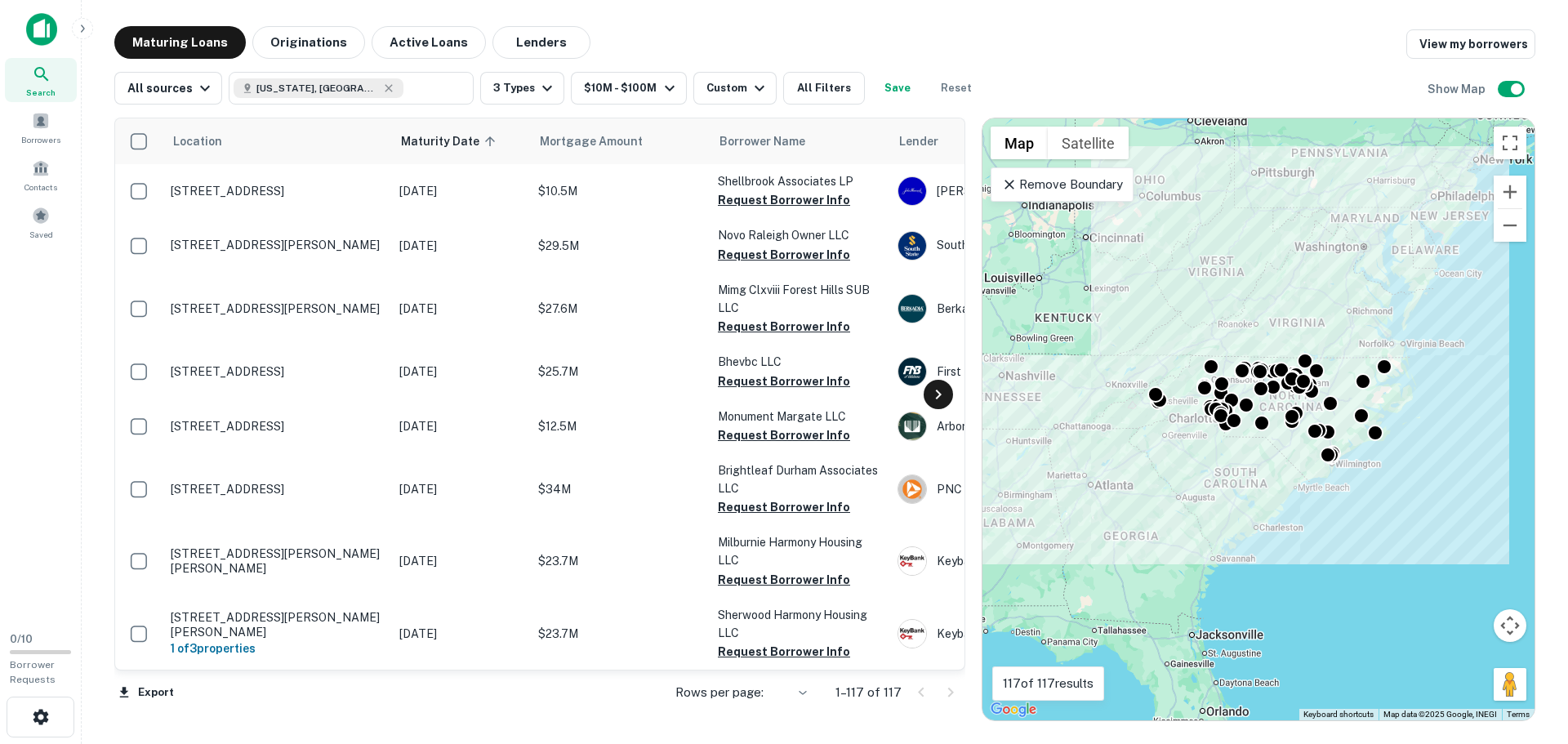
click at [942, 394] on icon at bounding box center [938, 395] width 20 height 20
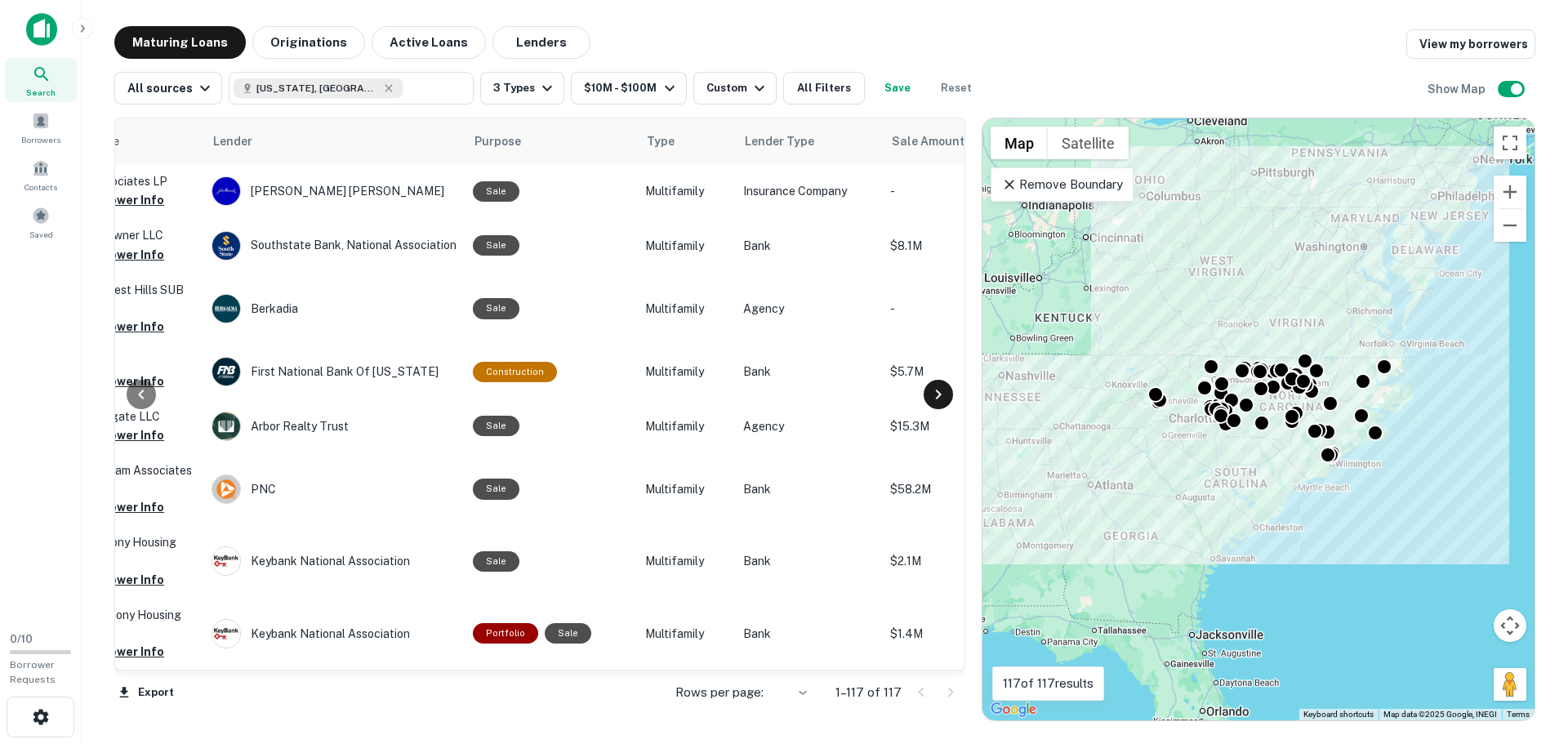
click at [942, 394] on icon at bounding box center [938, 395] width 20 height 20
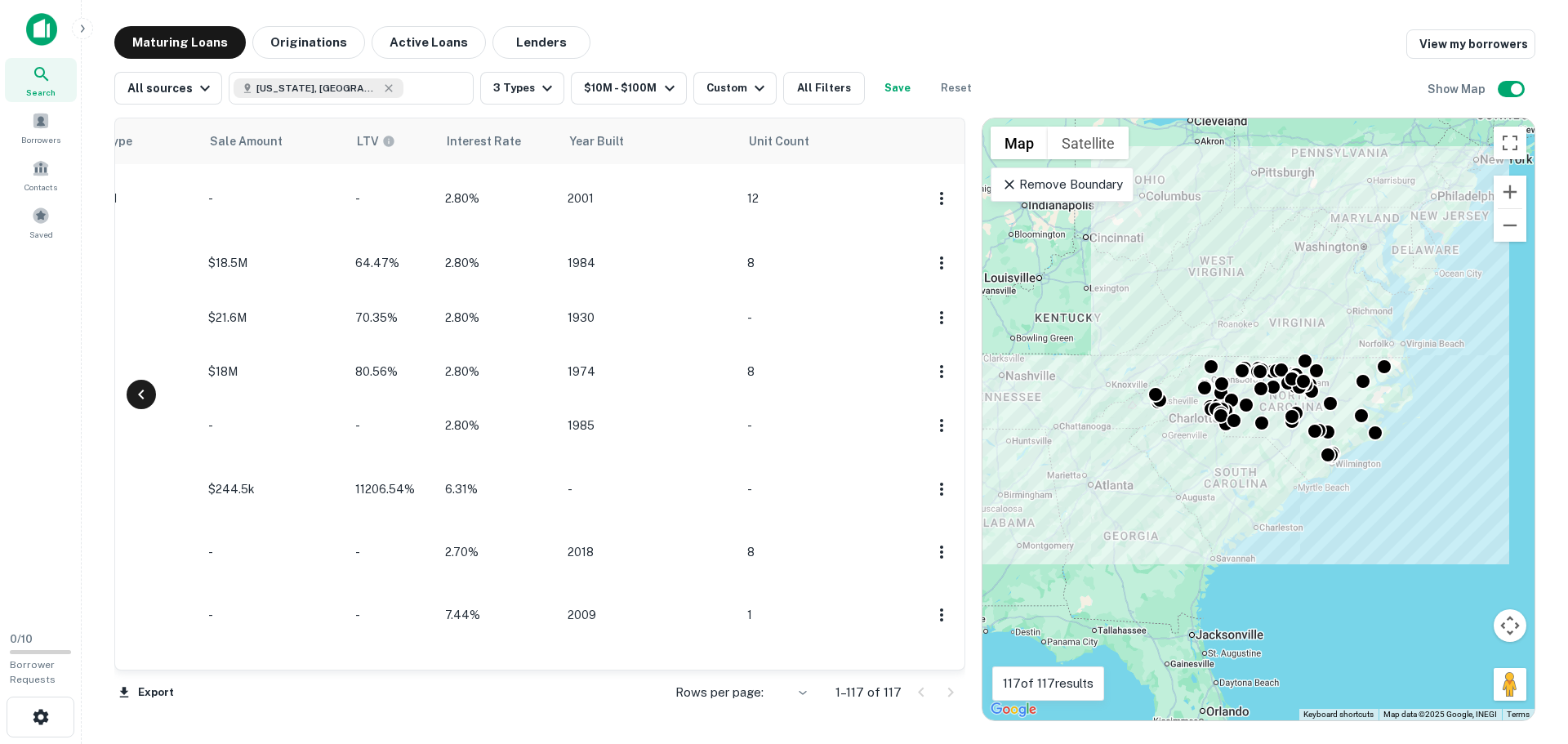
scroll to position [1062, 1372]
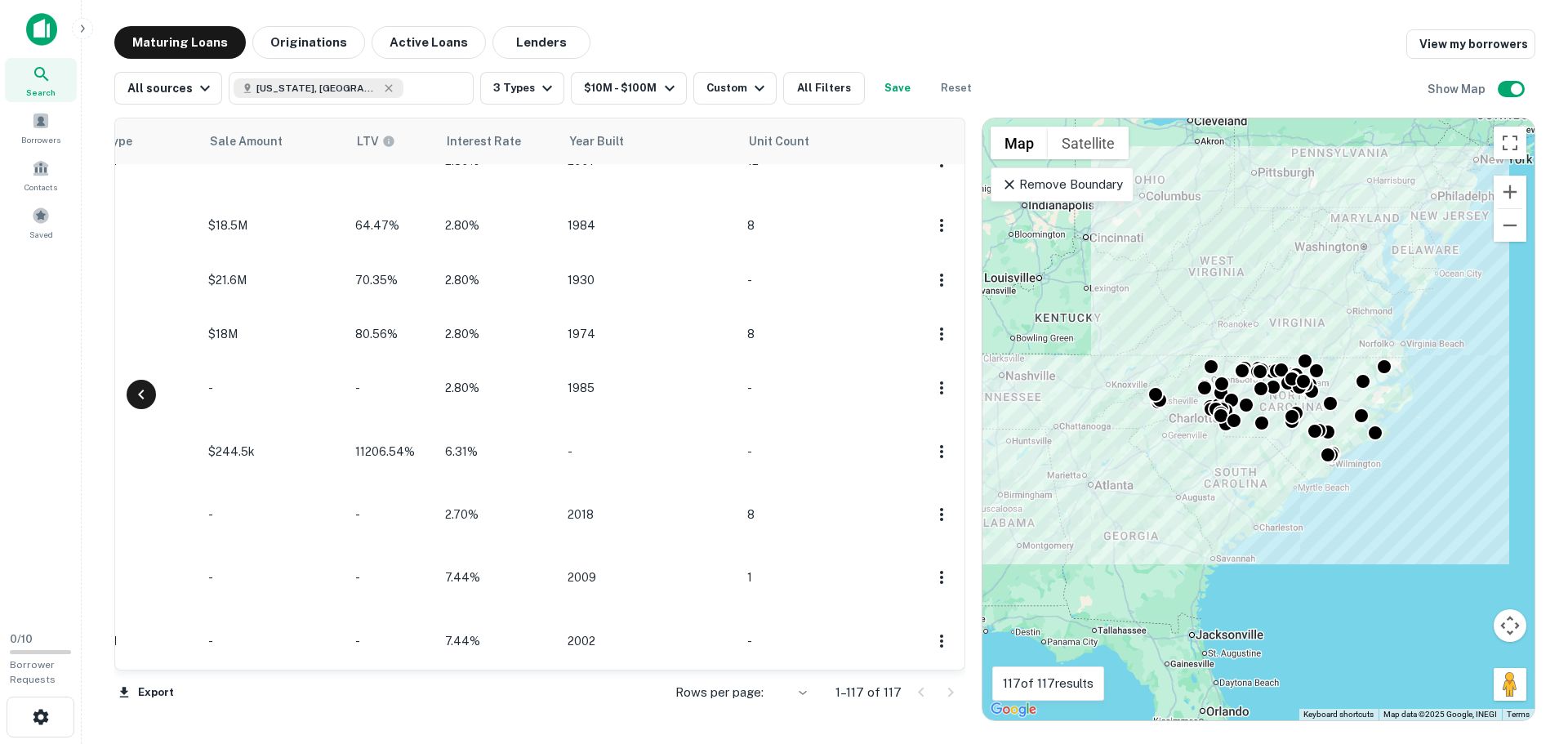
click at [143, 397] on icon at bounding box center [141, 394] width 6 height 10
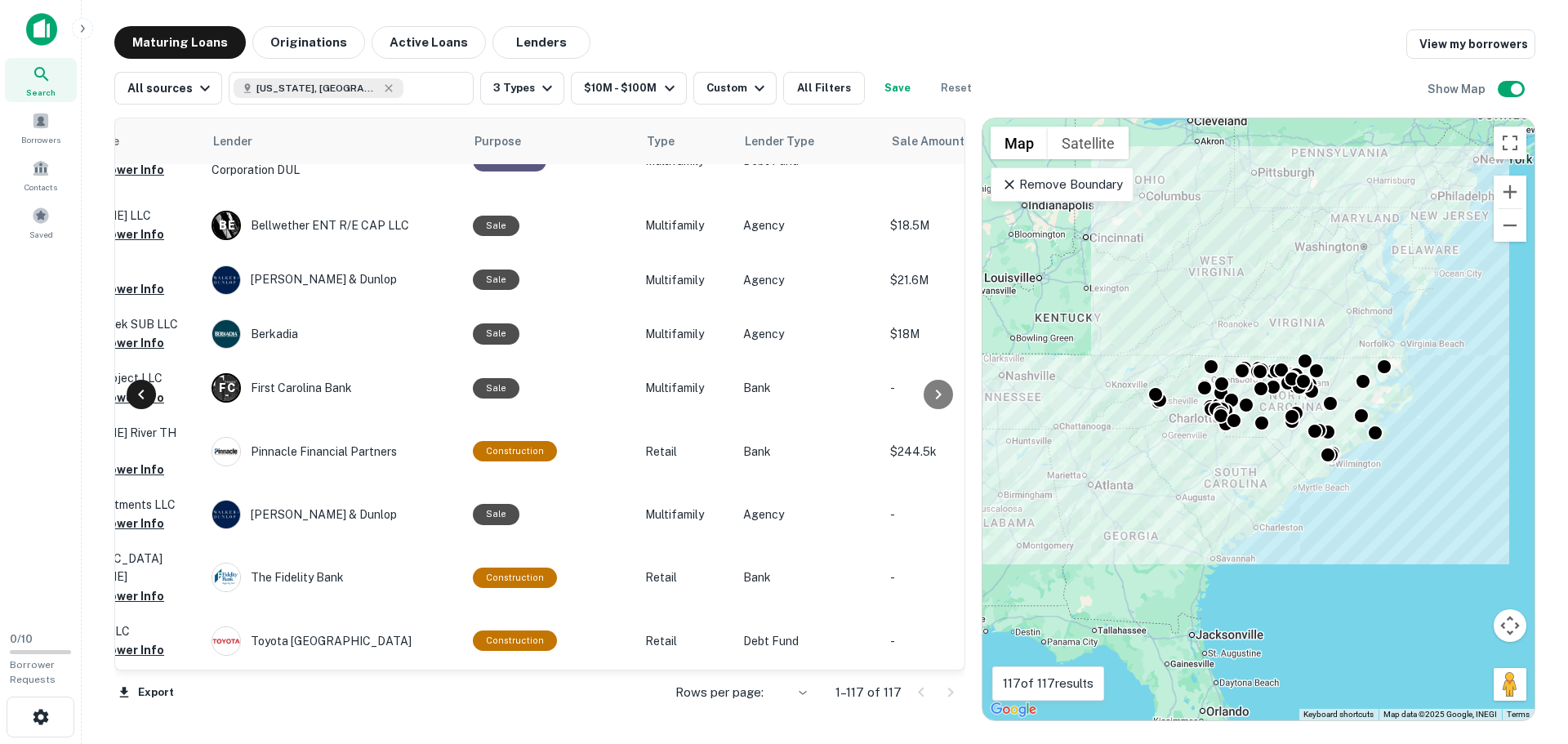
click at [143, 397] on icon at bounding box center [141, 394] width 6 height 10
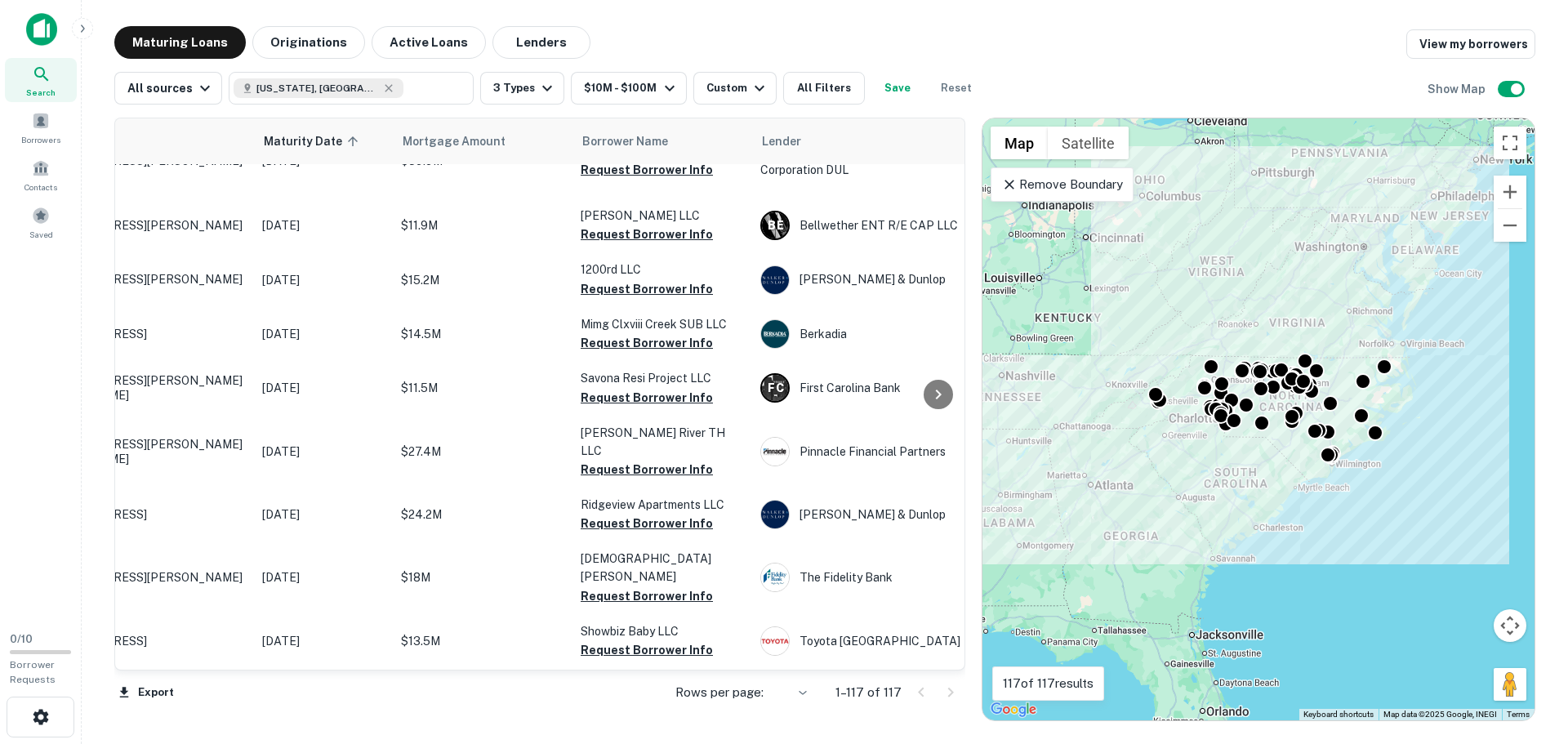
scroll to position [1062, 0]
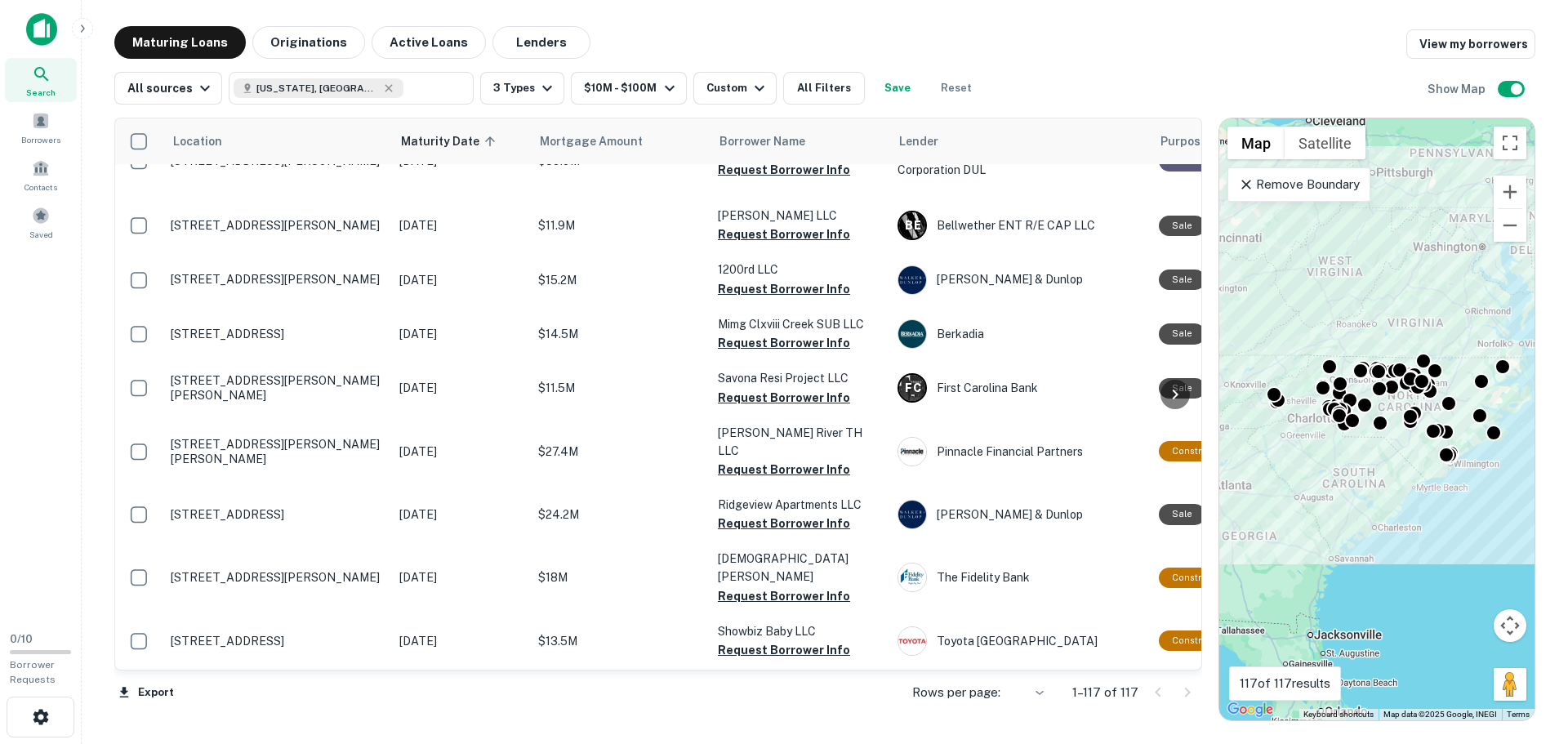
drag, startPoint x: 975, startPoint y: 384, endPoint x: 1188, endPoint y: 453, distance: 223.9
click at [1211, 453] on div at bounding box center [1211, 419] width 2 height 604
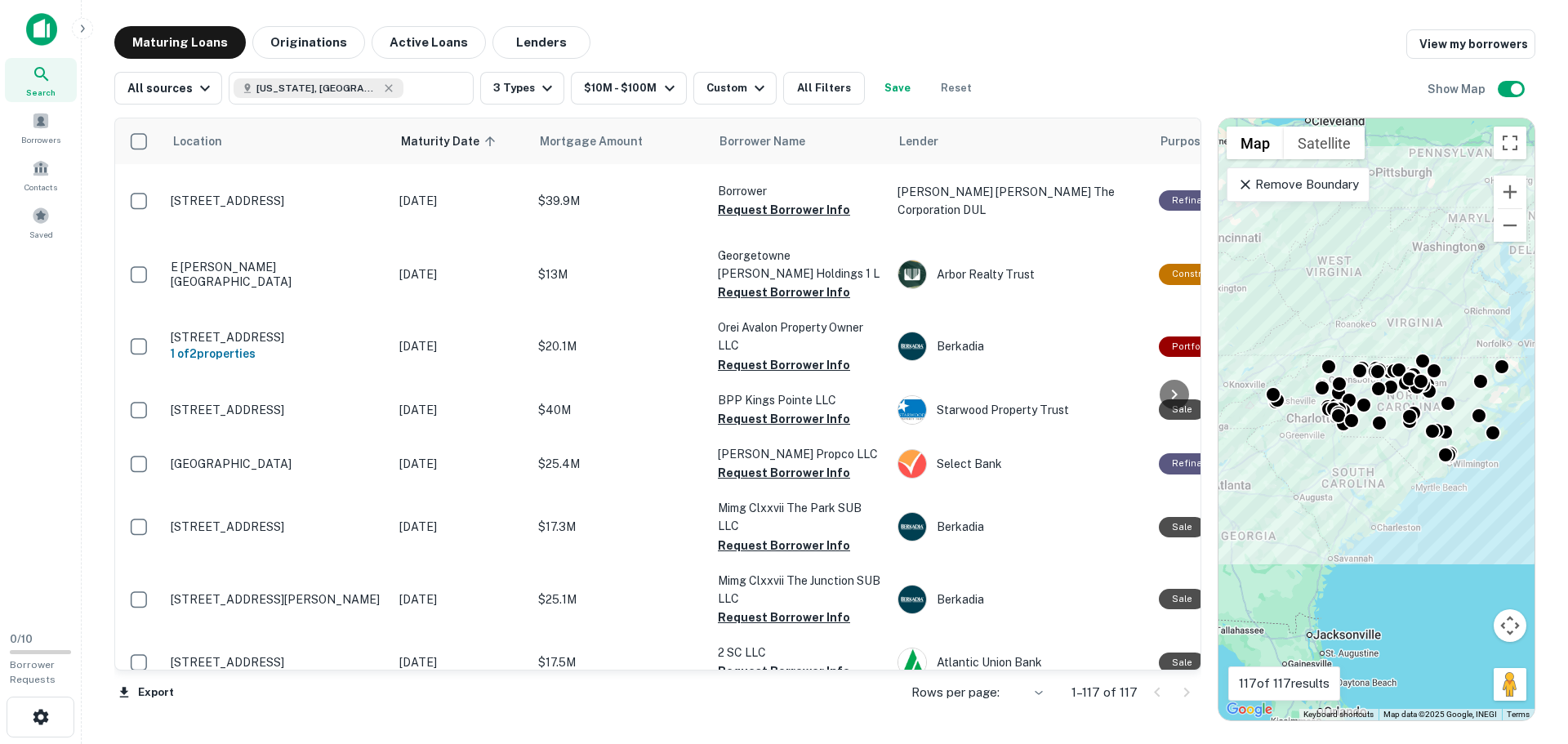
scroll to position [1716, 0]
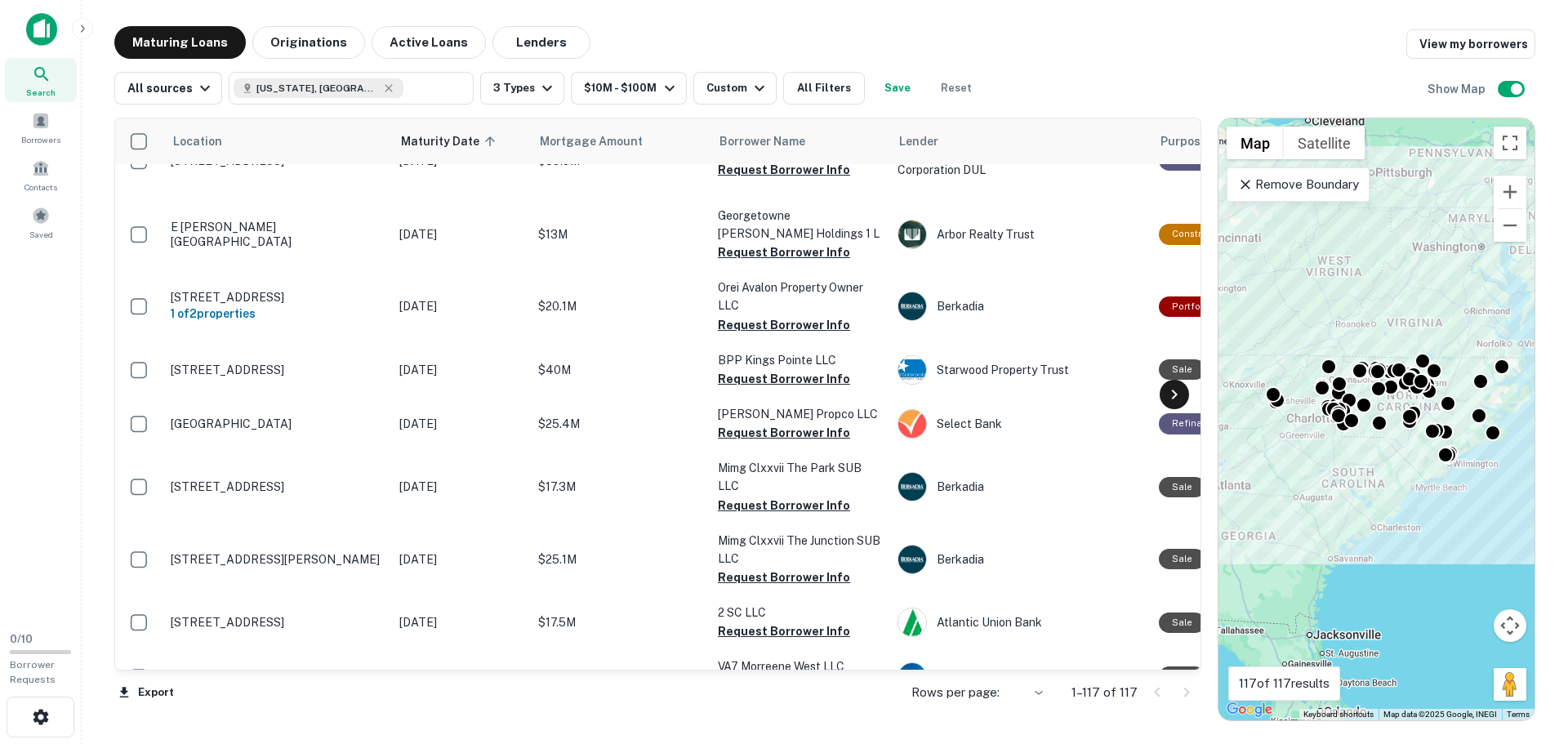
click at [1178, 398] on icon at bounding box center [1174, 395] width 20 height 20
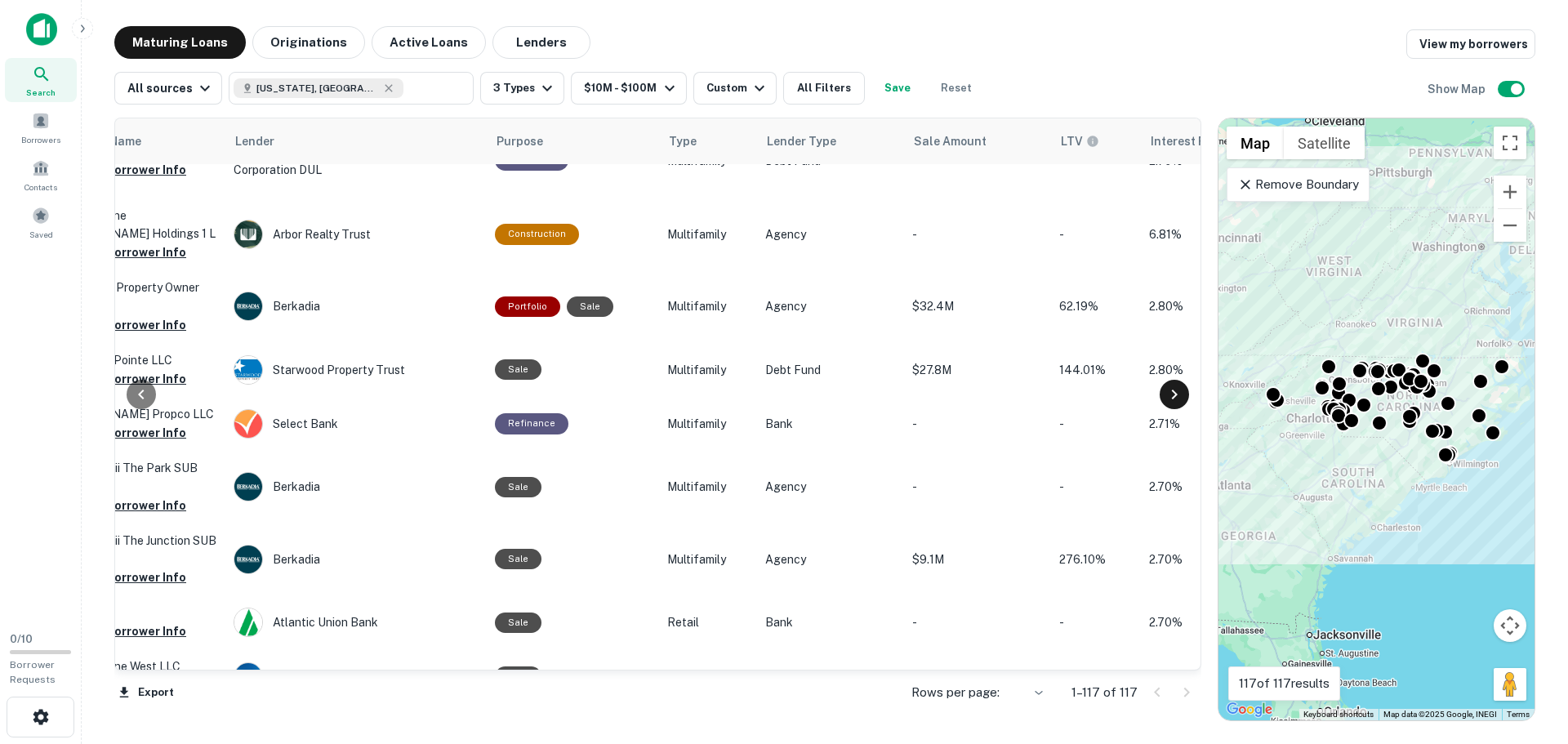
click at [1178, 398] on icon at bounding box center [1174, 395] width 20 height 20
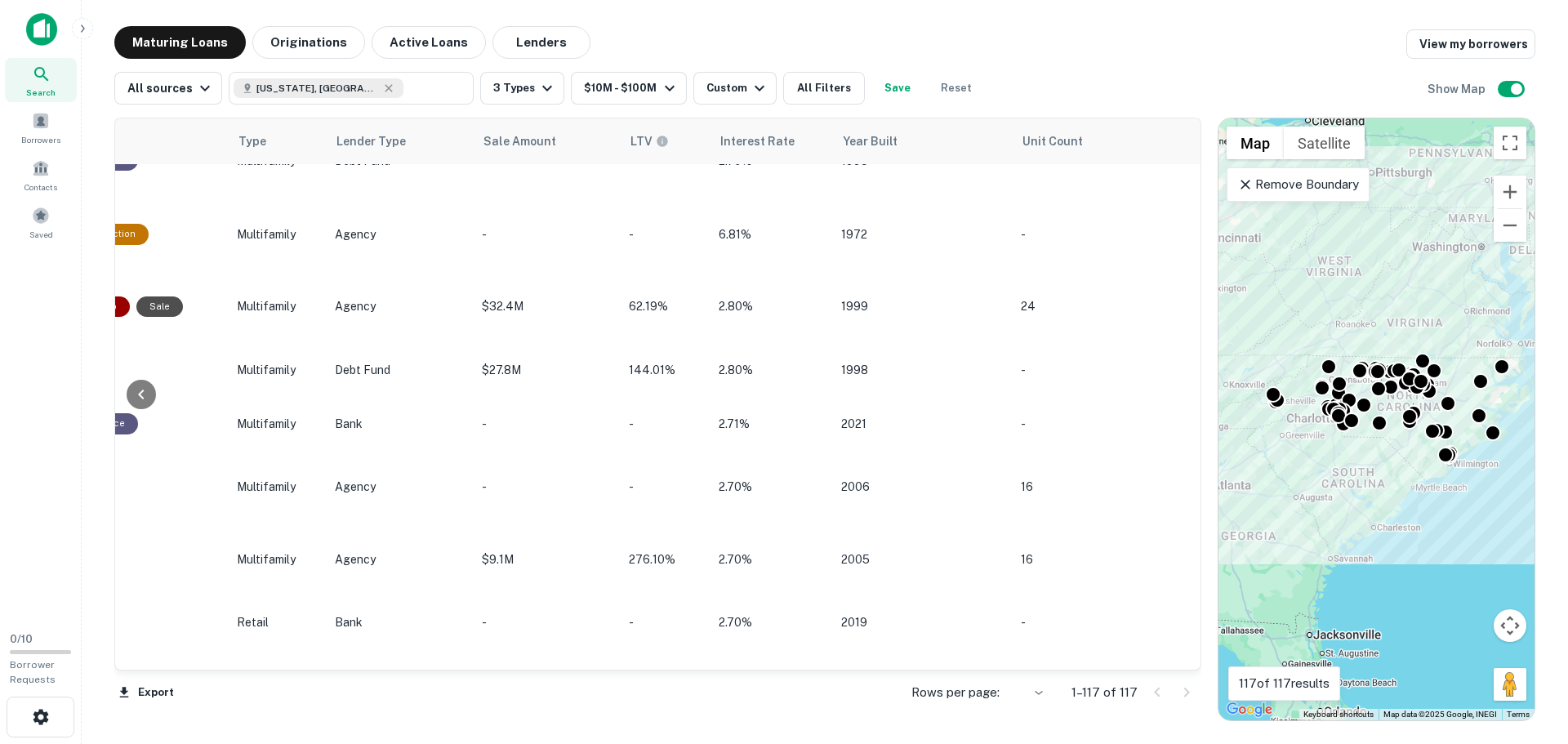
scroll to position [1716, 1137]
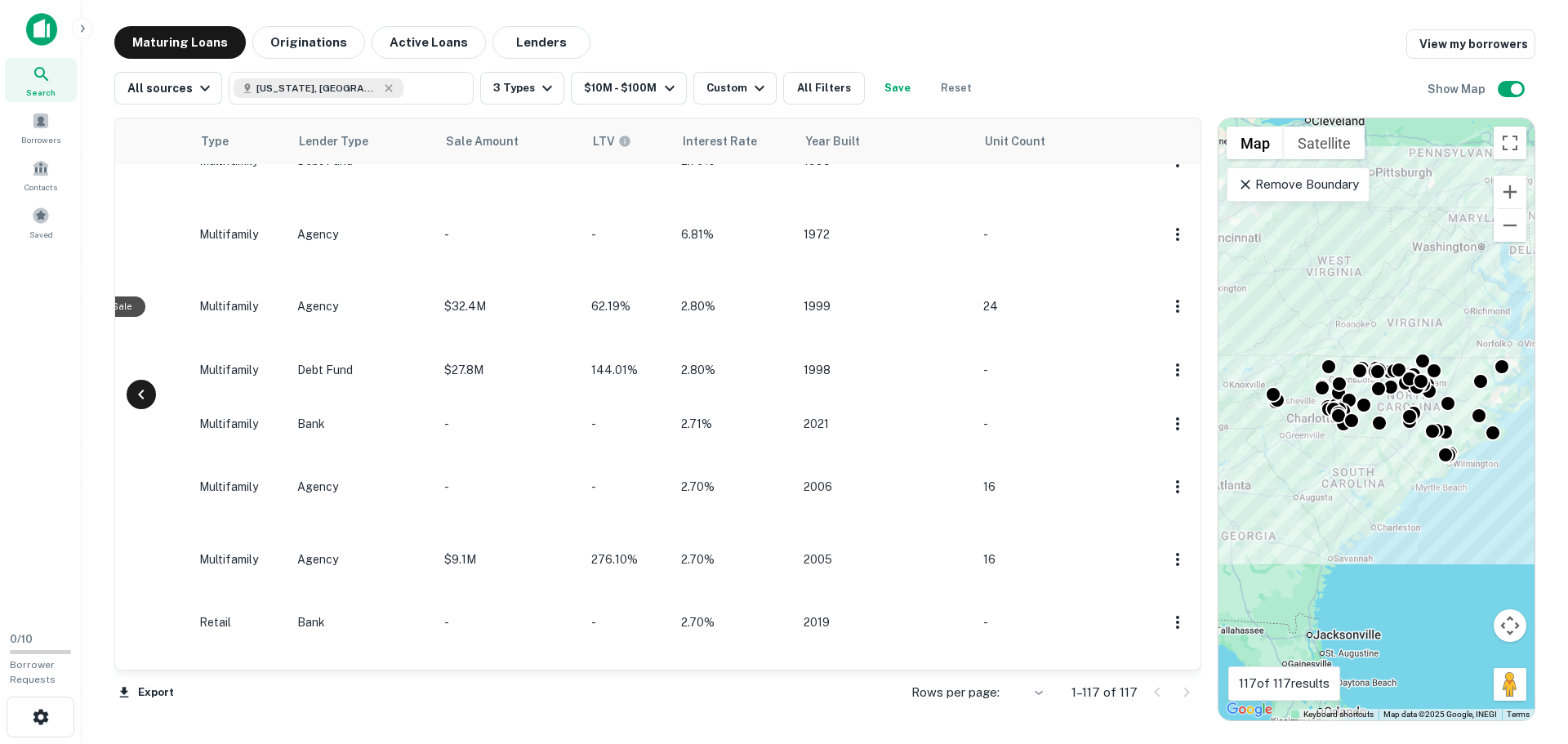
click at [139, 390] on icon at bounding box center [141, 395] width 20 height 20
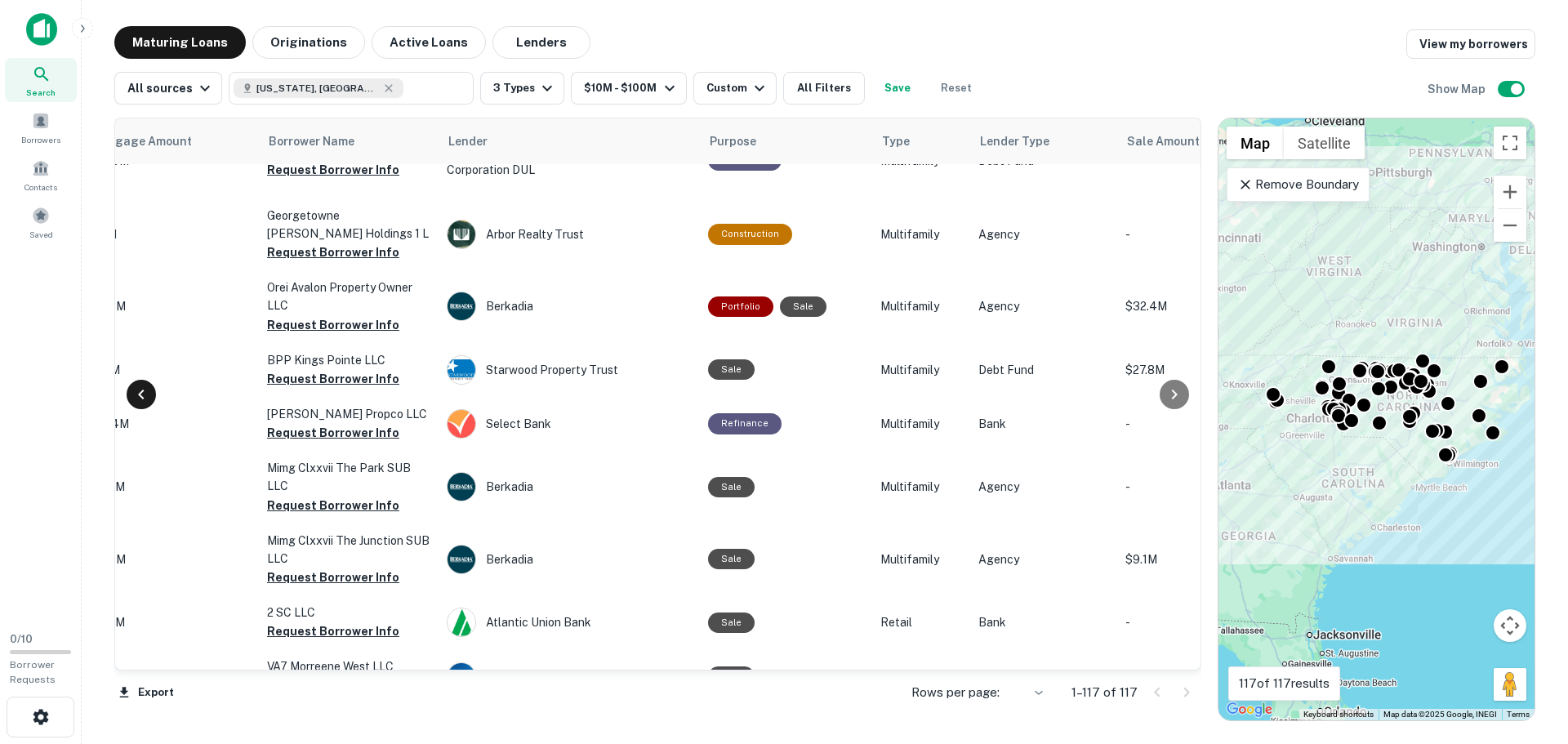
click at [139, 390] on icon at bounding box center [141, 395] width 20 height 20
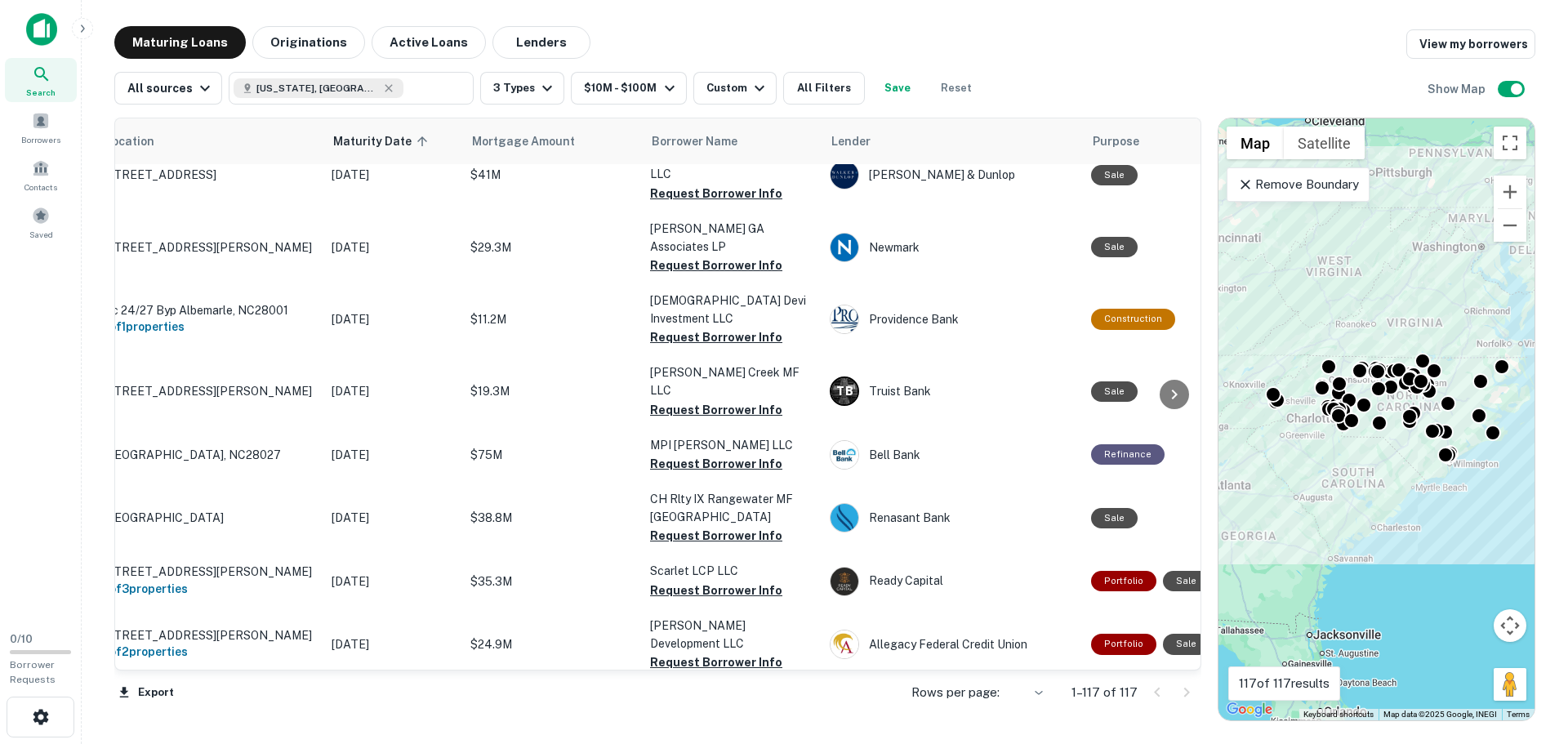
scroll to position [6754, 0]
